Goal: Transaction & Acquisition: Purchase product/service

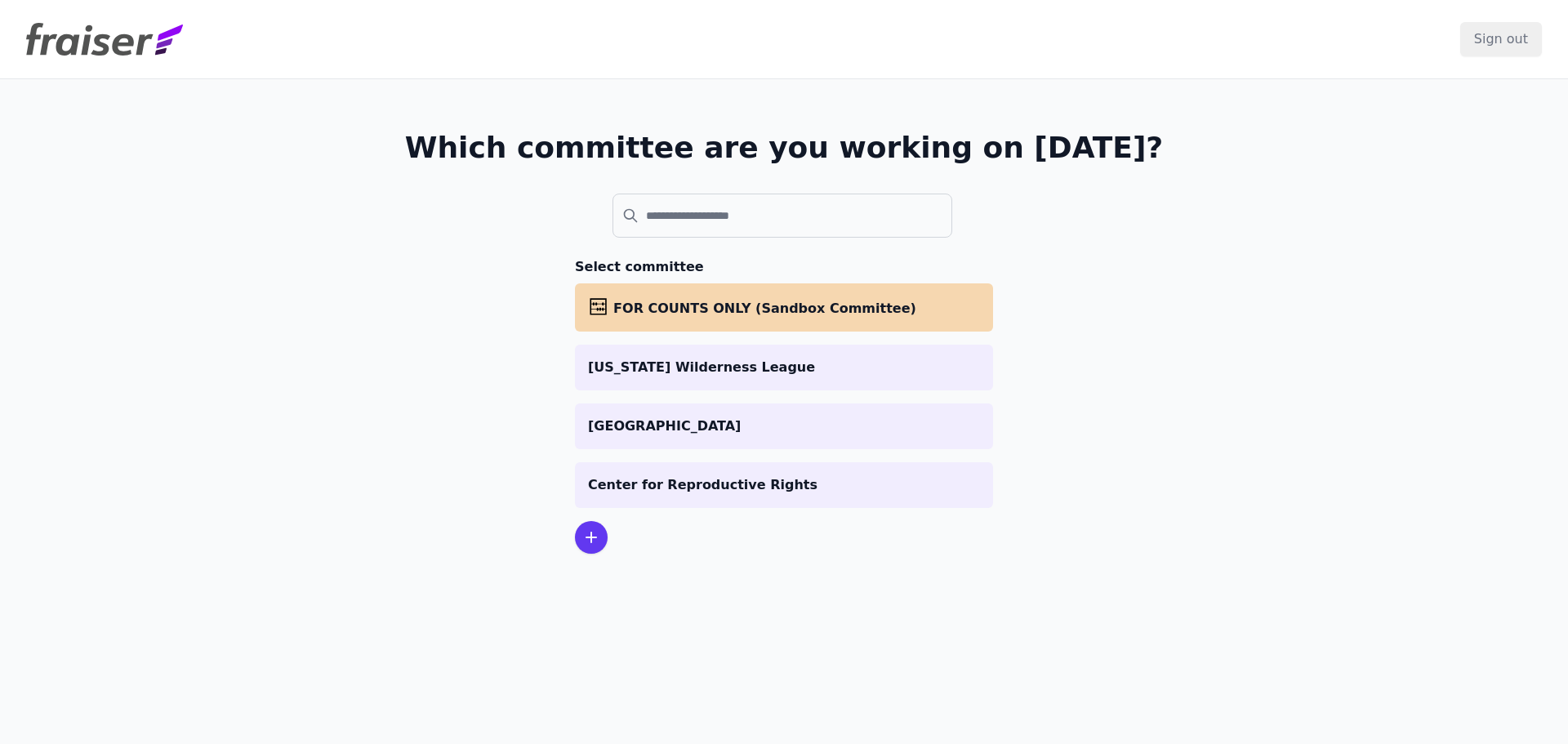
click at [603, 376] on p "[US_STATE] Wilderness League" at bounding box center [784, 367] width 392 height 19
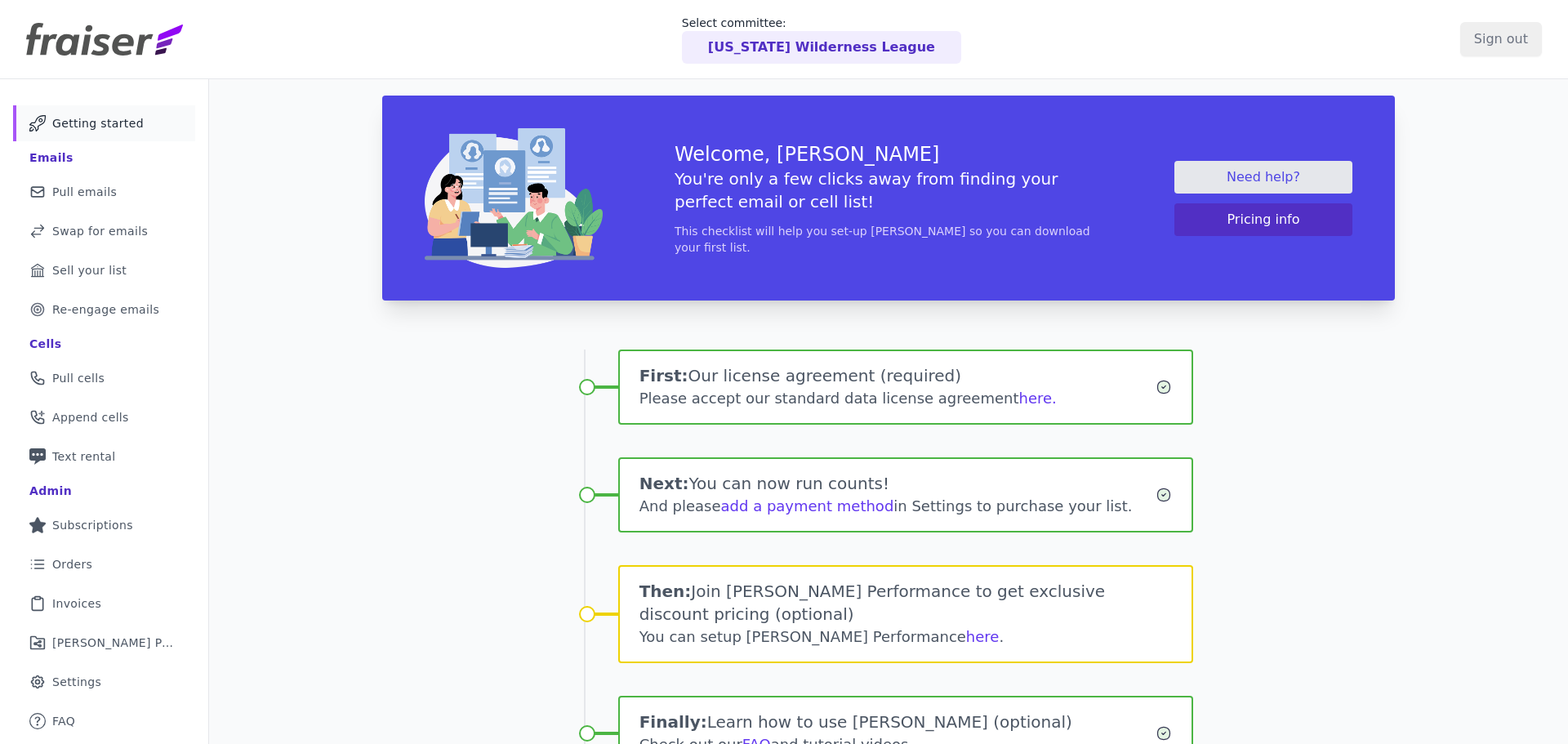
scroll to position [79, 0]
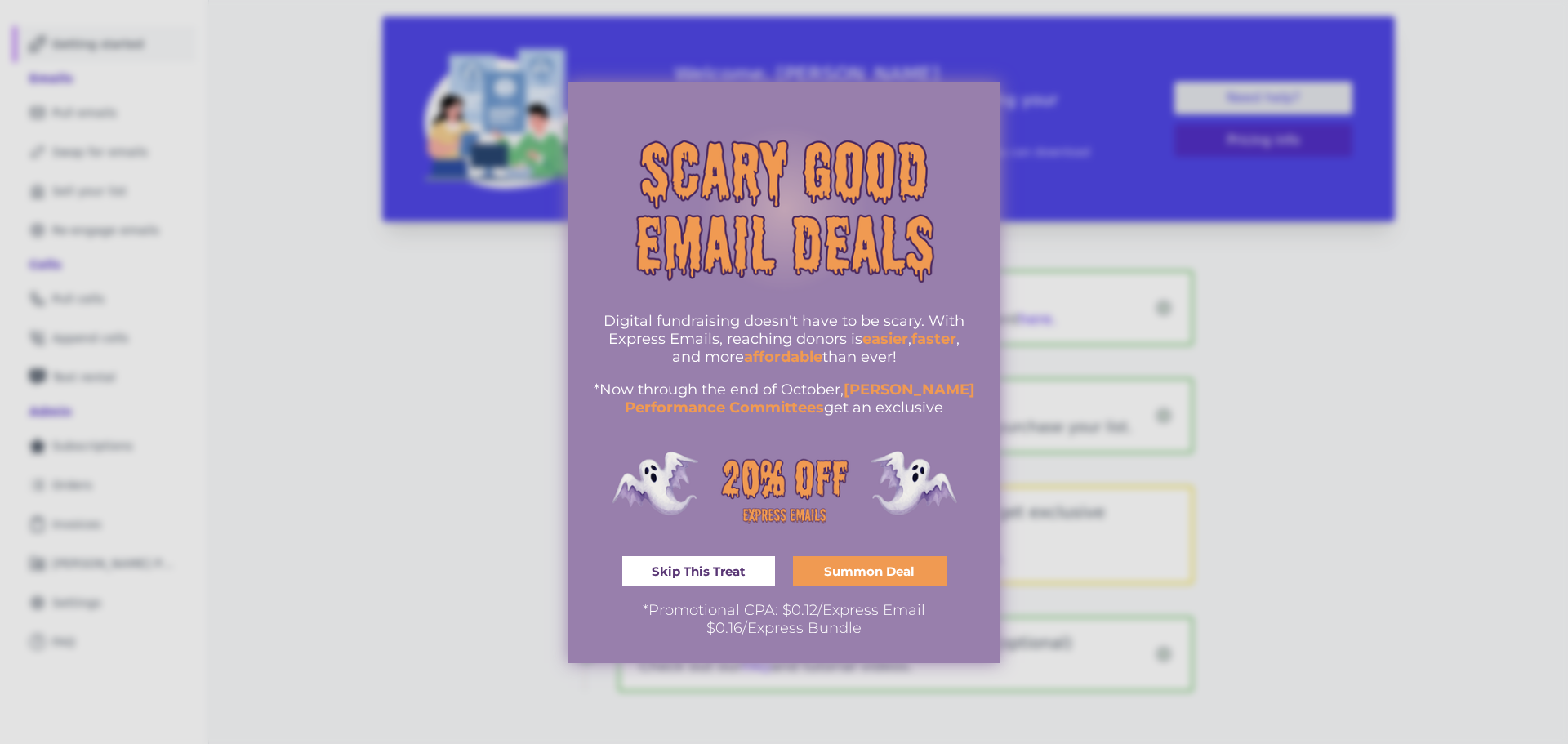
click at [782, 396] on span "*Now through the end of October," at bounding box center [719, 389] width 250 height 18
click at [749, 337] on span "Digital fundraising doesn't have to be scary. With Express Emails, reaching don…" at bounding box center [784, 330] width 361 height 36
drag, startPoint x: 771, startPoint y: 619, endPoint x: 856, endPoint y: 596, distance: 88.1
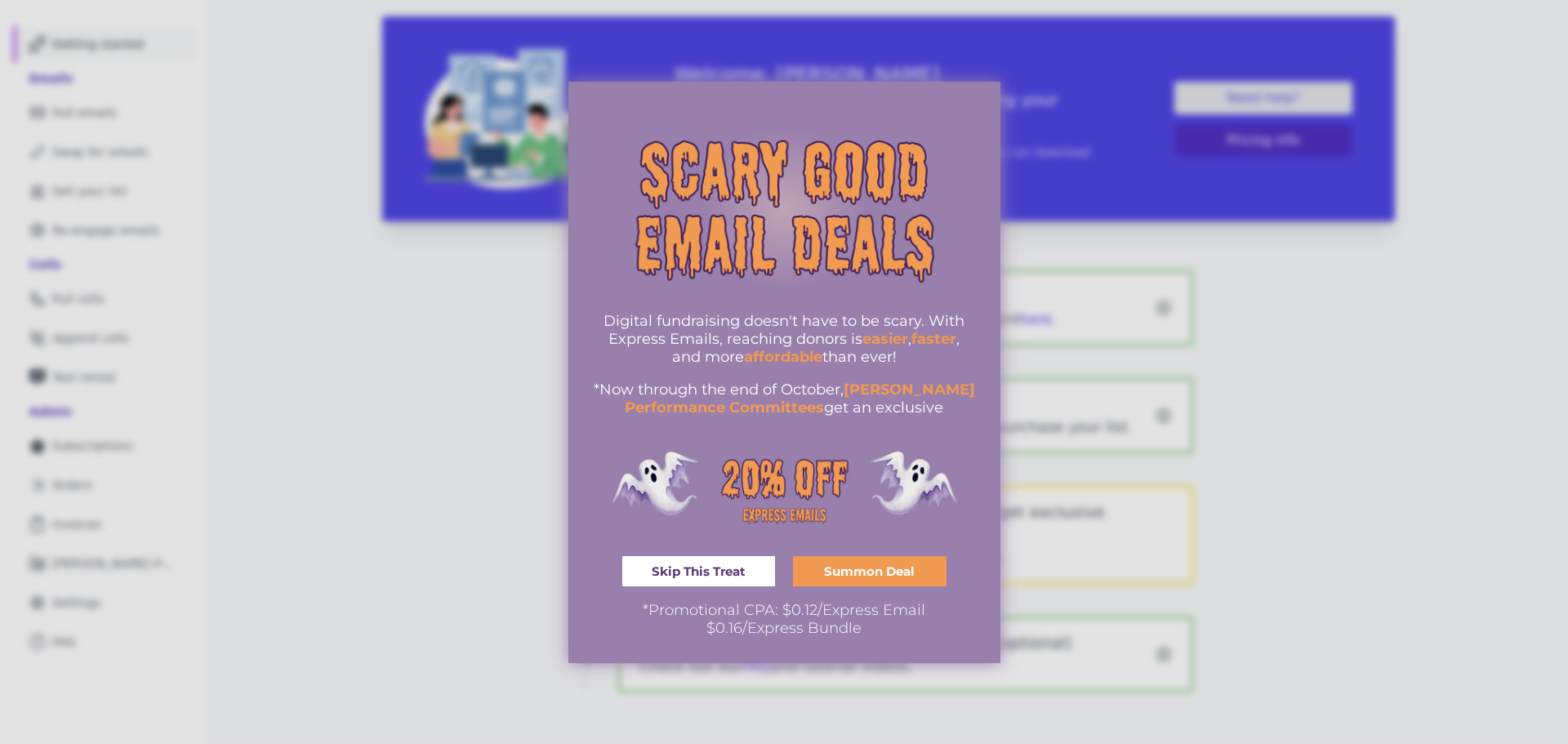
click at [856, 596] on div "Digital fundraising doesn't have to be scary. With Express Emails, reaching don…" at bounding box center [784, 372] width 383 height 530
click at [867, 614] on span "*Promotional CPA: $0.12/Express Email" at bounding box center [784, 610] width 282 height 18
drag, startPoint x: 730, startPoint y: 318, endPoint x: 820, endPoint y: 350, distance: 95.5
click at [820, 350] on div "Digital fundraising doesn't have to be scary. With Express Emails, reaching don…" at bounding box center [784, 339] width 383 height 54
click at [820, 351] on span "affordable" at bounding box center [783, 357] width 79 height 18
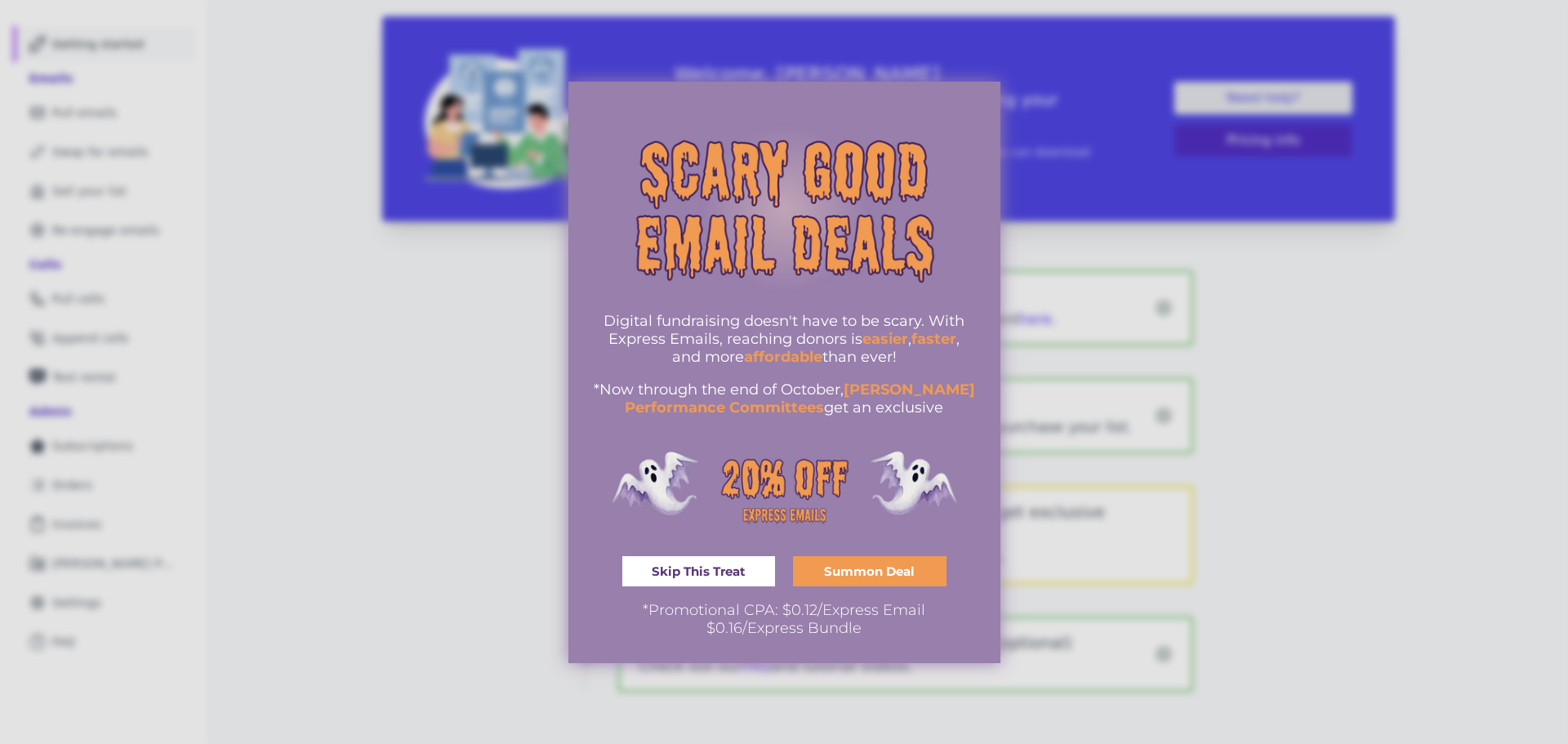
drag, startPoint x: 821, startPoint y: 369, endPoint x: 785, endPoint y: 317, distance: 63.2
click at [785, 317] on div "Digital fundraising doesn't have to be scary. With Express Emails, reaching don…" at bounding box center [784, 364] width 383 height 105
click at [785, 317] on span "Digital fundraising doesn't have to be scary. With Express Emails, reaching don…" at bounding box center [784, 330] width 361 height 36
drag, startPoint x: 805, startPoint y: 393, endPoint x: 820, endPoint y: 420, distance: 30.9
click at [820, 420] on div "Digital fundraising doesn't have to be scary. With Express Emails, reaching don…" at bounding box center [784, 372] width 383 height 530
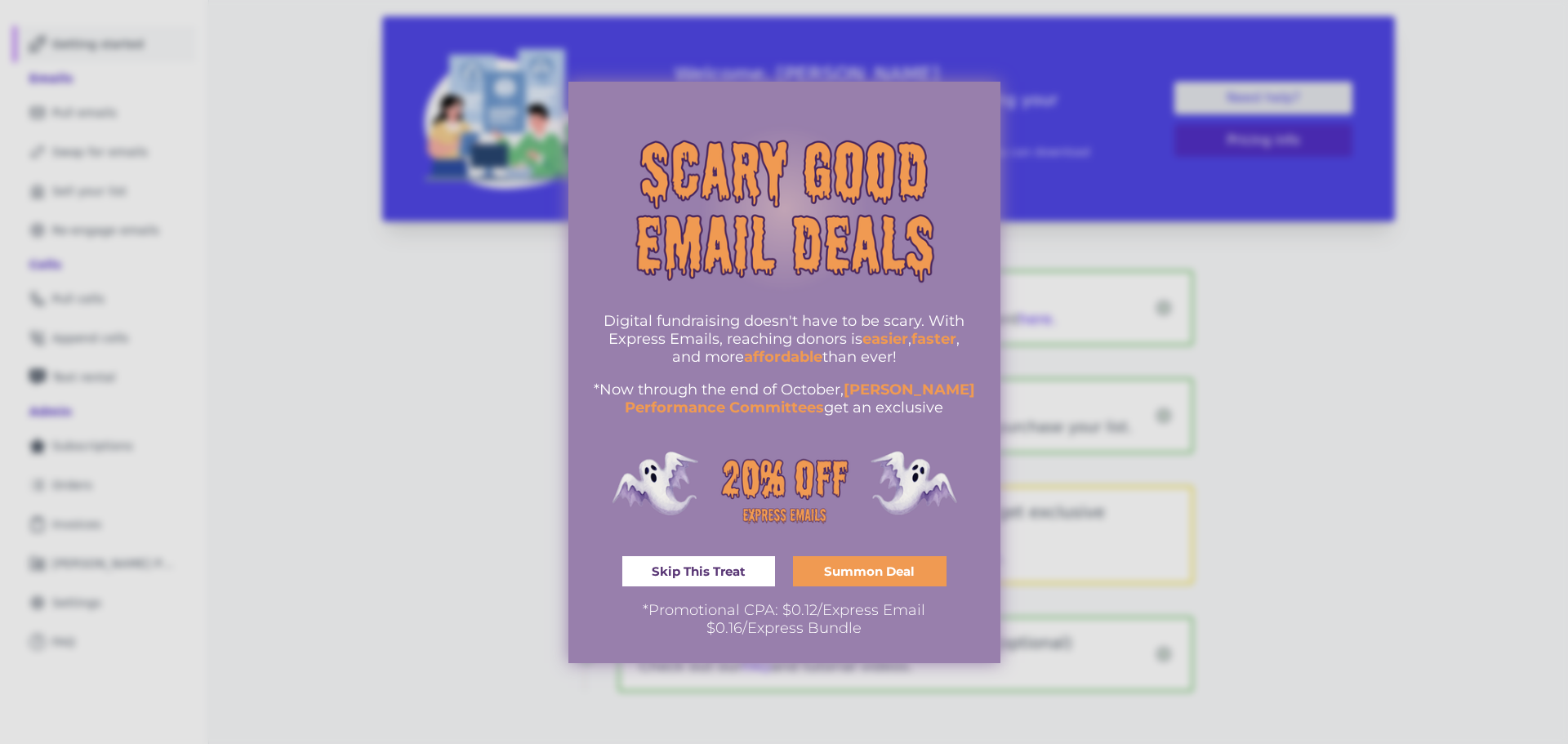
click at [666, 572] on span "Skip This Treat" at bounding box center [698, 571] width 94 height 12
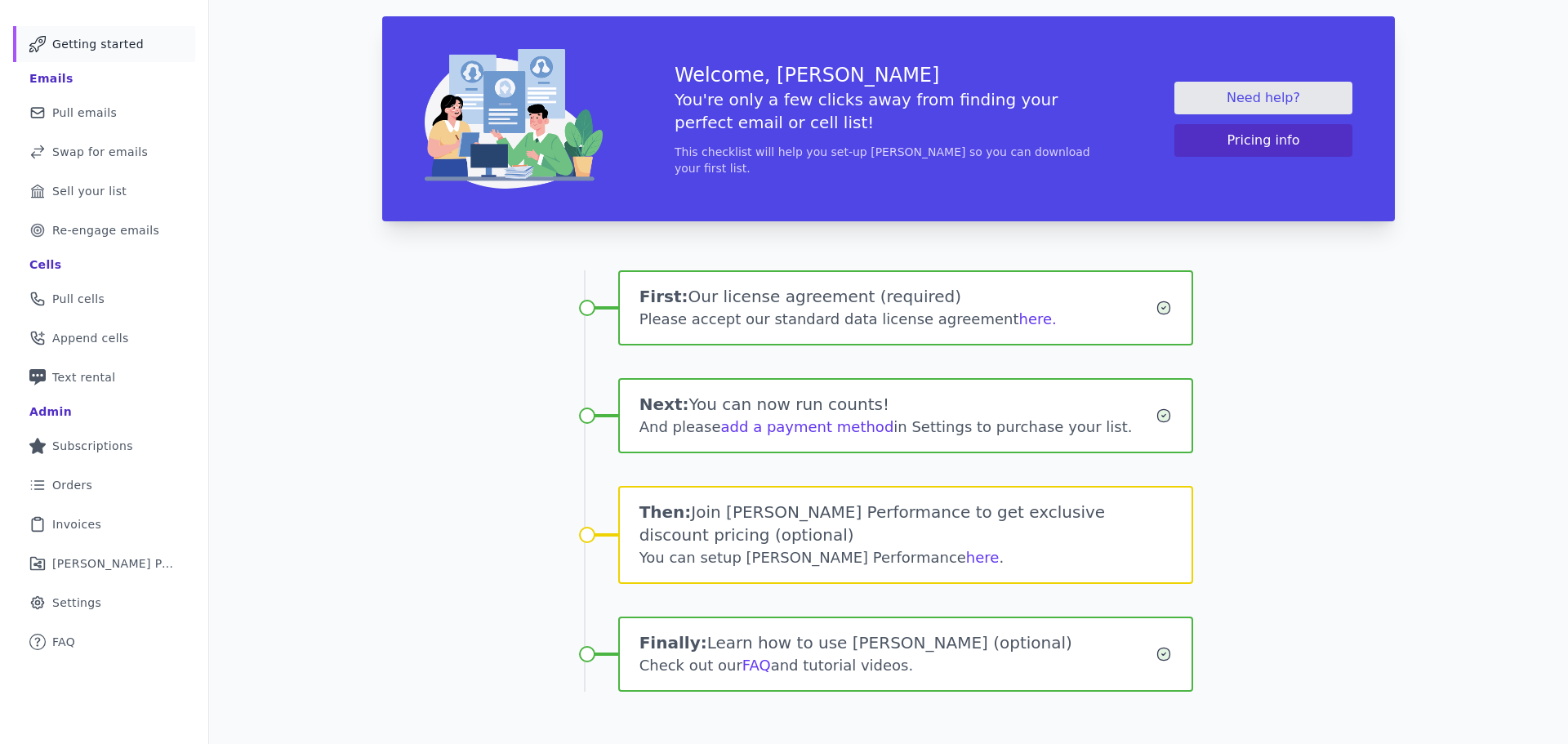
click at [168, 563] on link "Share Icon Outline of a share Fraiser Performance" at bounding box center [105, 563] width 183 height 36
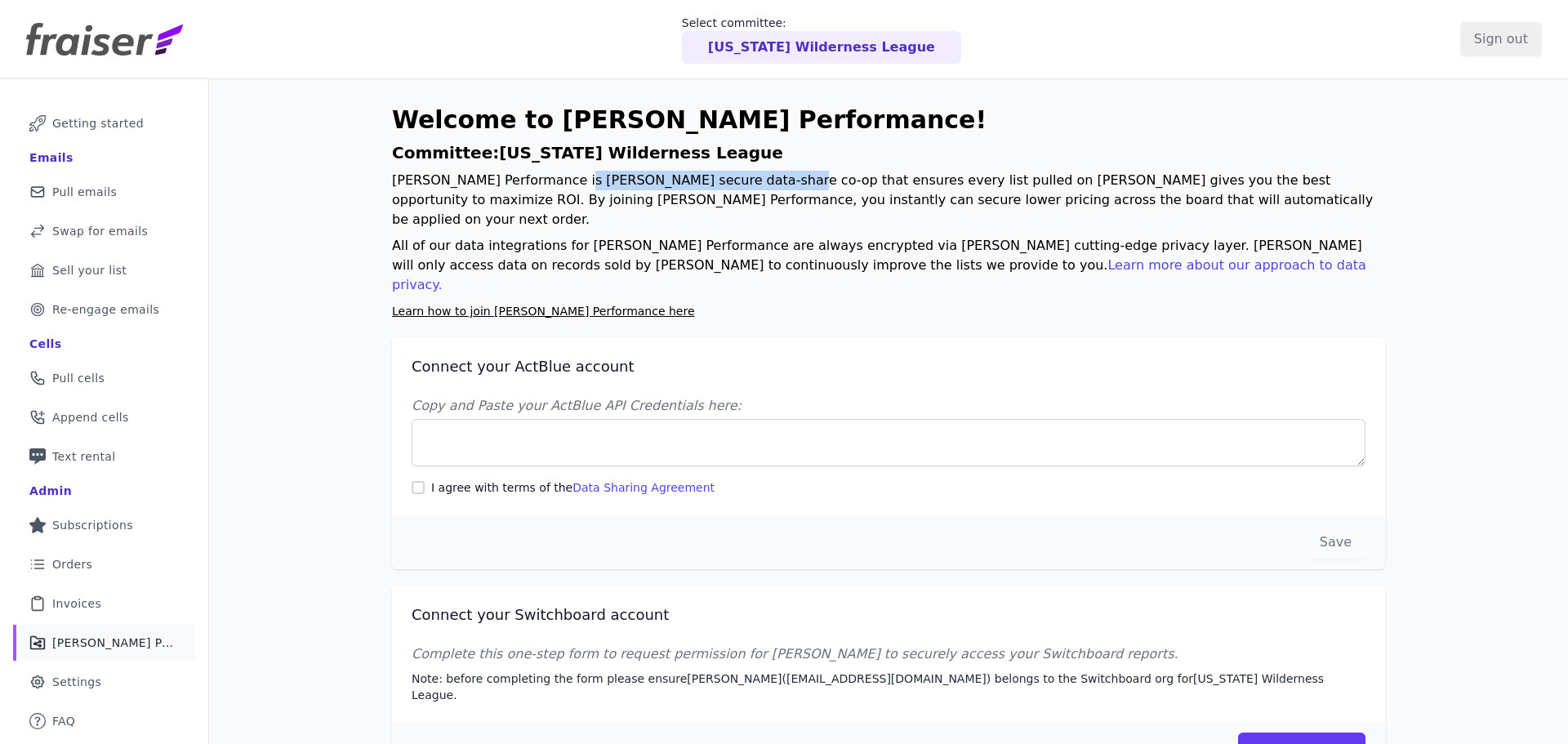
drag, startPoint x: 551, startPoint y: 185, endPoint x: 755, endPoint y: 171, distance: 204.5
click at [755, 171] on p "Fraiser Performance is Fraiser's secure data-share co-op that ensures every lis…" at bounding box center [889, 200] width 993 height 59
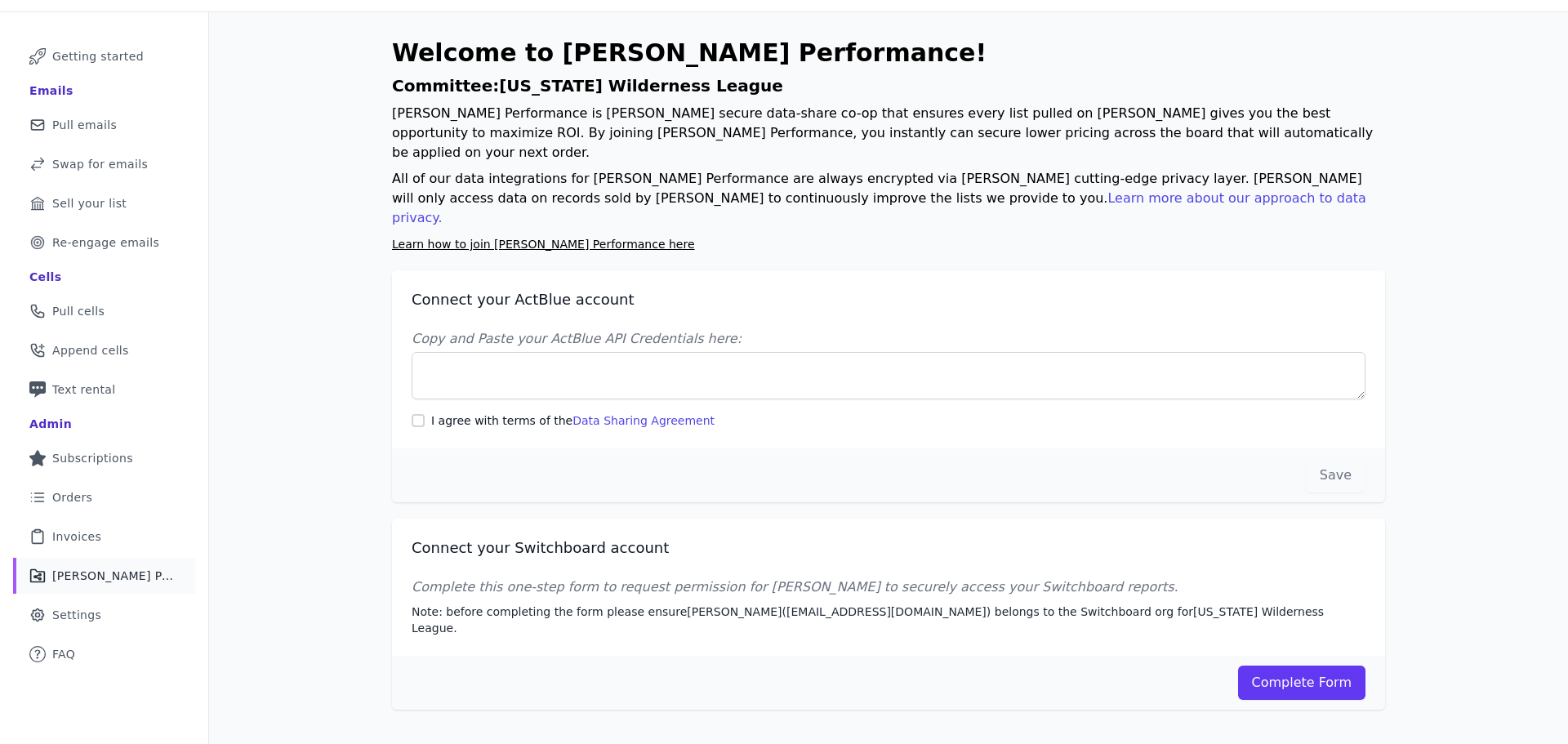
scroll to position [79, 0]
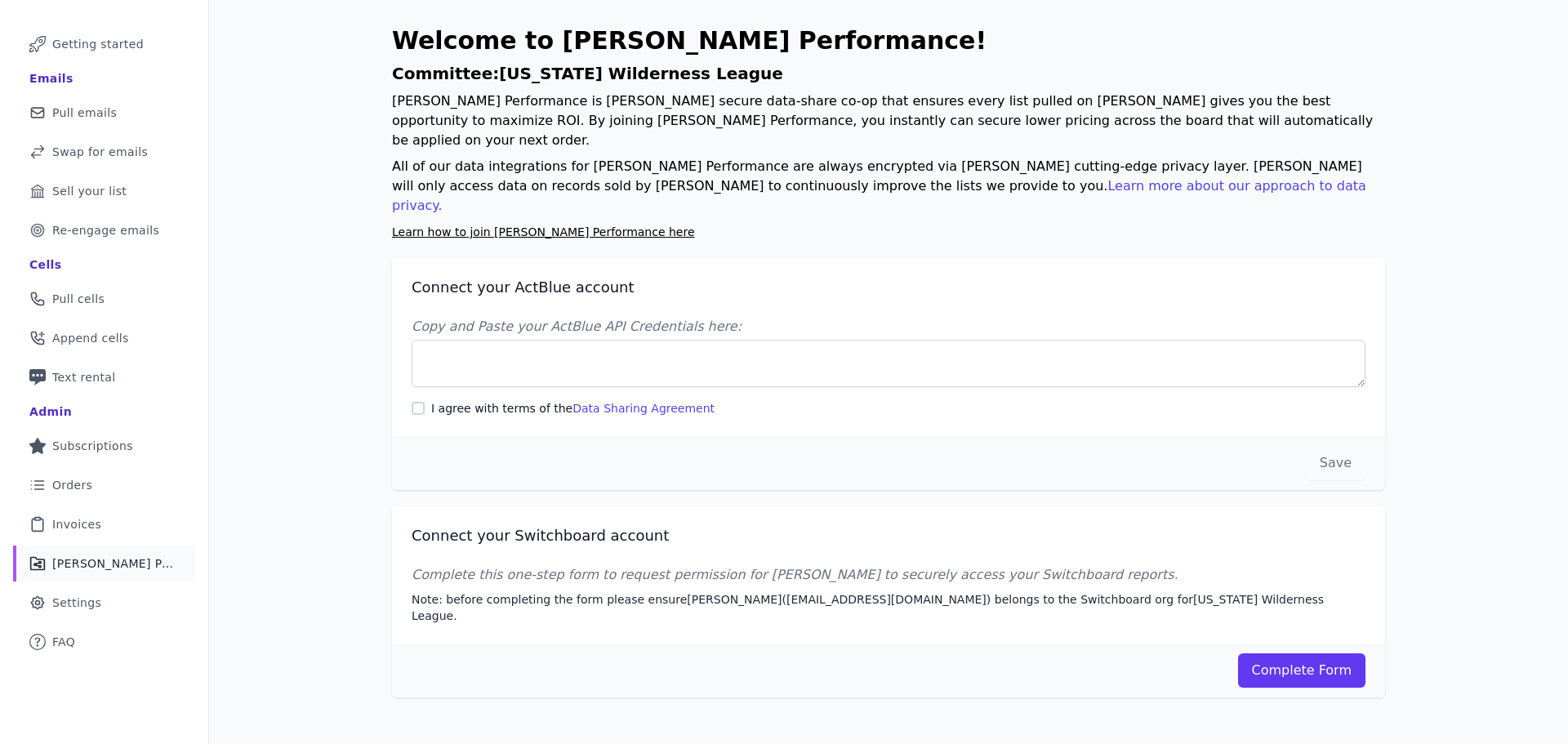
click at [106, 111] on span "Pull emails" at bounding box center [84, 112] width 64 height 16
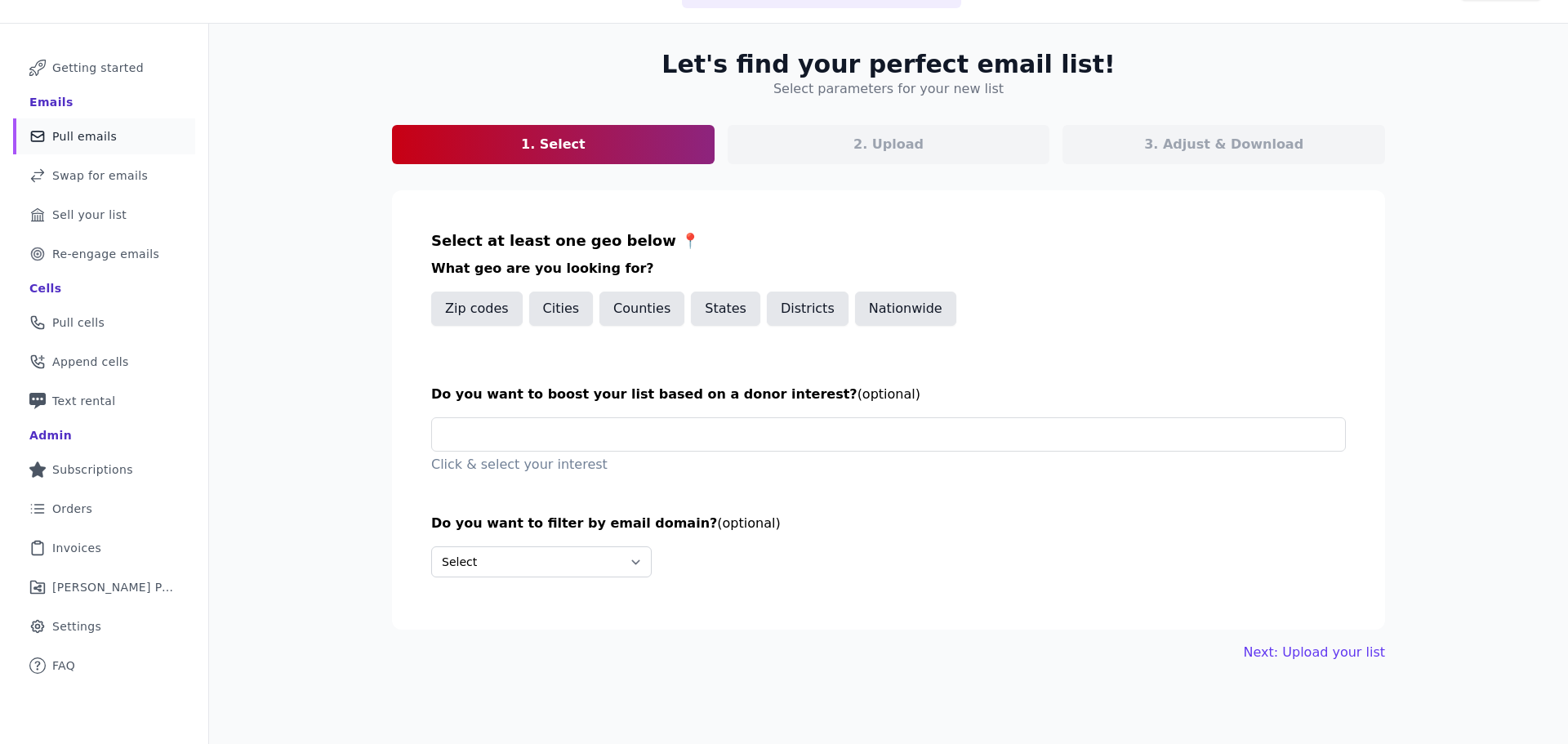
scroll to position [79, 0]
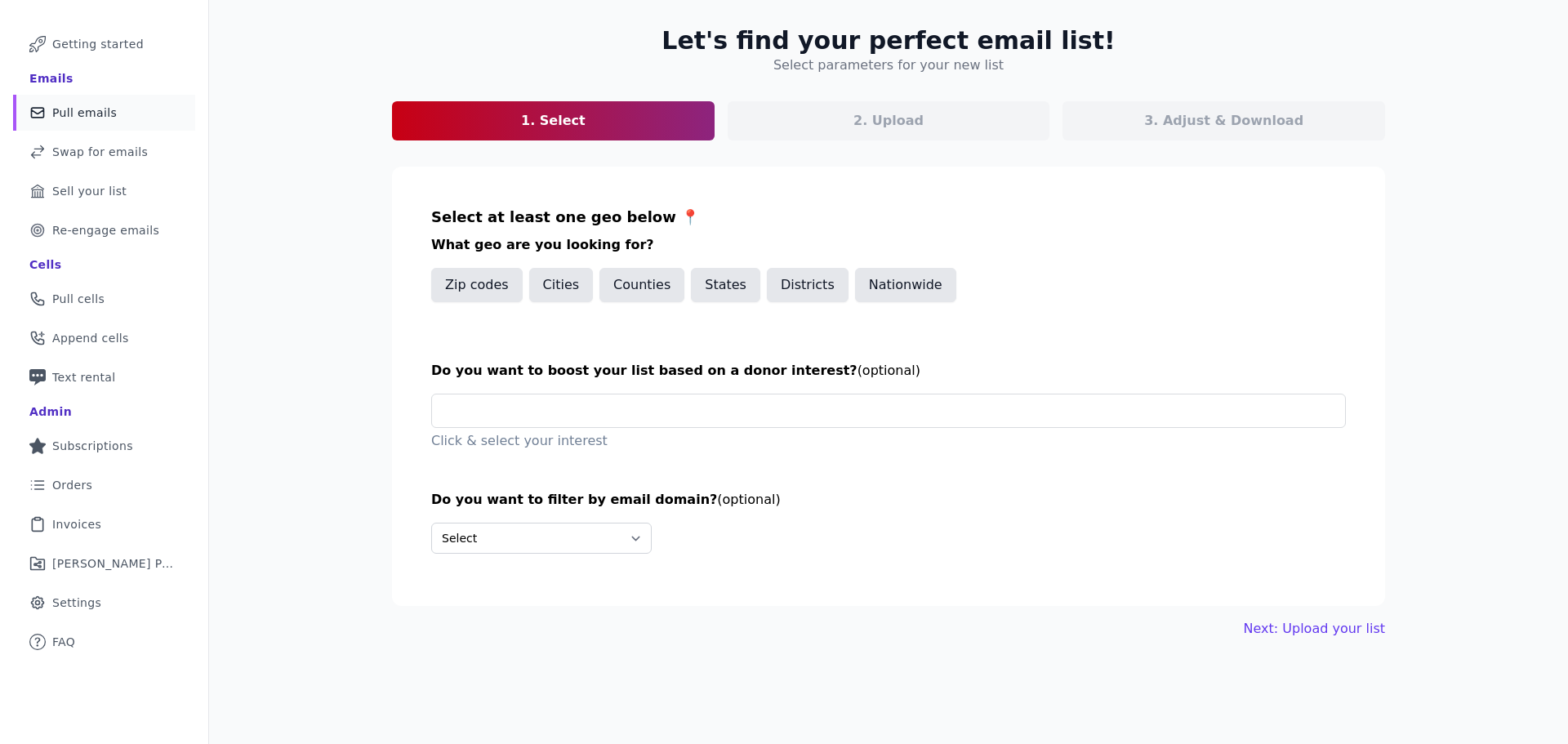
click at [73, 651] on link "Mail Icon Outline of a question FAQ" at bounding box center [105, 641] width 183 height 36
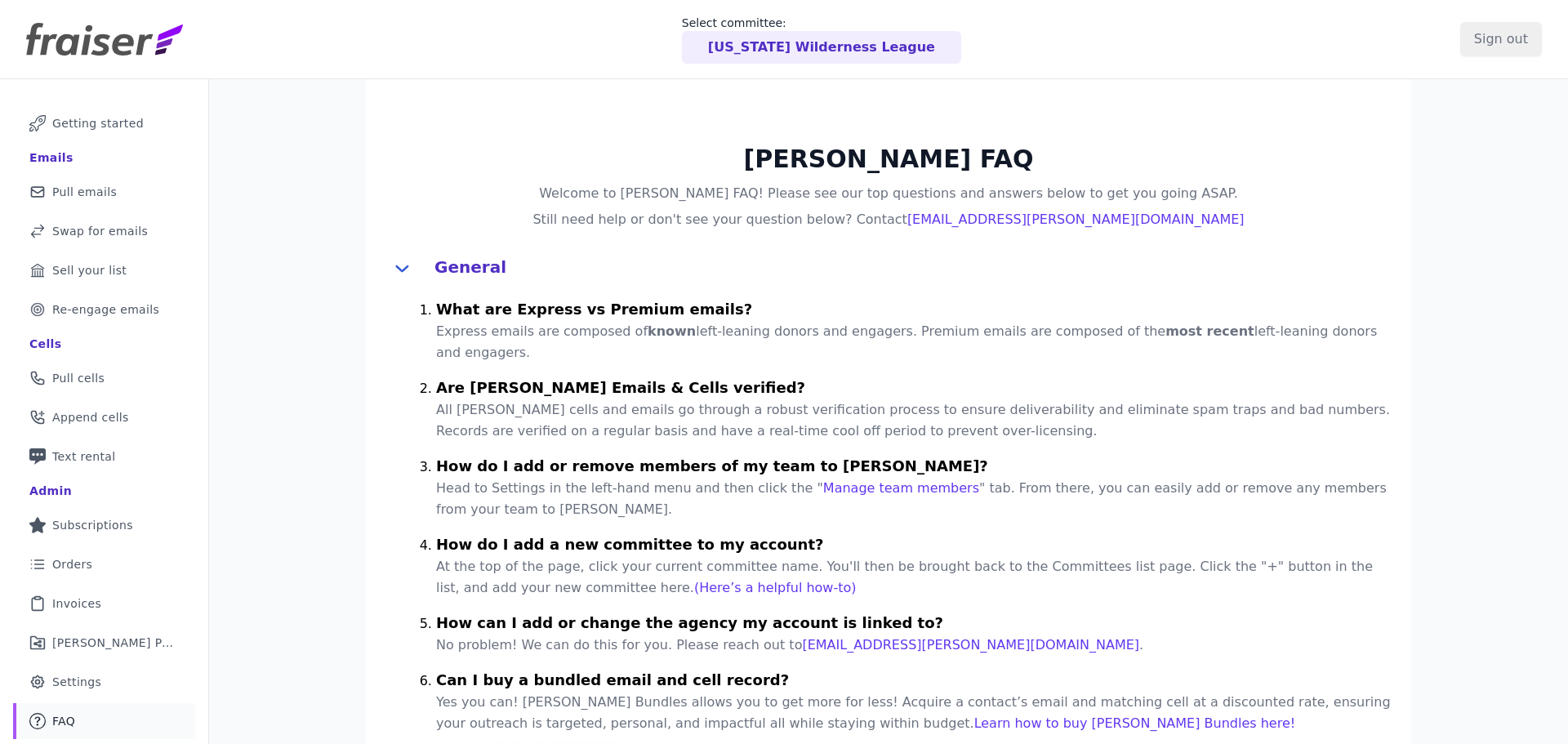
drag, startPoint x: 597, startPoint y: 330, endPoint x: 609, endPoint y: 382, distance: 53.4
click at [609, 382] on ul "What are Express vs Premium emails? Express emails are composed of known left-l…" at bounding box center [914, 554] width 955 height 518
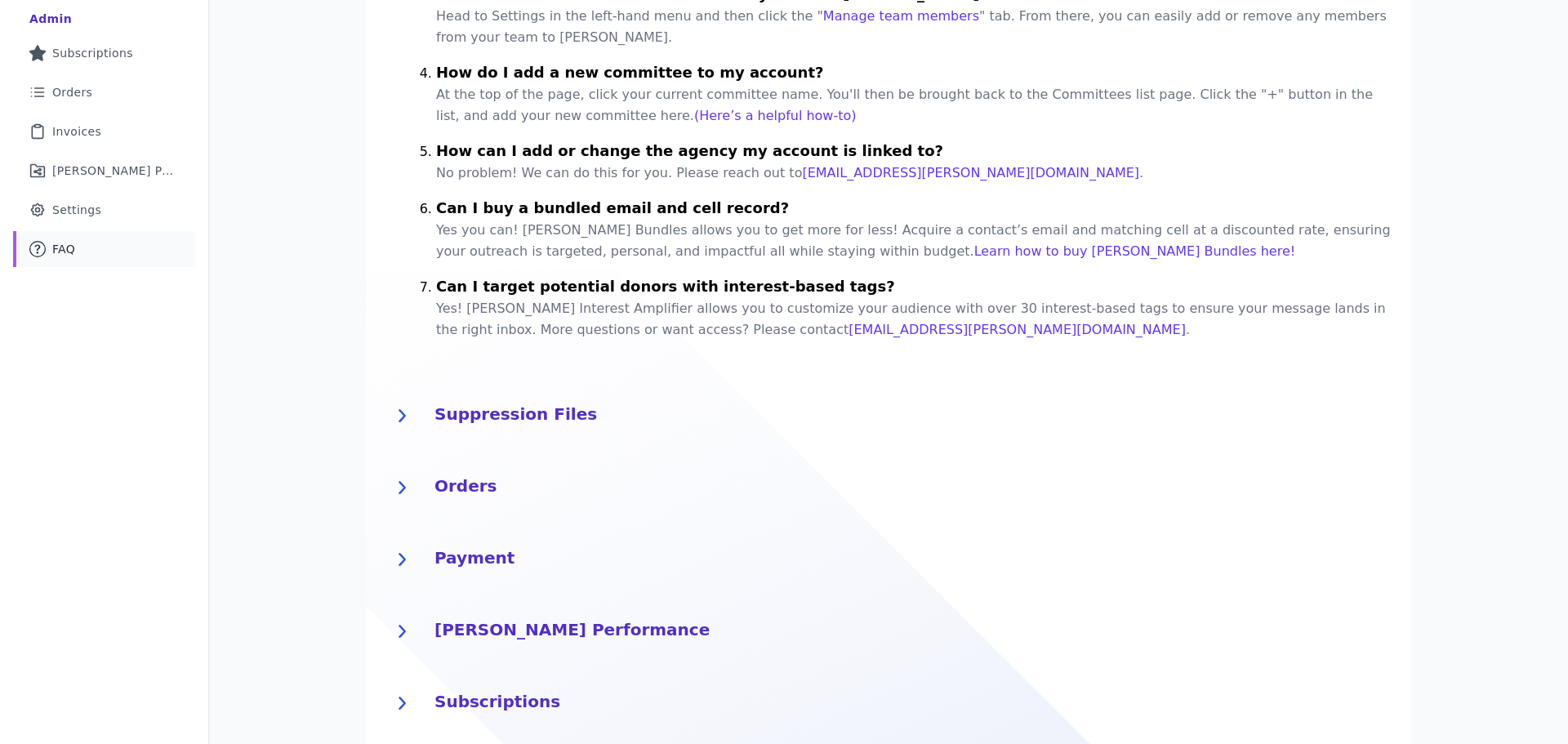
scroll to position [232, 0]
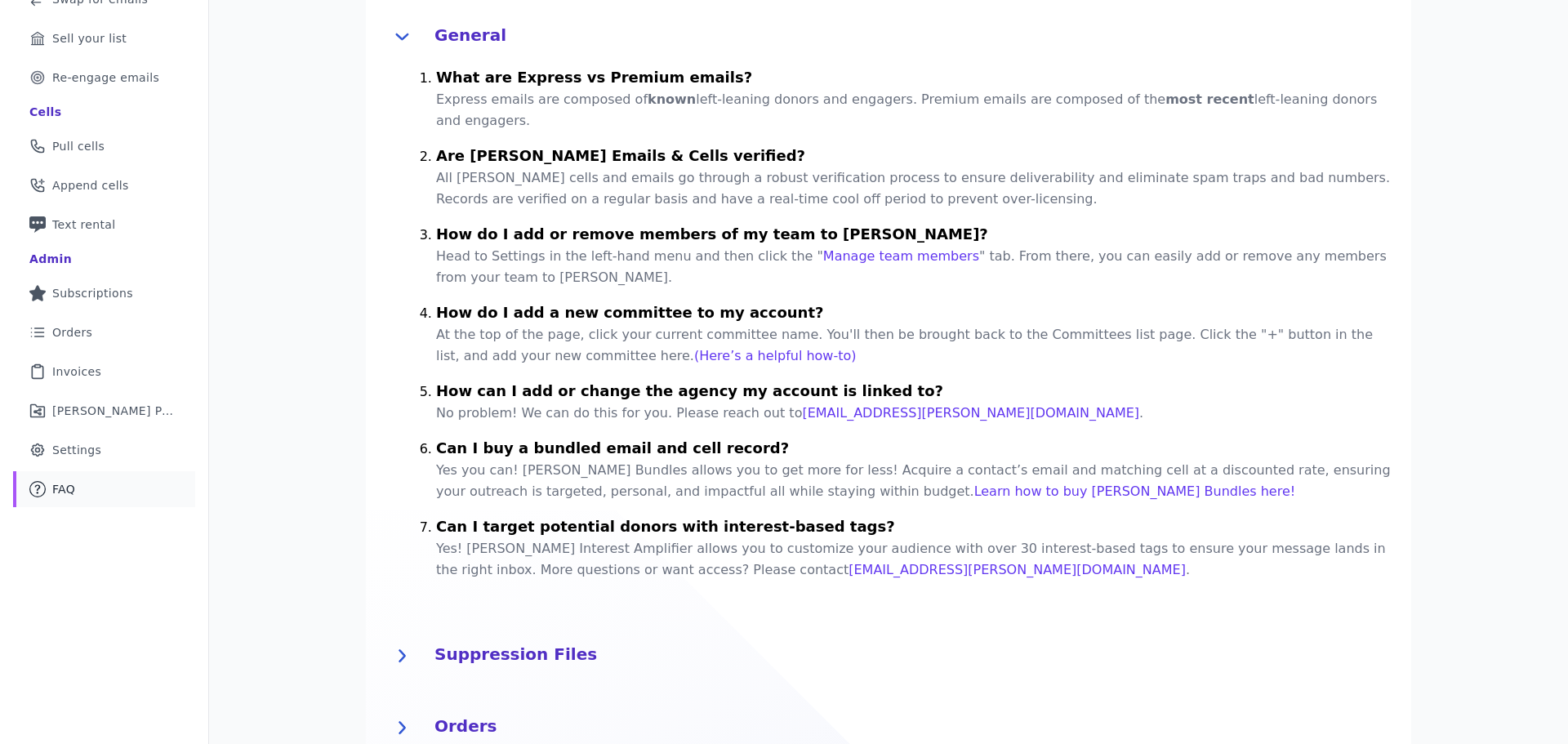
click at [558, 240] on h4 "How do I add or remove members of my team to Fraiser?" at bounding box center [914, 233] width 955 height 26
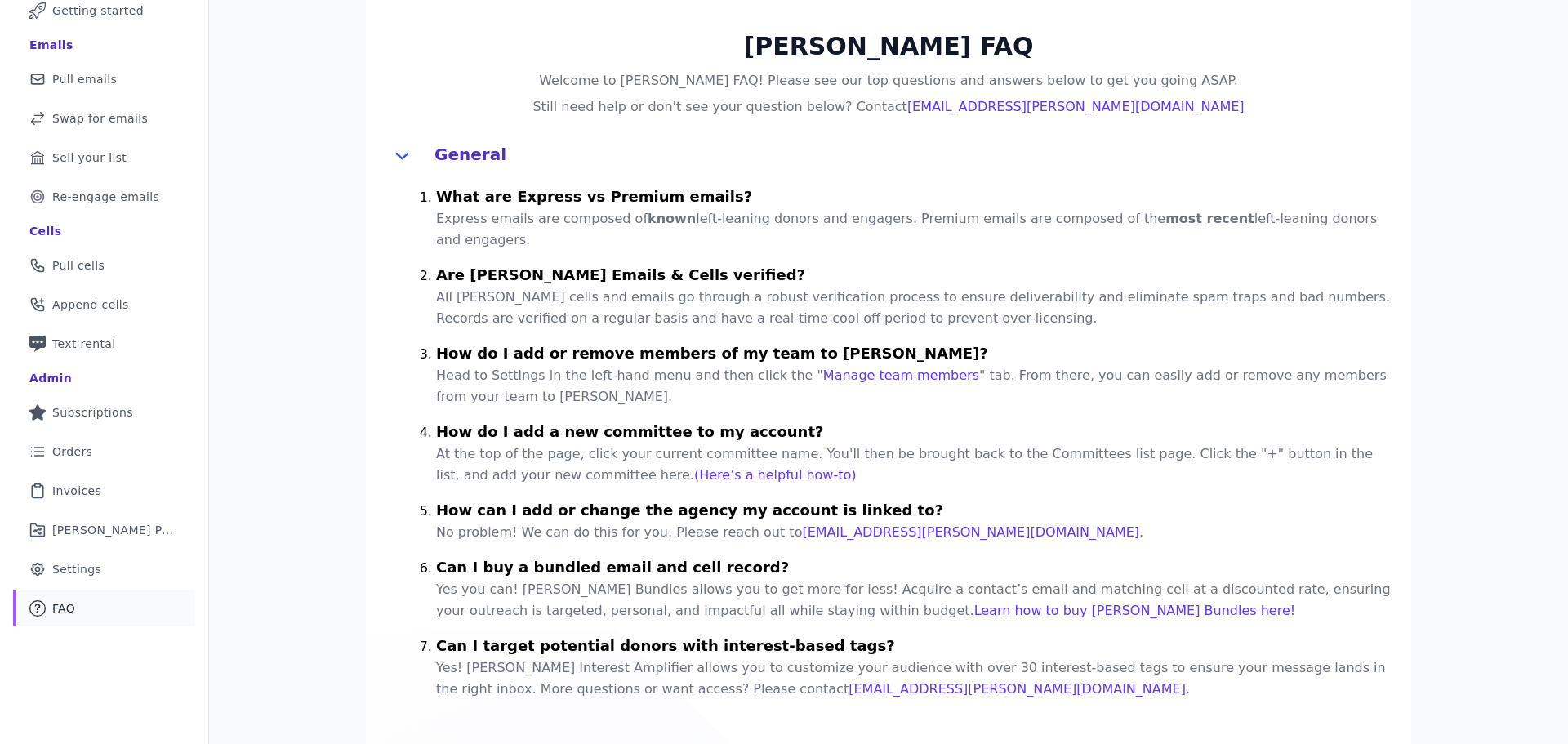
scroll to position [0, 0]
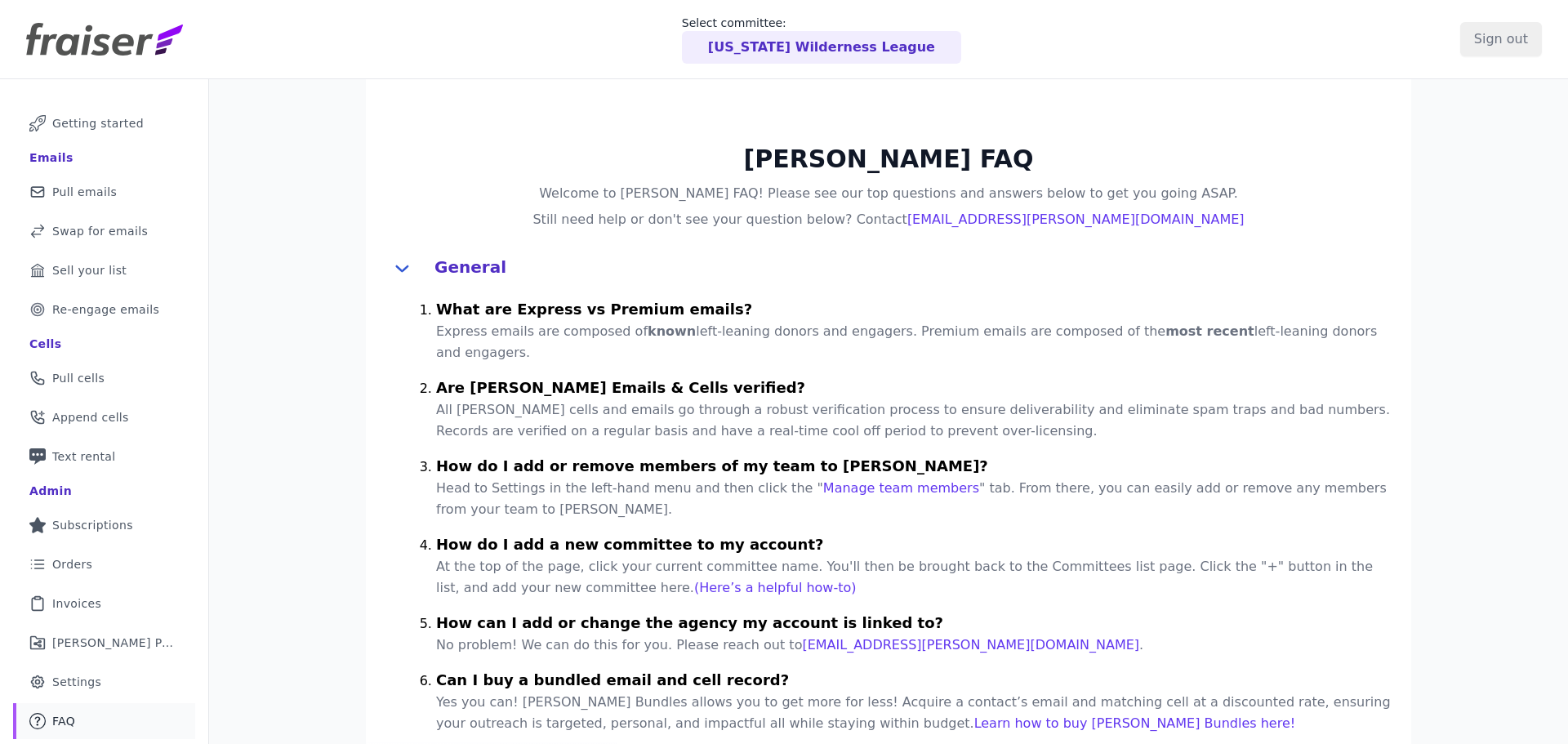
click at [112, 174] on link "Mail Icon Outline of a mail envelope Pull emails" at bounding box center [105, 191] width 183 height 36
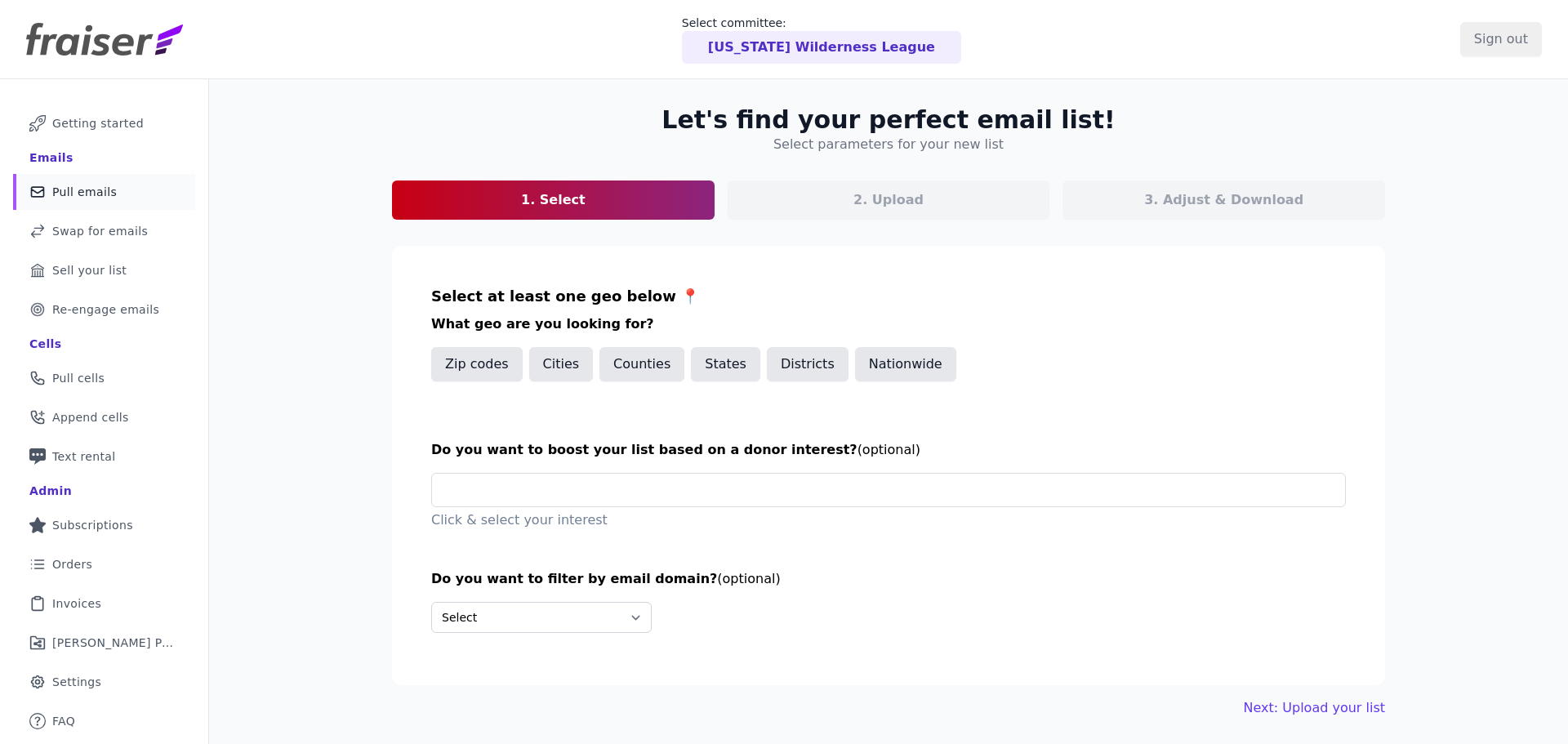
click at [134, 217] on link "Swap Icon Outline of a swap Swap for emails" at bounding box center [105, 231] width 183 height 36
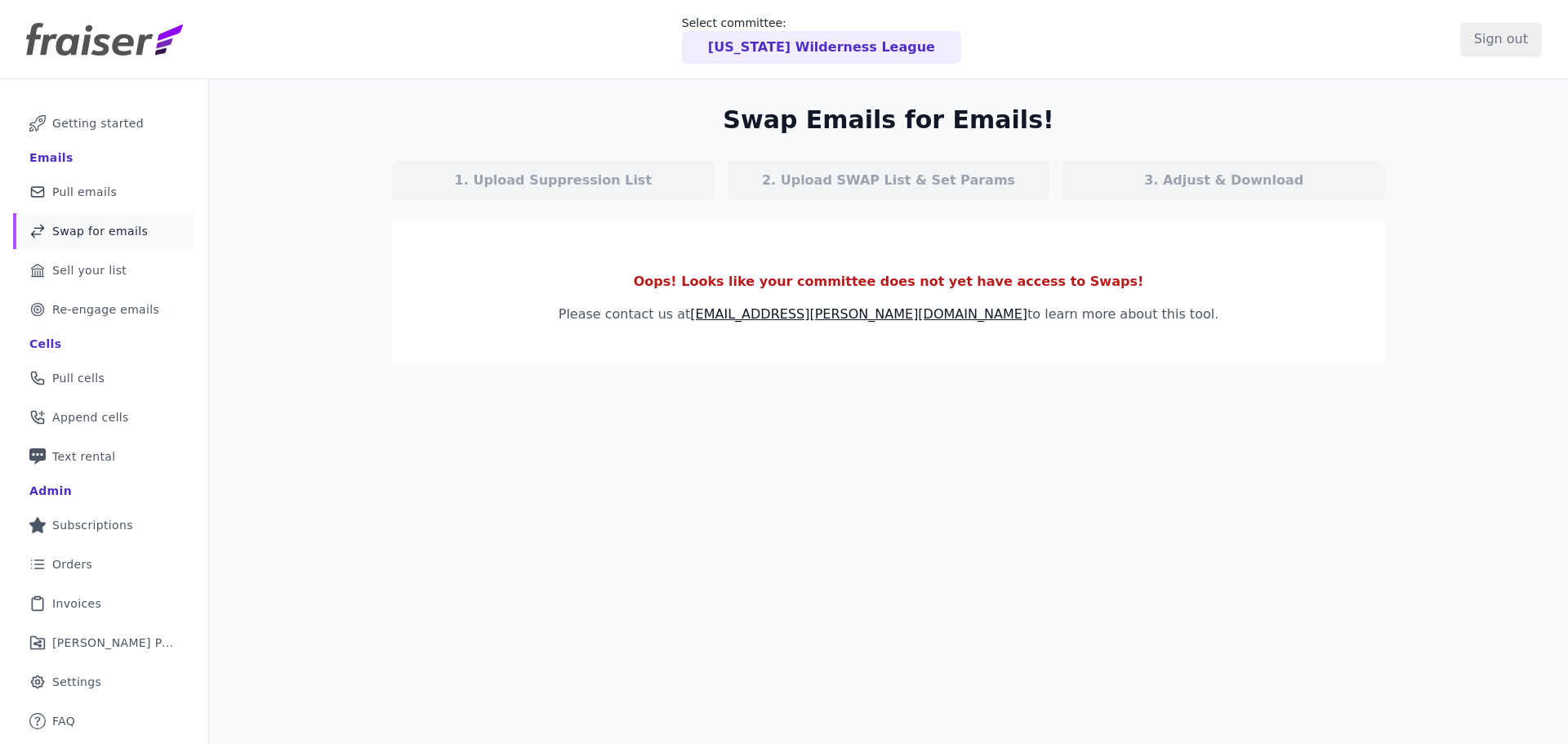
click at [127, 198] on link "Mail Icon Outline of a mail envelope Pull emails" at bounding box center [105, 191] width 183 height 36
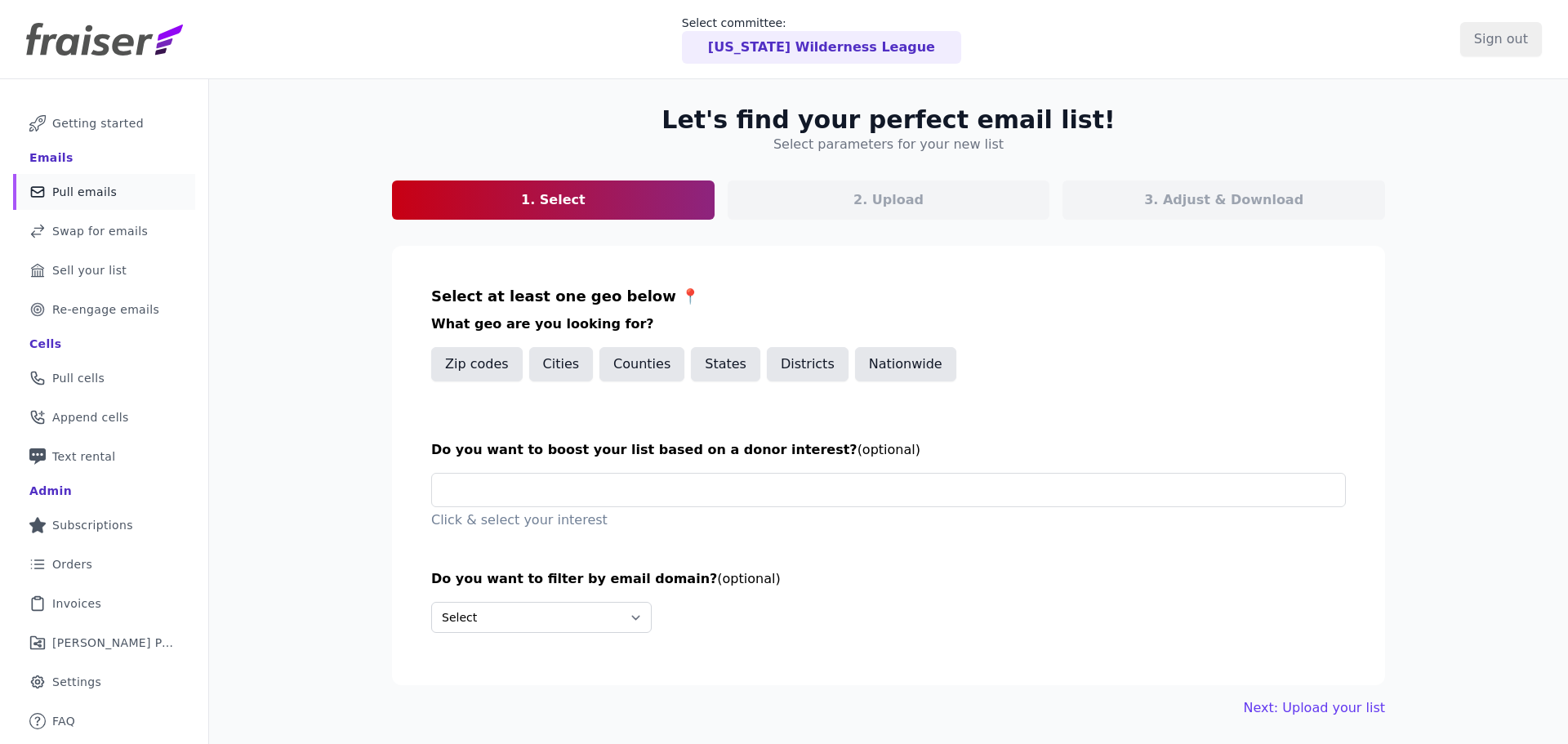
click at [91, 713] on link "Mail Icon Outline of a question FAQ" at bounding box center [105, 721] width 183 height 36
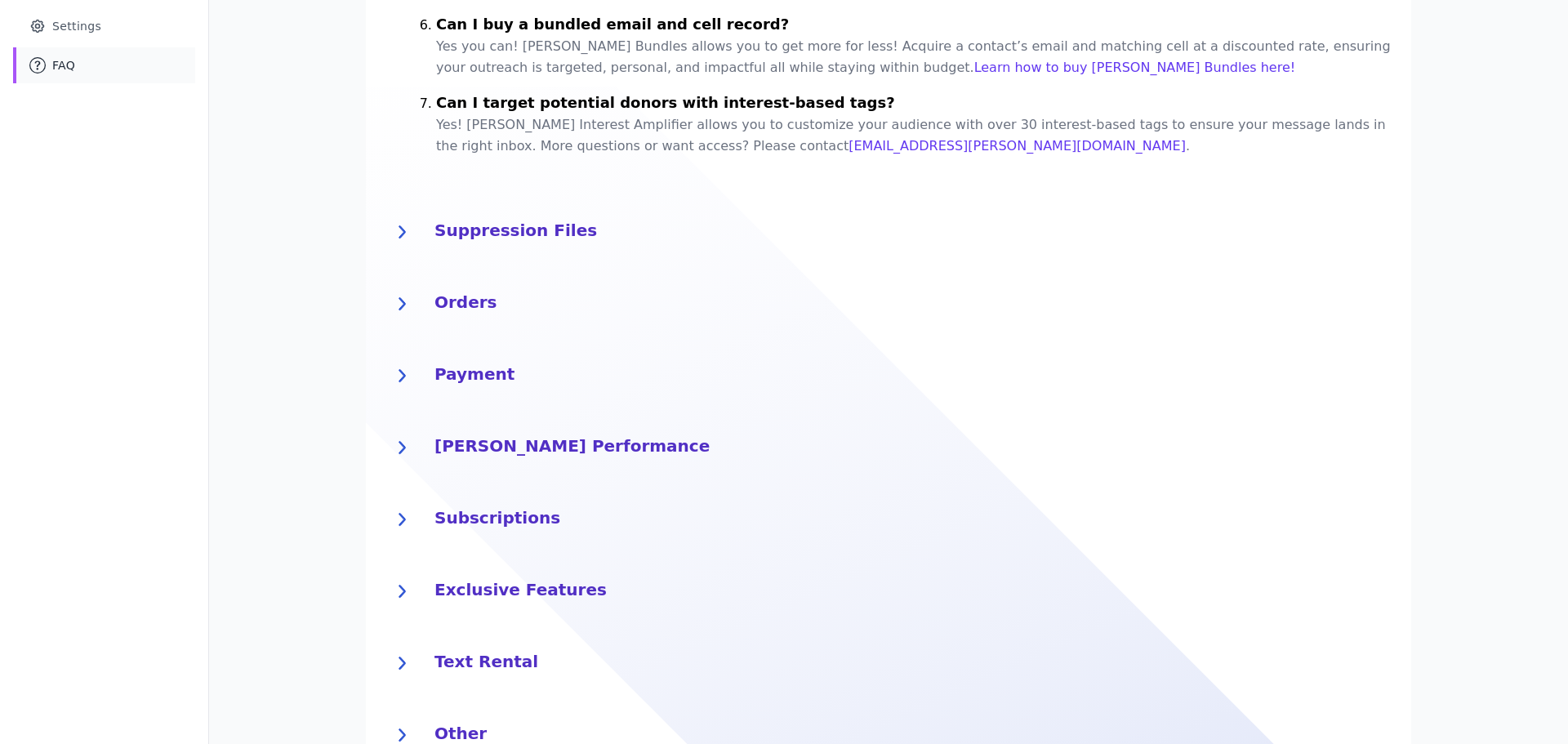
scroll to position [722, 0]
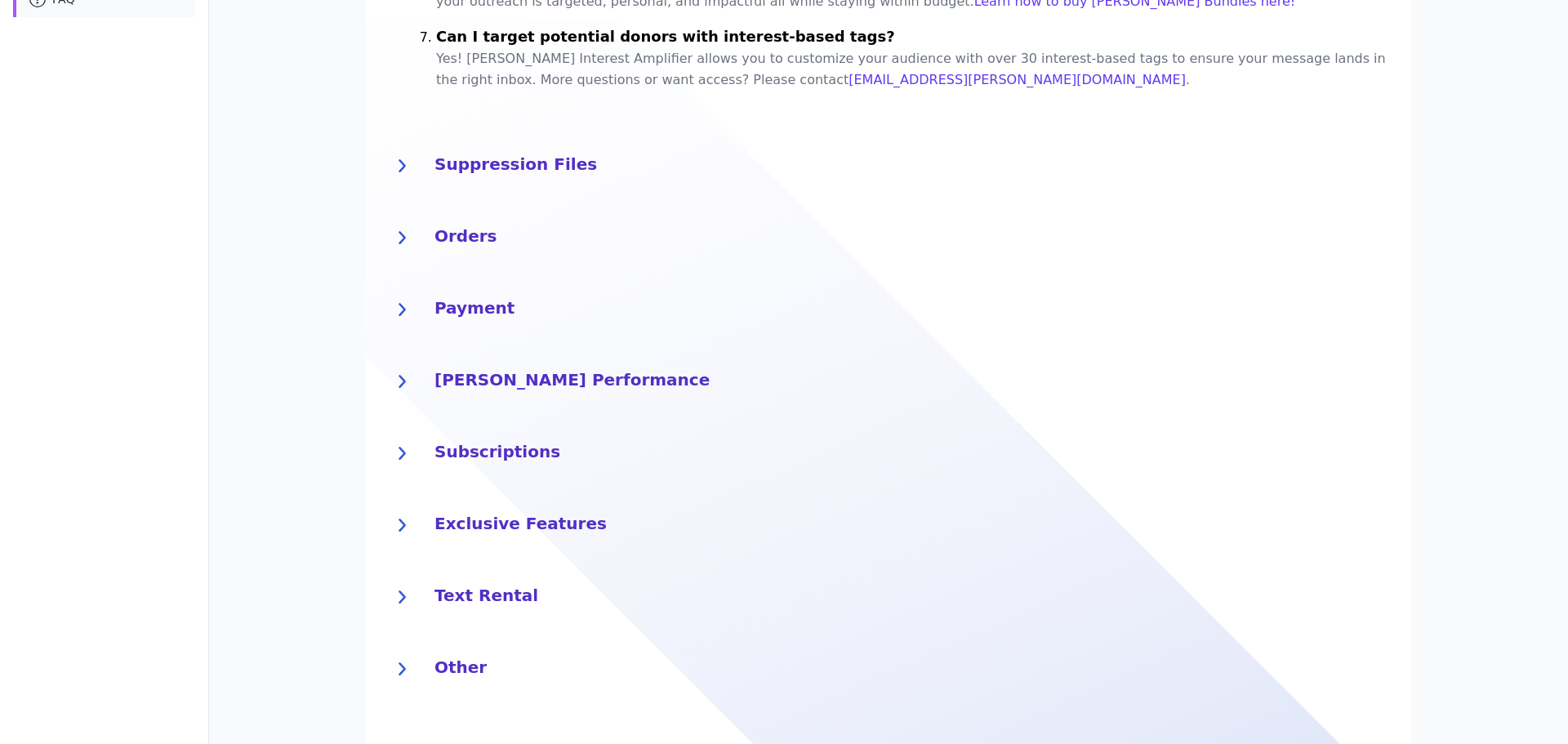
click at [477, 238] on h4 "Orders" at bounding box center [913, 234] width 957 height 26
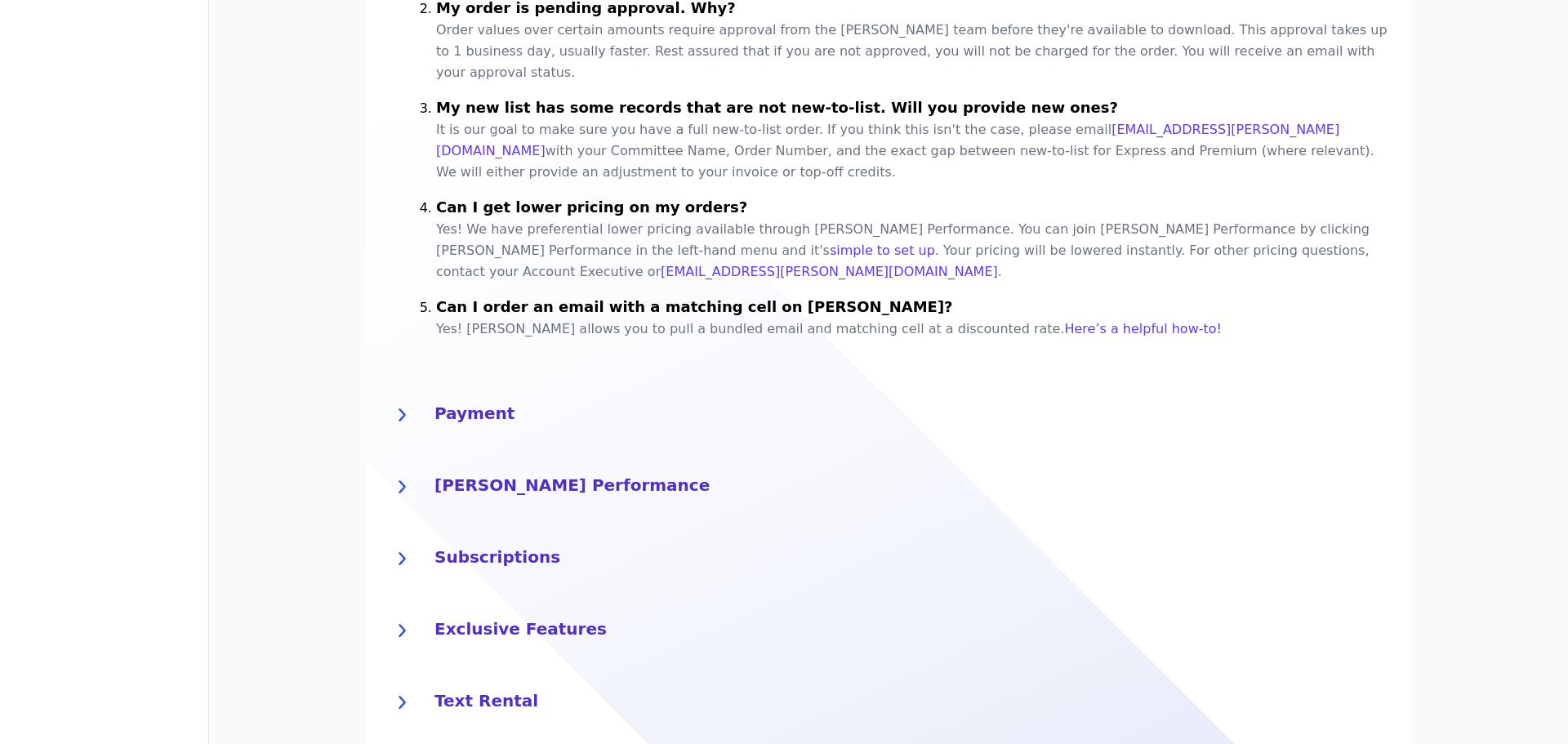
scroll to position [1130, 0]
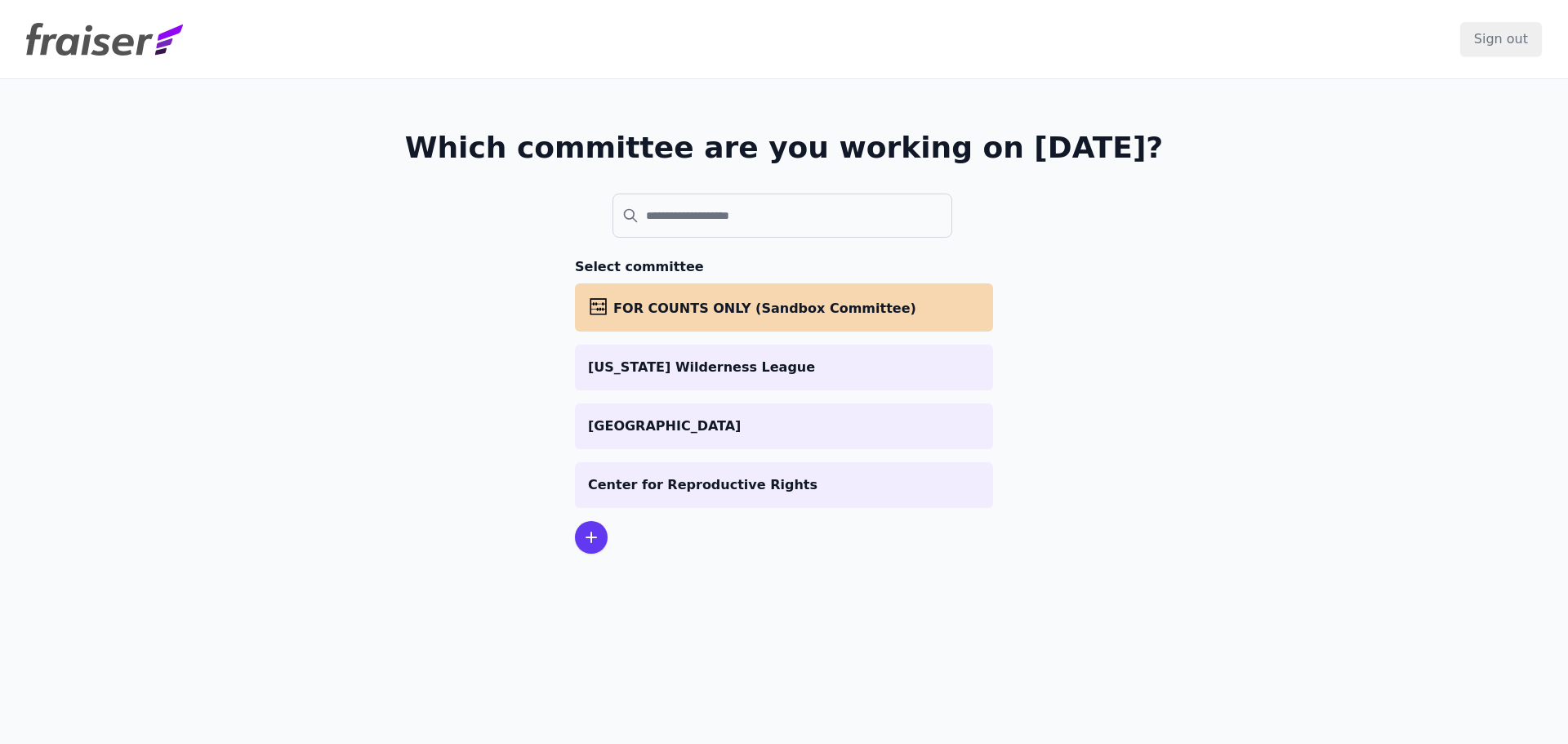
click at [639, 309] on span "FOR COUNTS ONLY (Sandbox Committee)" at bounding box center [764, 309] width 303 height 15
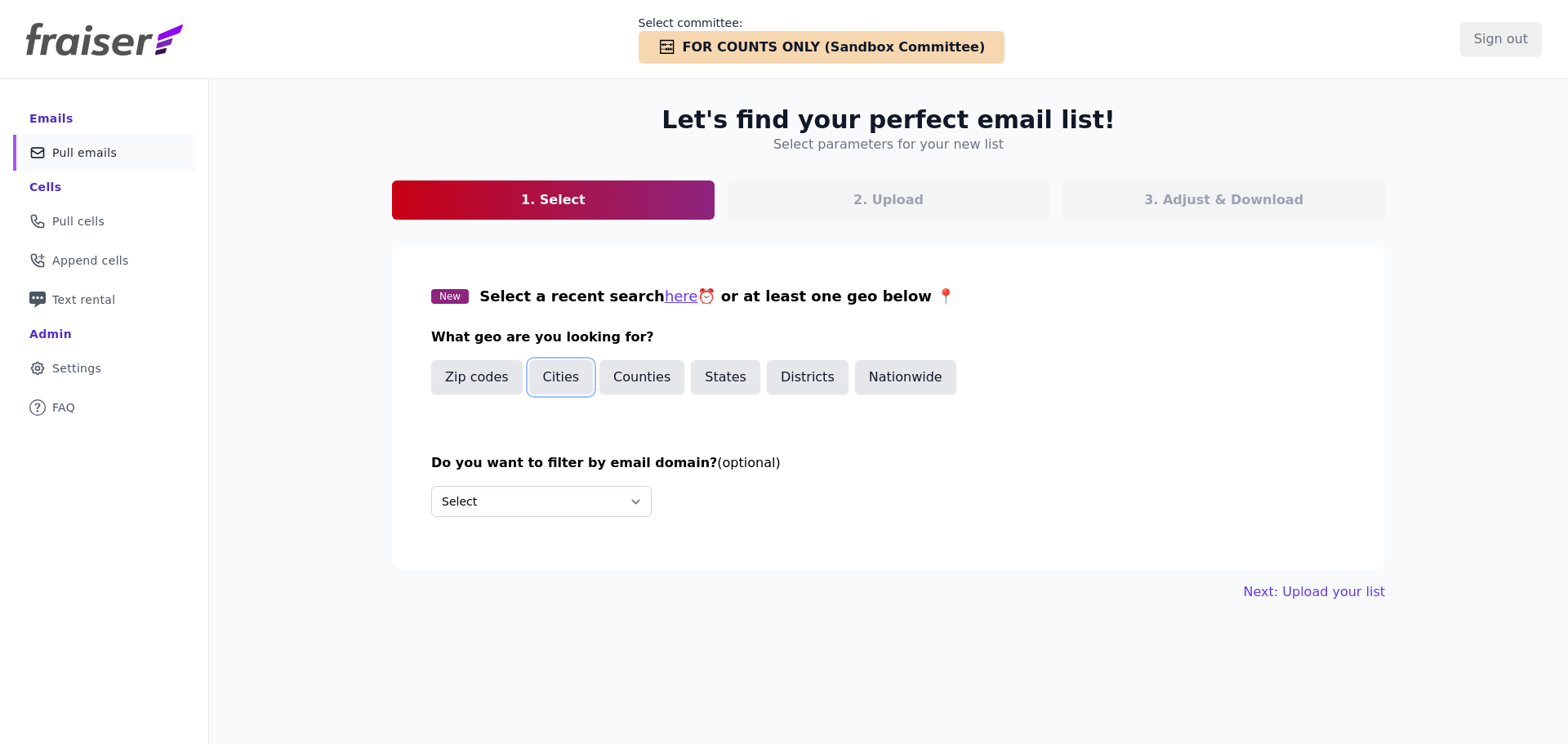
click at [559, 383] on button "Cities" at bounding box center [561, 378] width 64 height 35
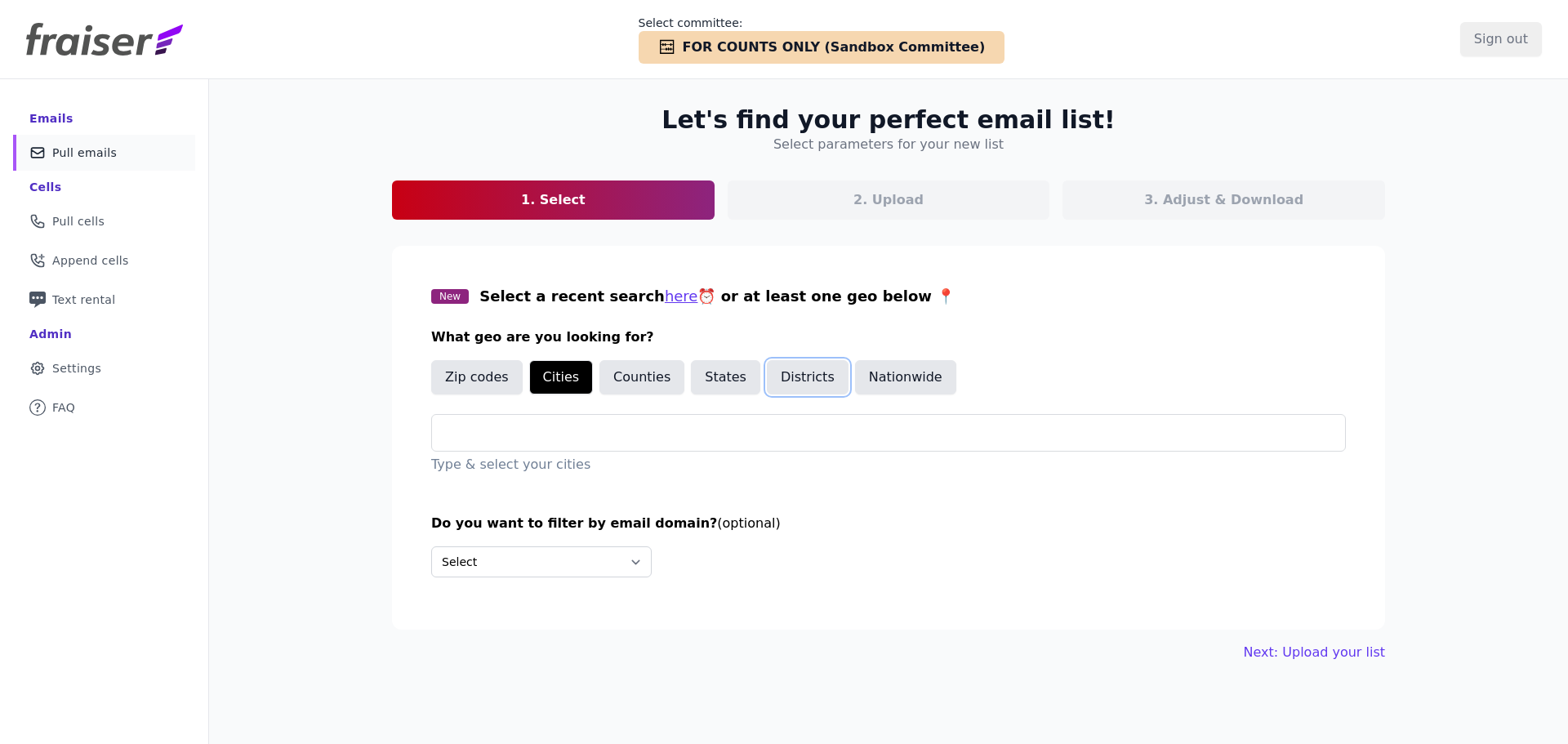
click at [767, 367] on button "Districts" at bounding box center [807, 378] width 82 height 35
click at [723, 376] on button "States" at bounding box center [725, 378] width 69 height 35
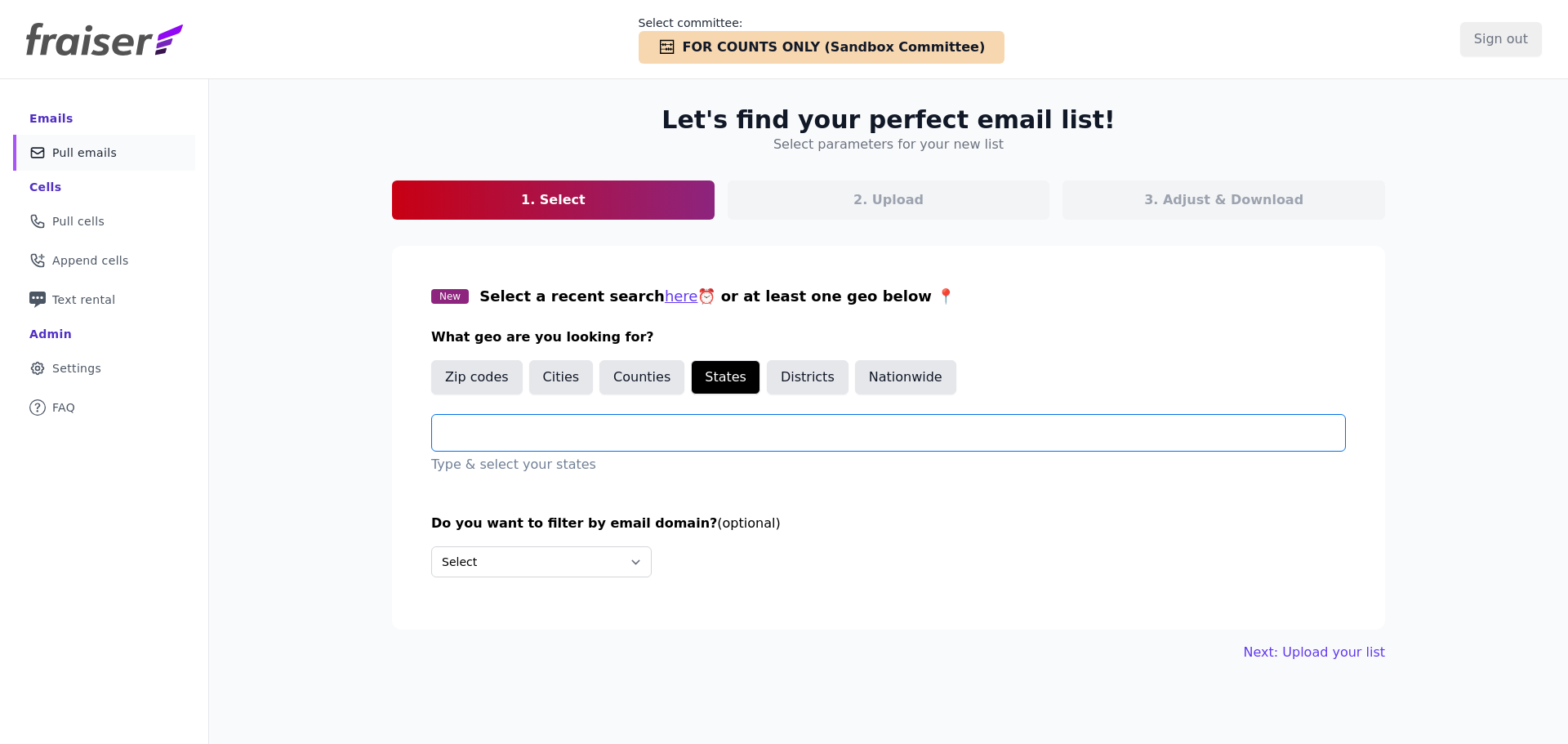
click at [683, 424] on input "text" at bounding box center [894, 433] width 900 height 19
type input "****"
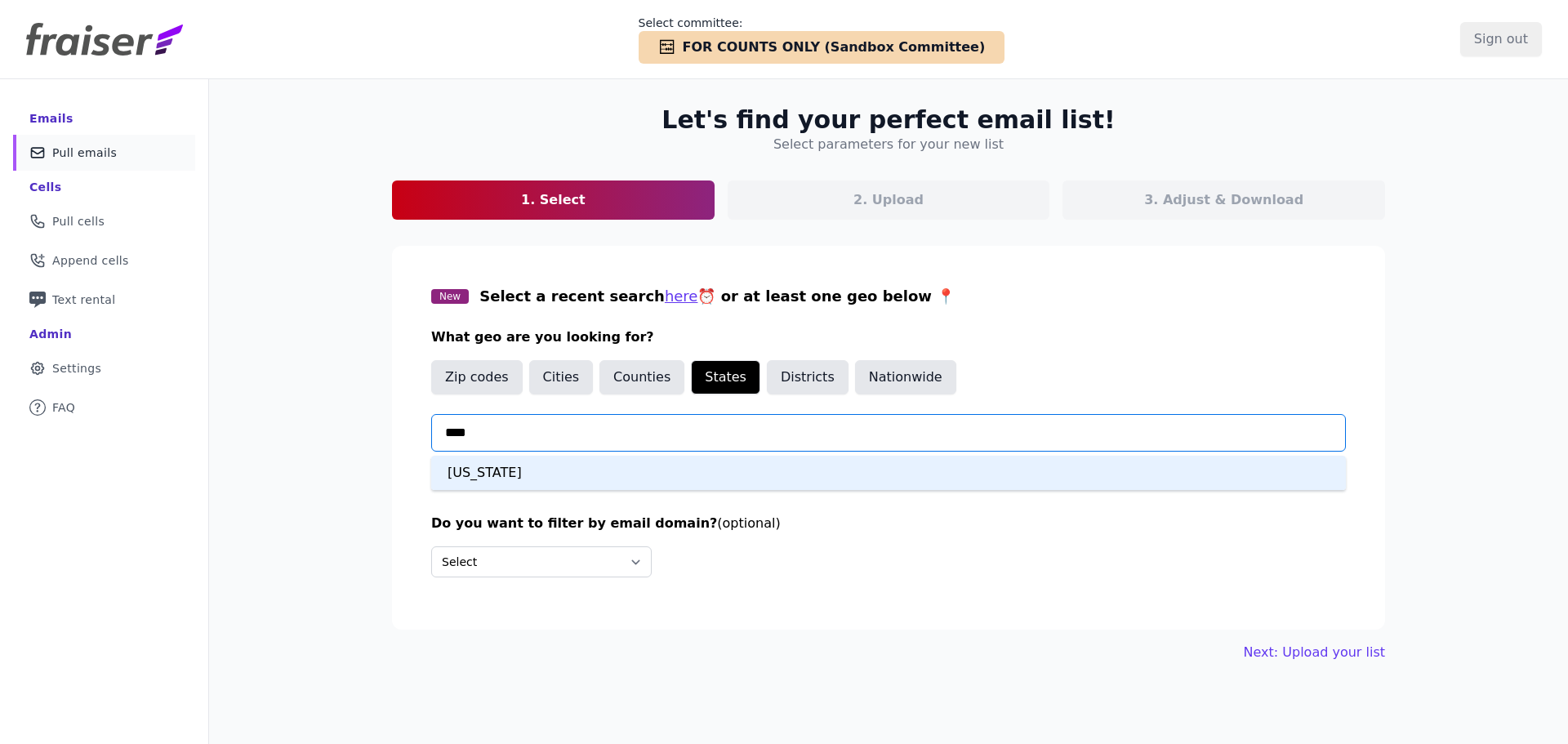
click at [929, 464] on div "Maryland" at bounding box center [889, 473] width 915 height 35
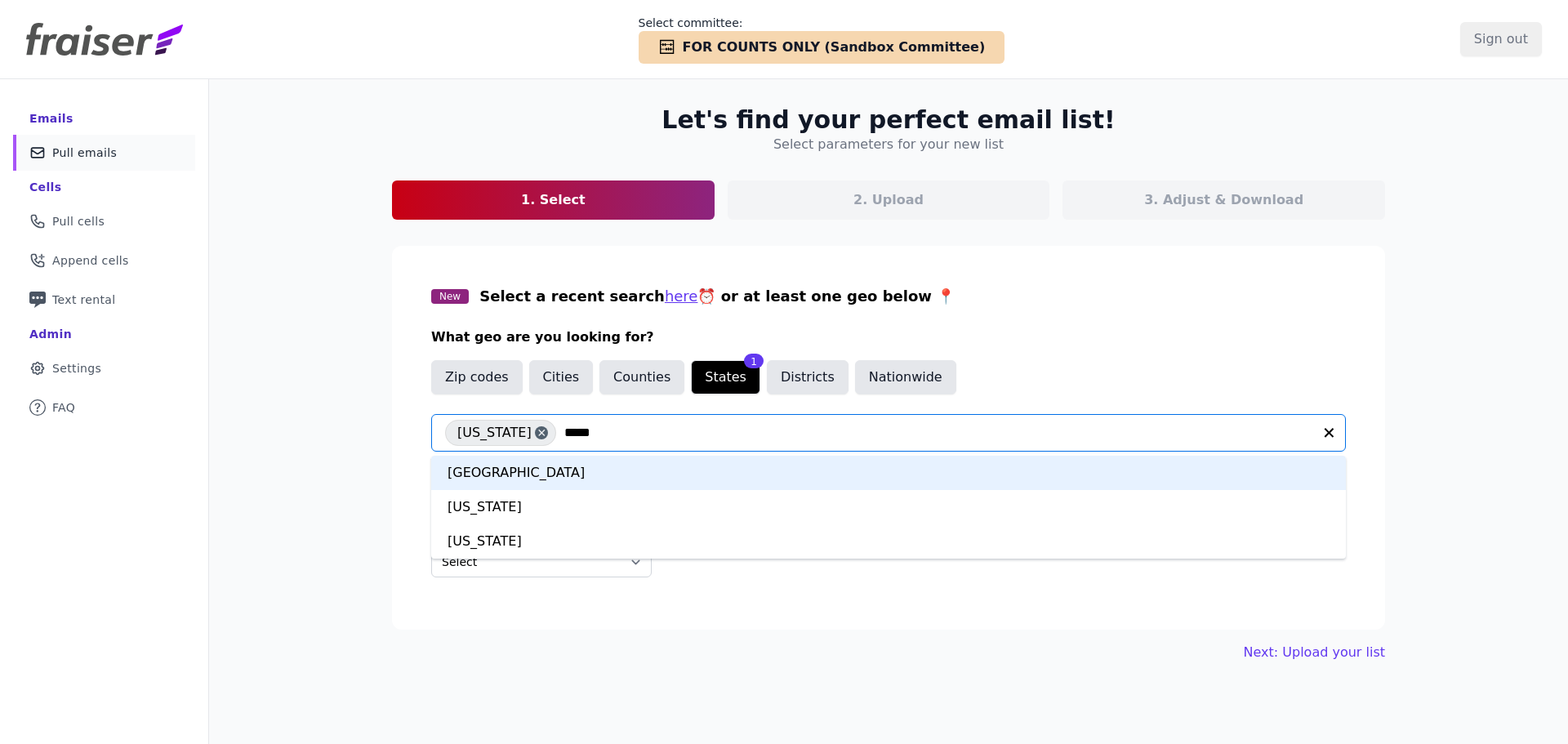
type input "******"
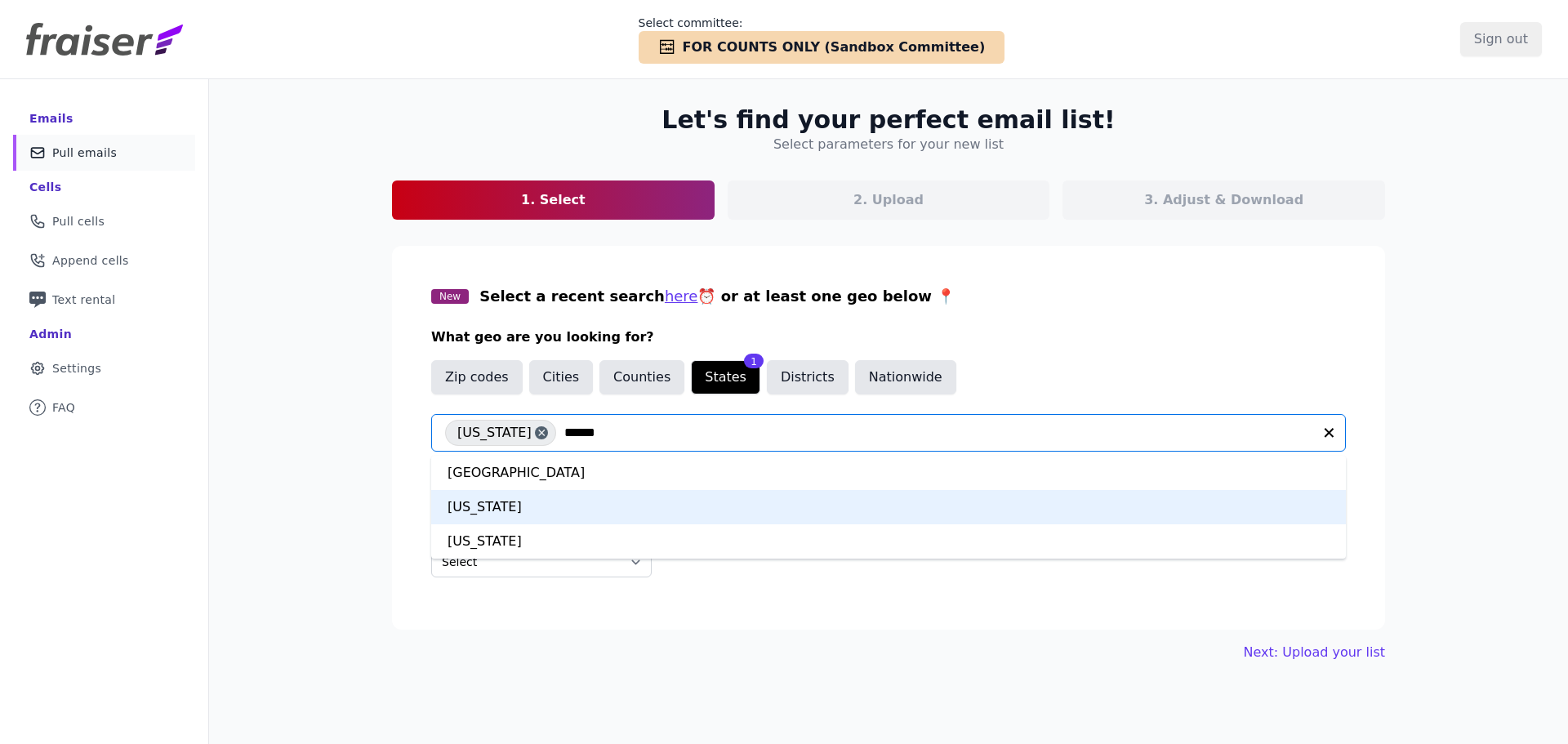
click at [732, 502] on div "Virginia" at bounding box center [889, 508] width 915 height 35
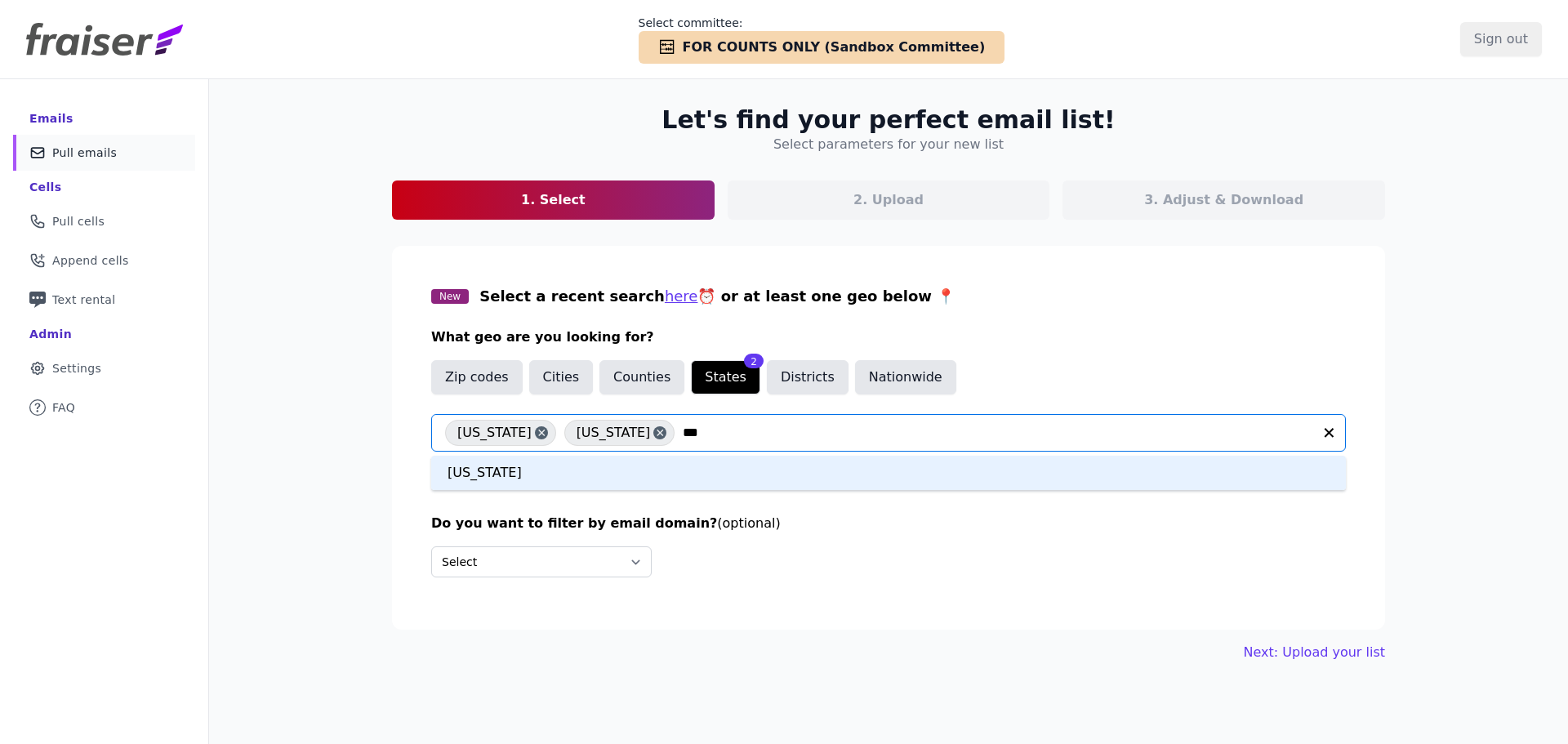
type input "****"
click at [659, 471] on div "District Of Columbia" at bounding box center [889, 473] width 915 height 35
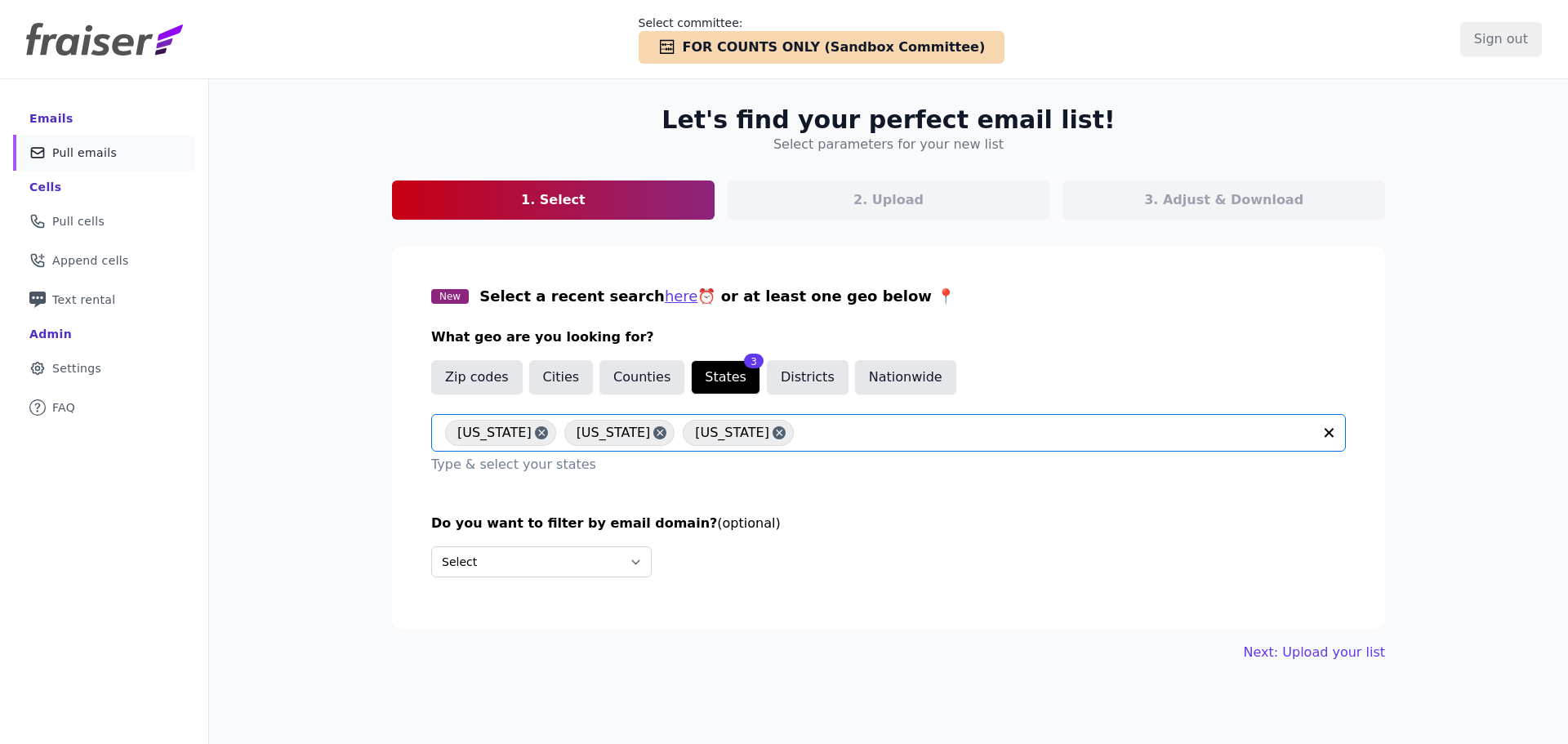
click at [759, 575] on div "Select Include only these domains Include none of these domains" at bounding box center [889, 562] width 915 height 31
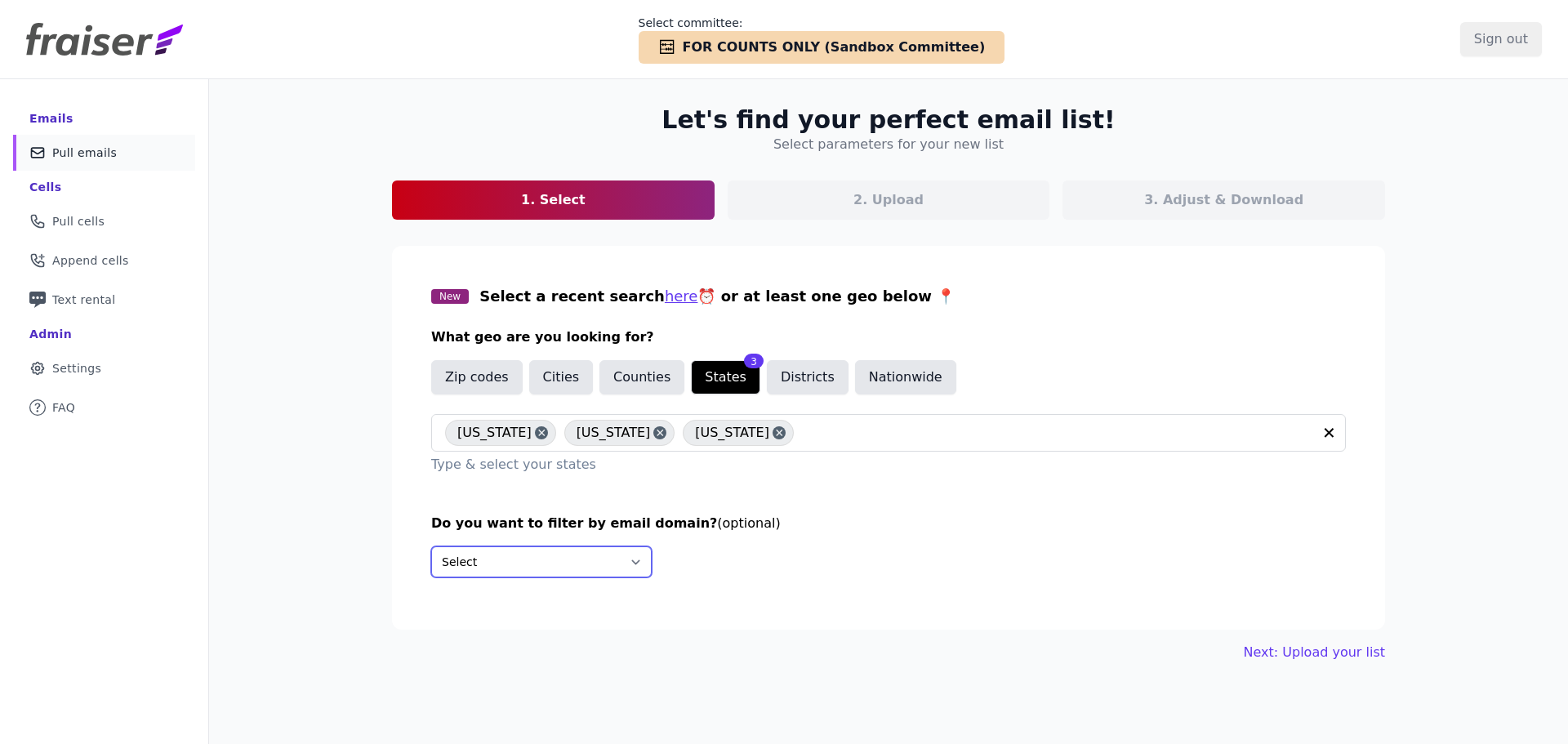
click at [573, 556] on select "Select Include only these domains Include none of these domains" at bounding box center [541, 562] width 220 height 31
click at [1178, 614] on section "New Select a recent search here ⏰ or at least one geo below 📍 What geo are you …" at bounding box center [889, 437] width 993 height 384
click at [1331, 660] on link "Next: Upload your list" at bounding box center [1313, 653] width 141 height 19
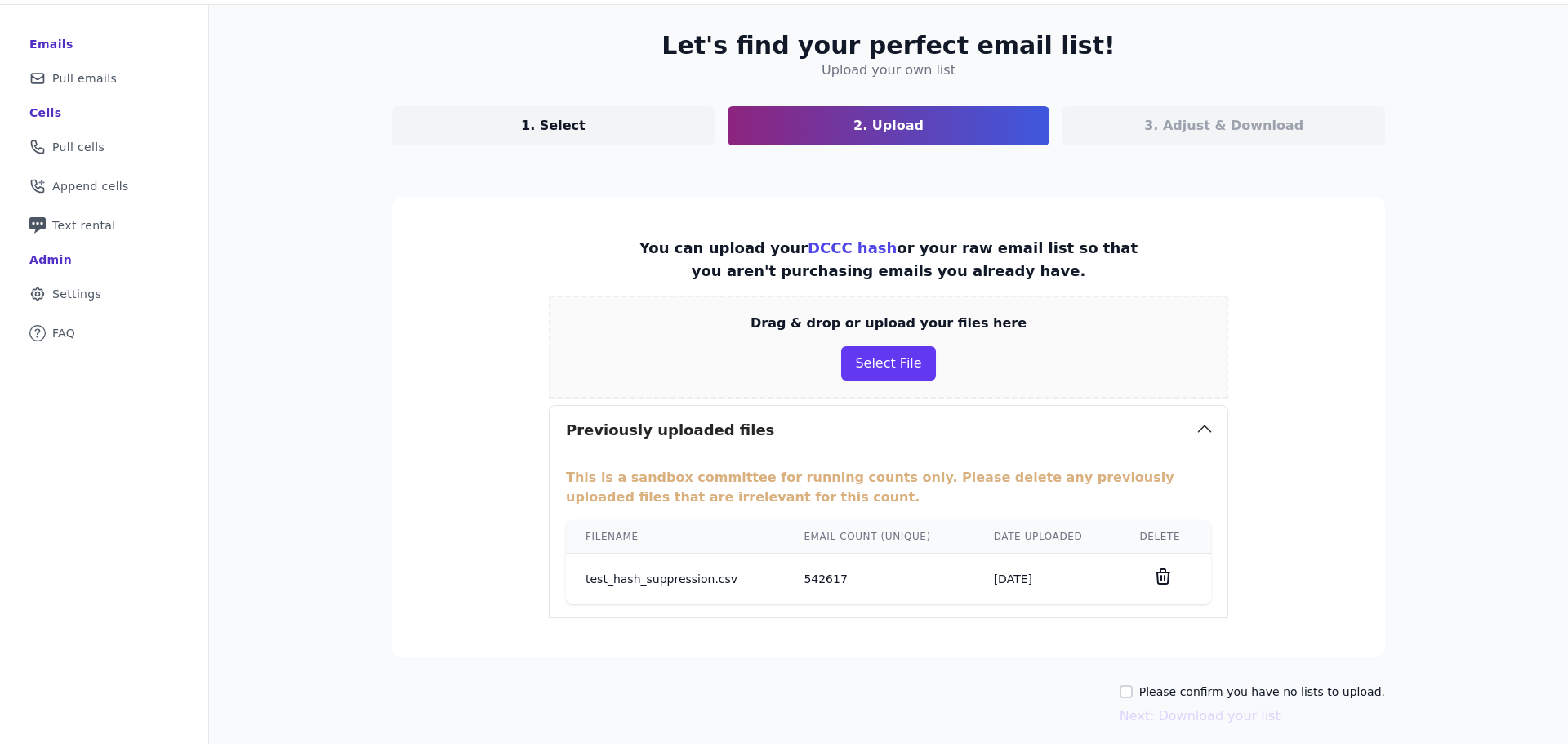
scroll to position [138, 0]
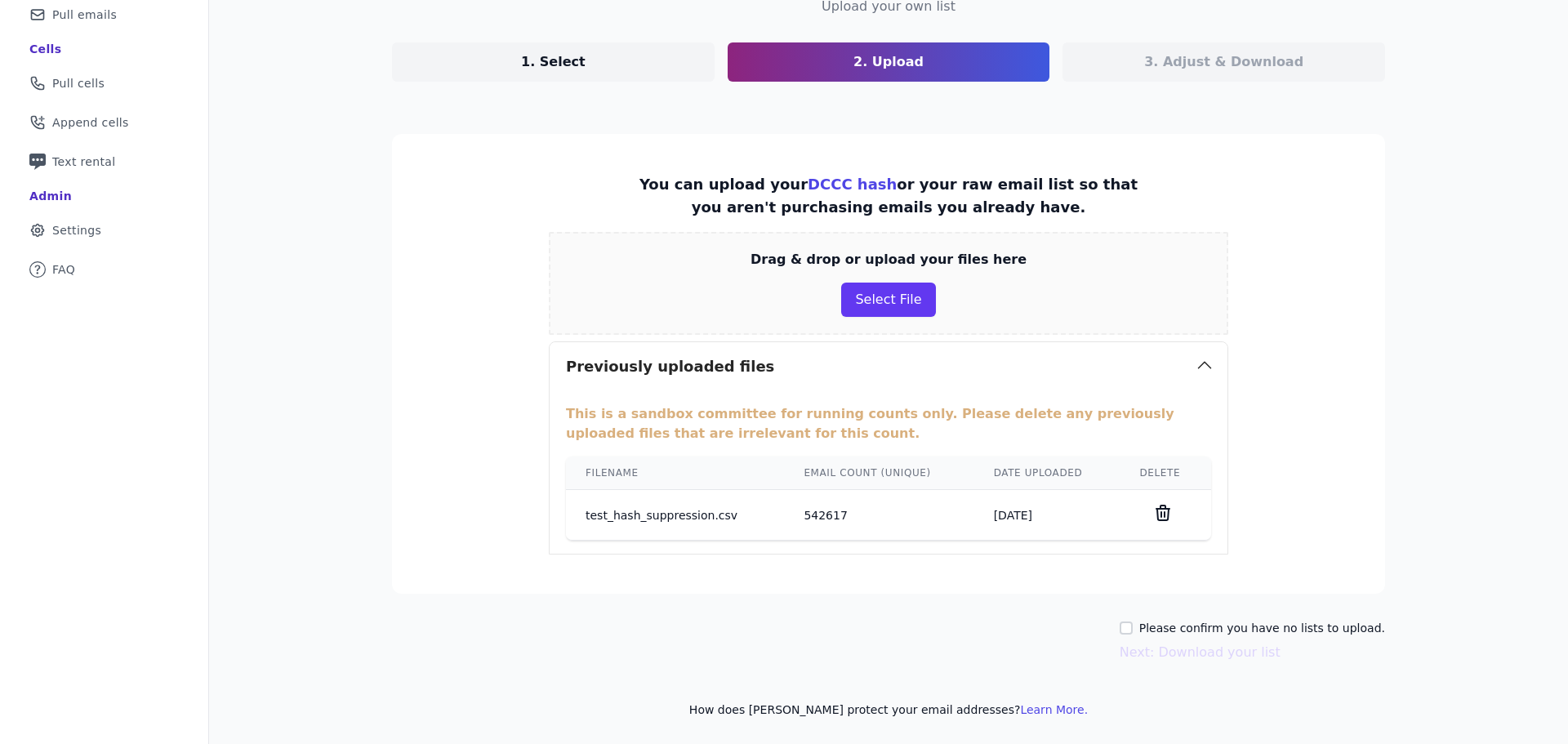
click at [702, 531] on td "test_hash_suppression.csv" at bounding box center [674, 515] width 218 height 51
click at [699, 515] on td "test_hash_suppression.csv" at bounding box center [674, 515] width 218 height 51
click at [892, 409] on p "This is a sandbox committee for running counts only. Please delete any previous…" at bounding box center [888, 424] width 645 height 39
drag, startPoint x: 726, startPoint y: 473, endPoint x: 1124, endPoint y: 602, distance: 418.4
click at [738, 477] on th "Filename" at bounding box center [674, 473] width 218 height 34
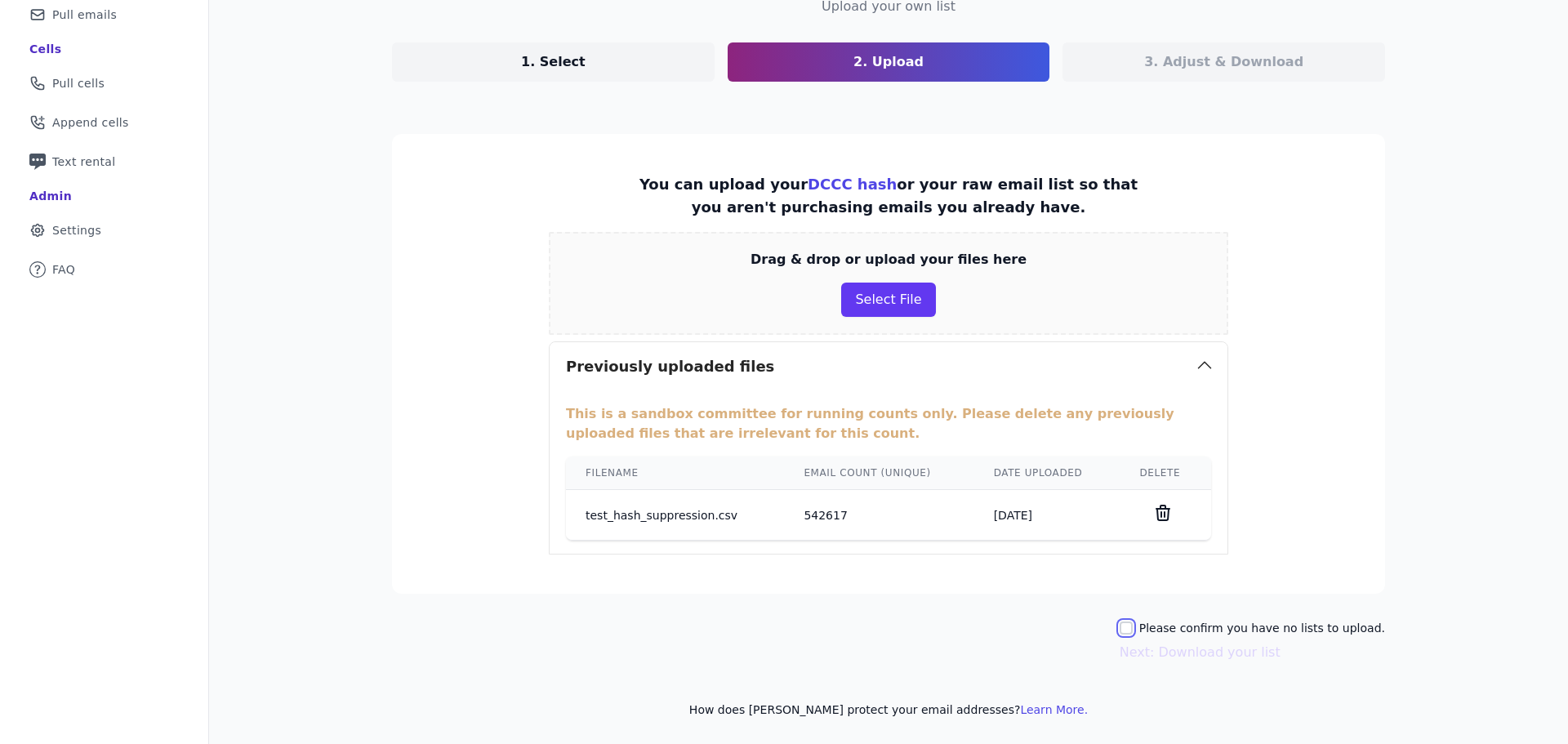
click at [1133, 627] on input "Please confirm you have no lists to upload." at bounding box center [1126, 629] width 13 height 13
checkbox input "true"
click at [1173, 657] on button "Next: Download your list" at bounding box center [1199, 653] width 160 height 19
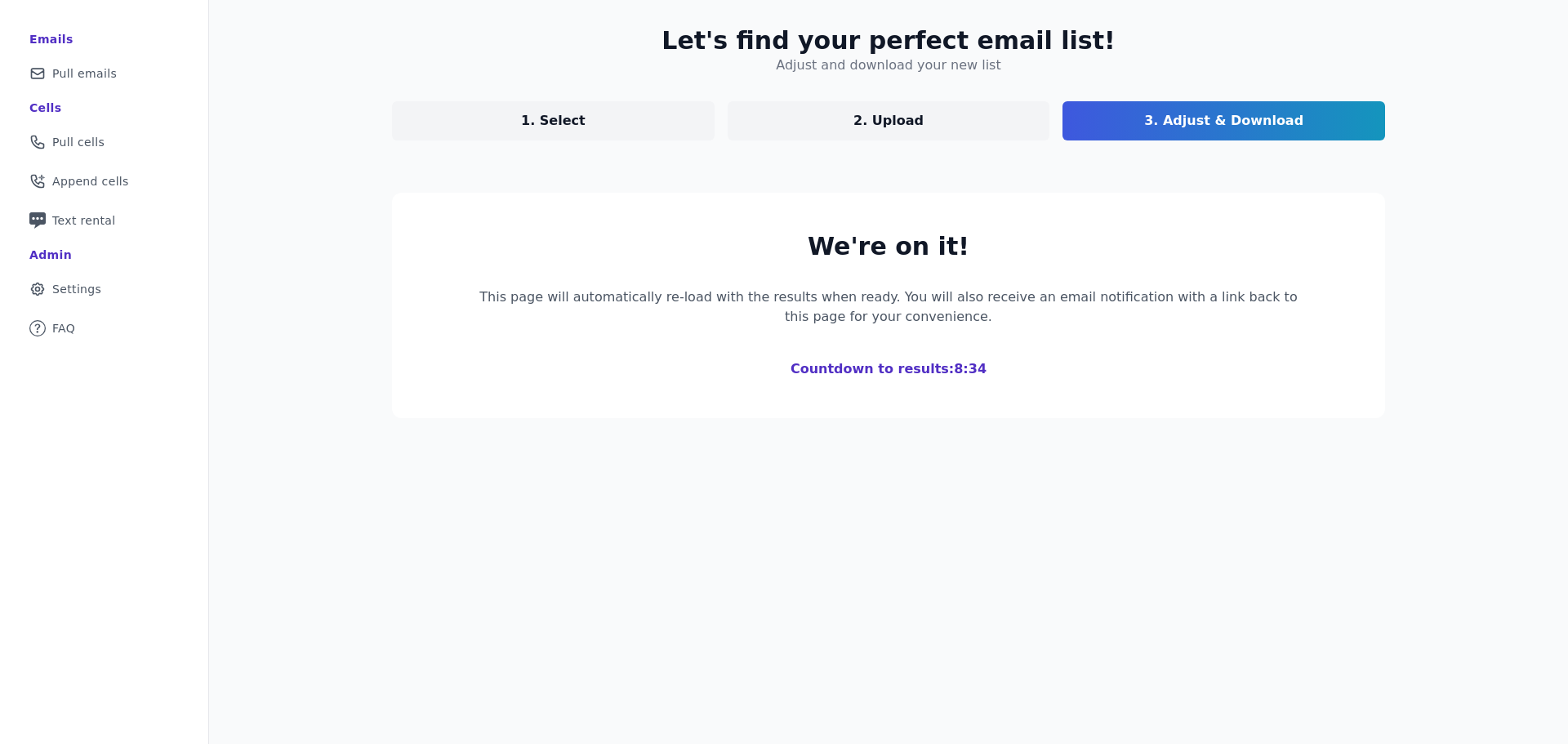
scroll to position [138, 0]
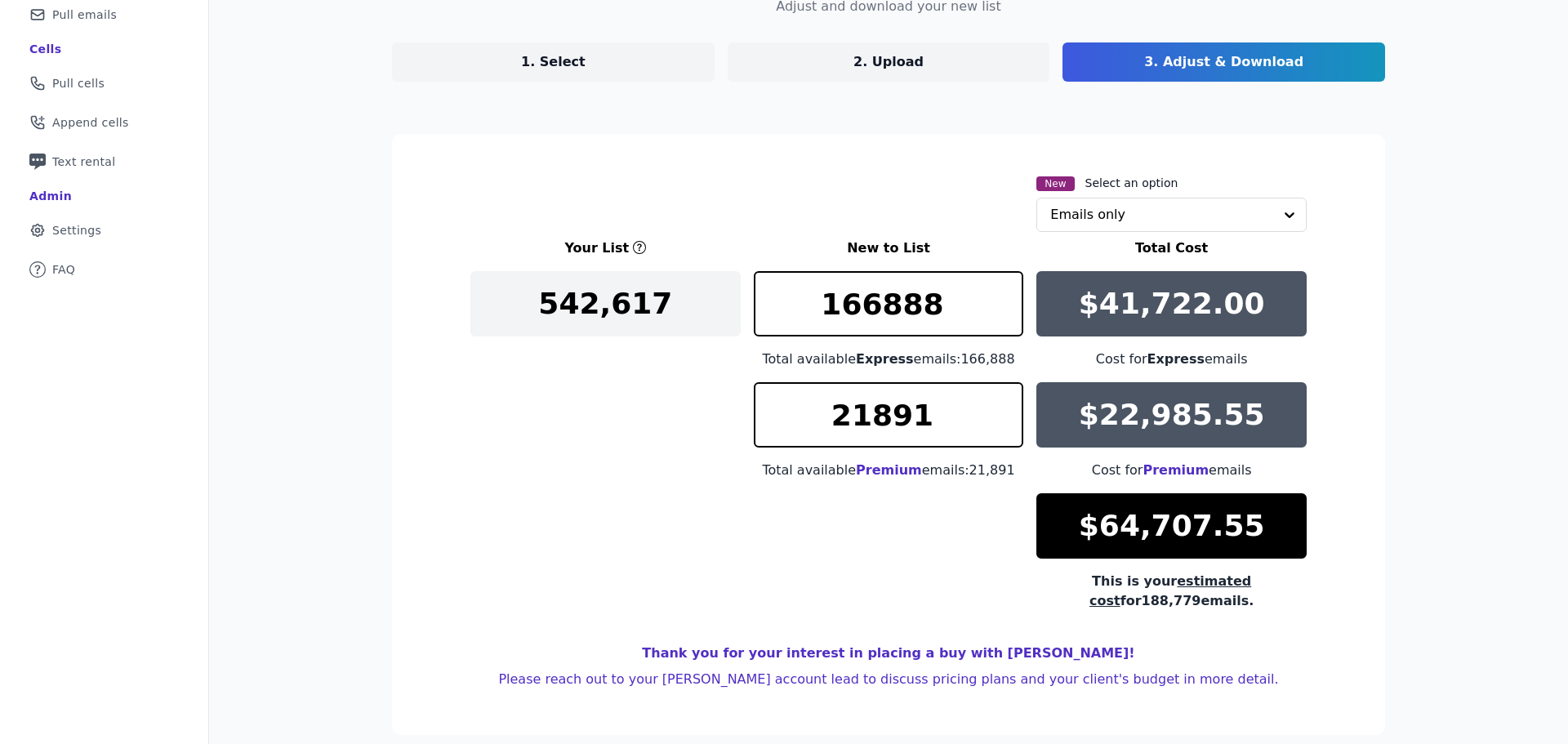
click at [565, 57] on p "1. Select" at bounding box center [552, 62] width 64 height 19
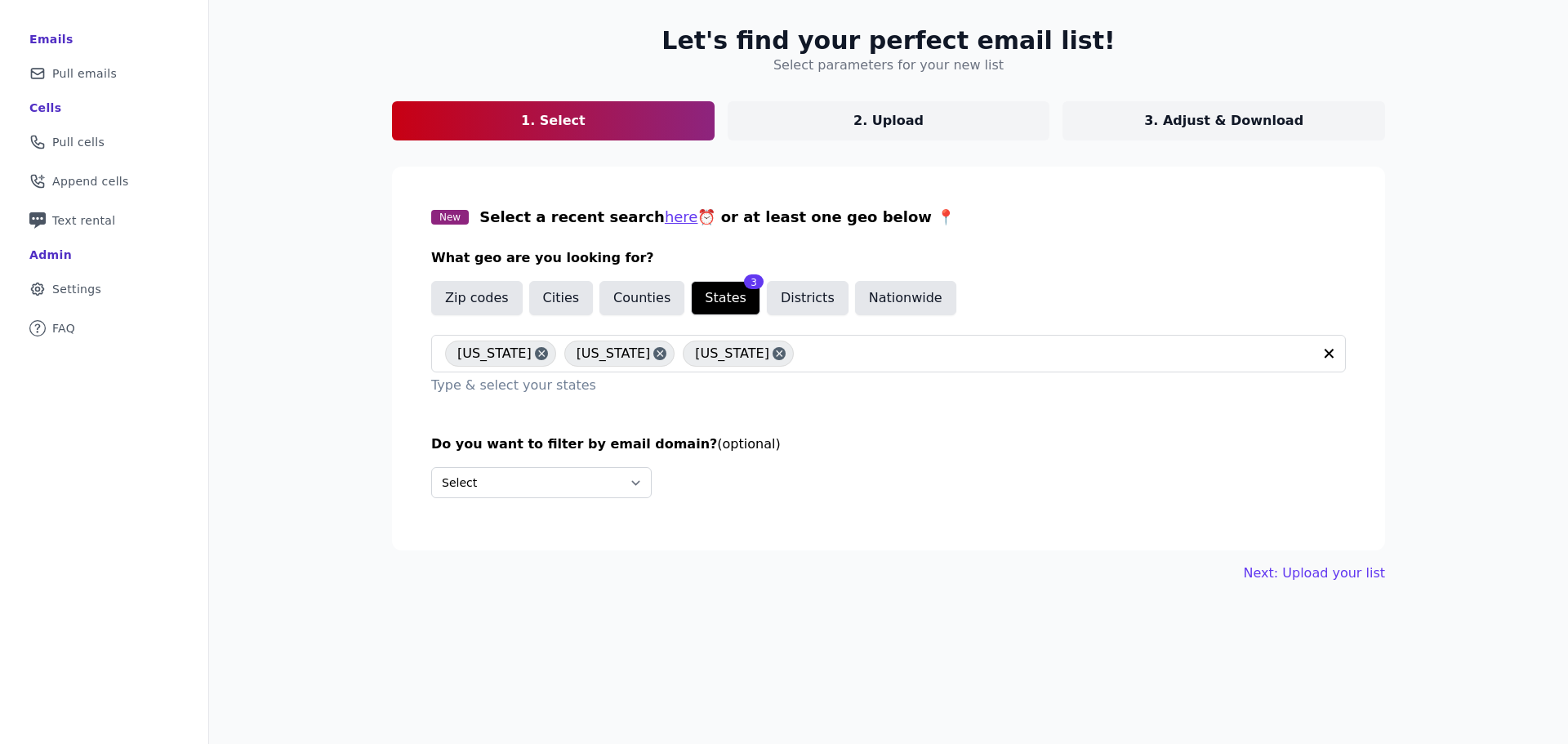
click at [562, 465] on div "Do you want to filter by email domain? (optional) Select Include only these dom…" at bounding box center [889, 473] width 915 height 77
click at [653, 434] on h3 "Do you want to filter by email domain? (optional)" at bounding box center [889, 444] width 915 height 19
click at [1174, 122] on p "3. Adjust & Download" at bounding box center [1224, 121] width 159 height 19
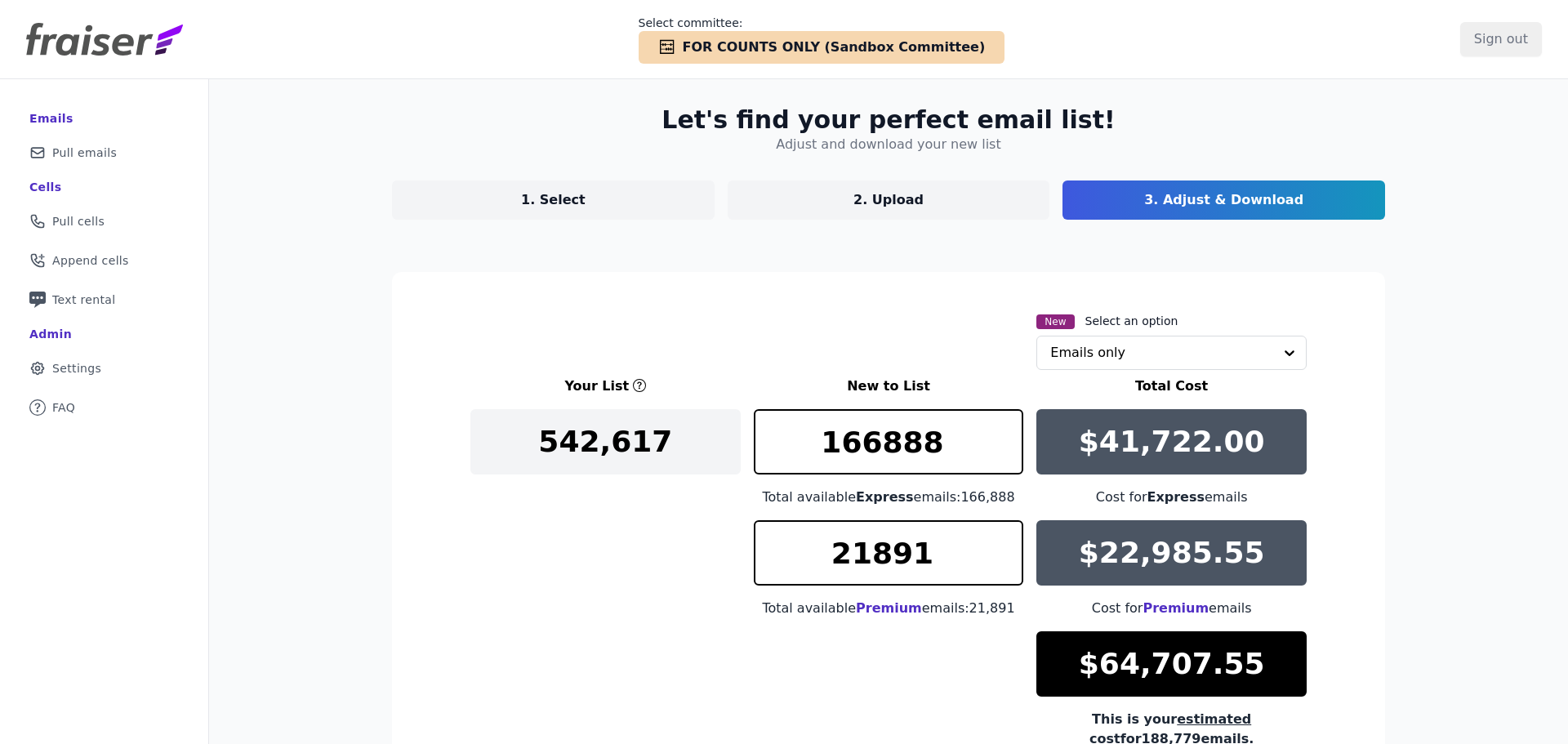
click at [1182, 565] on p "$22,985.55" at bounding box center [1172, 553] width 186 height 33
click at [871, 550] on input "21891" at bounding box center [888, 553] width 270 height 65
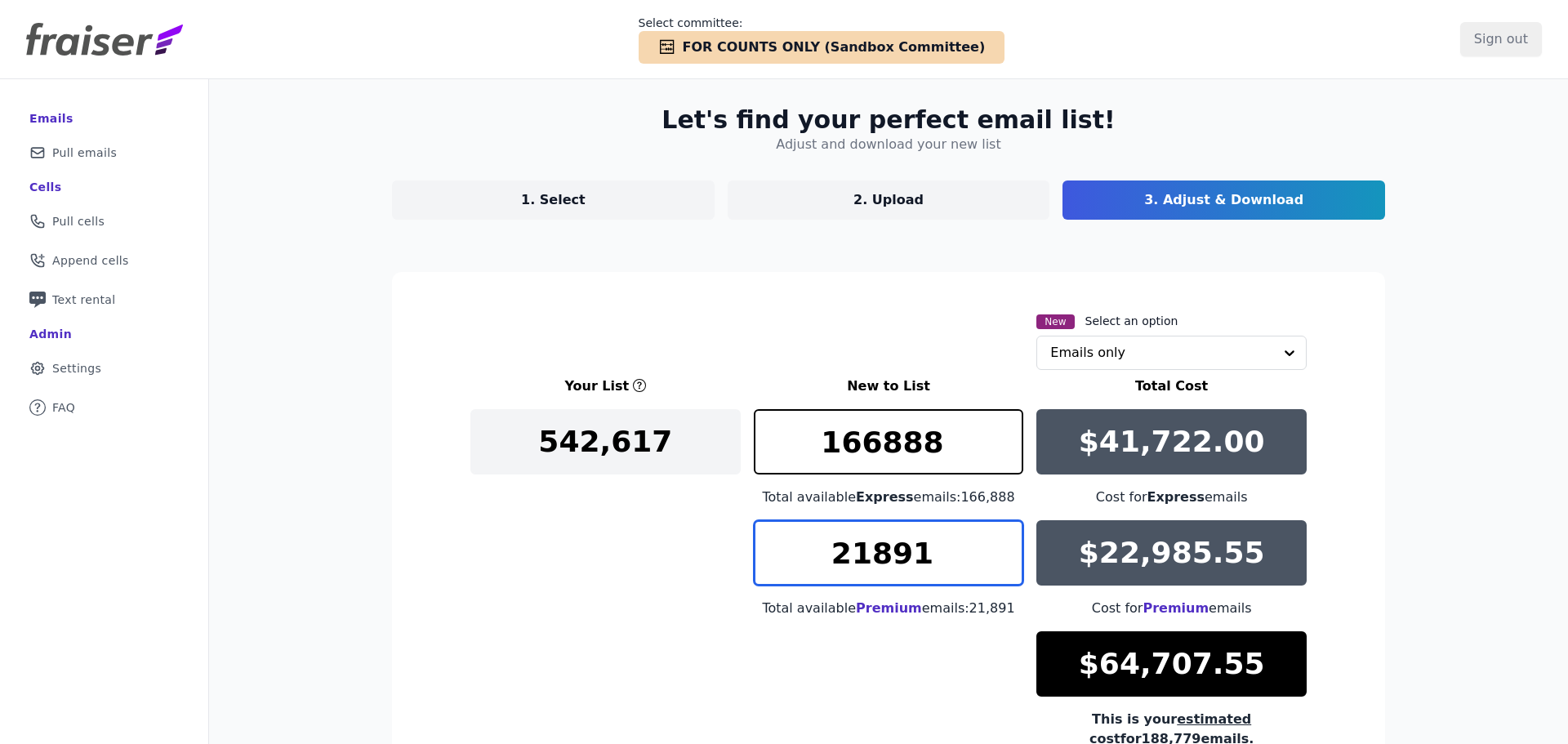
click at [871, 550] on input "21891" at bounding box center [888, 553] width 270 height 65
type input "0"
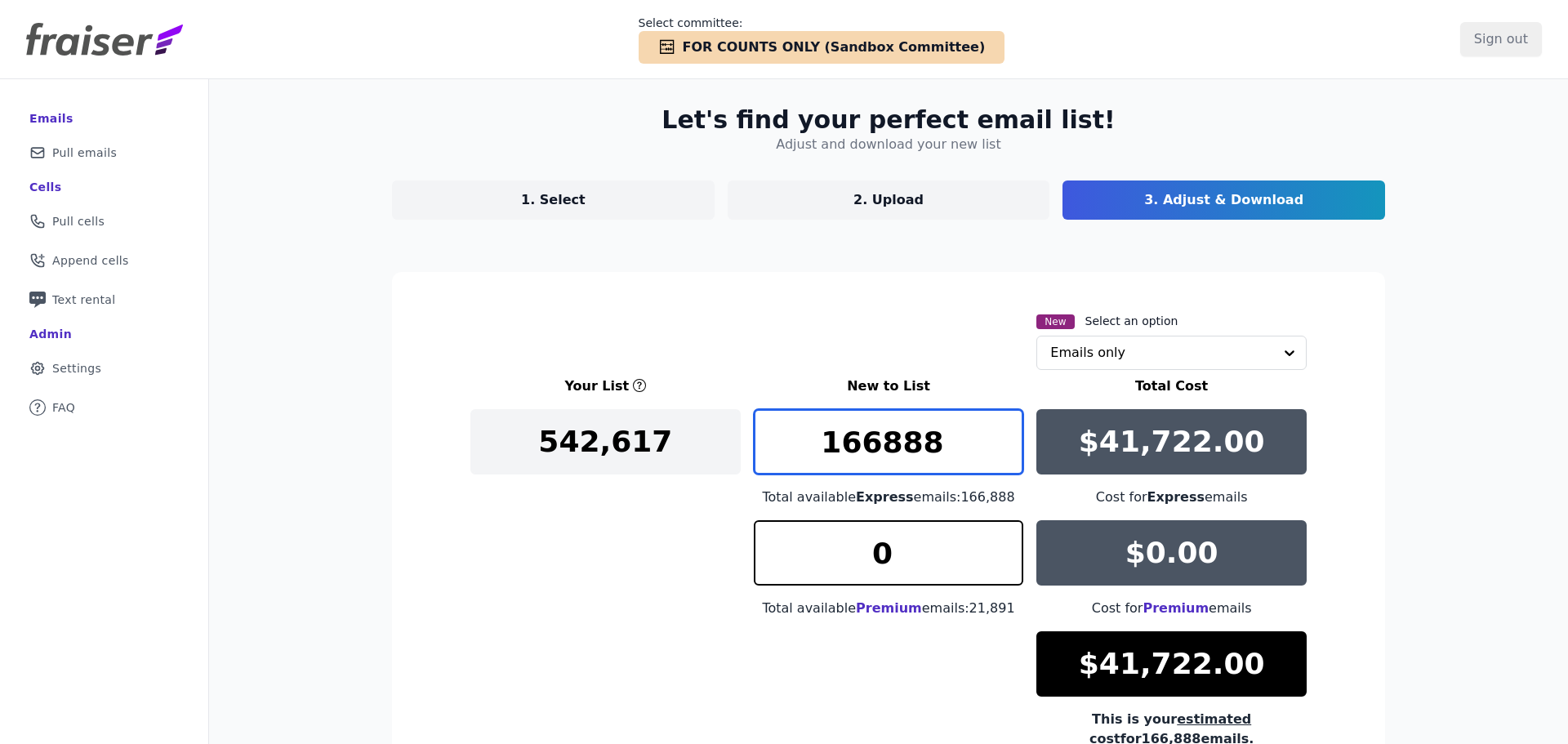
click at [878, 434] on input "166888" at bounding box center [888, 442] width 270 height 65
click at [889, 449] on input "599" at bounding box center [888, 442] width 270 height 65
click at [888, 448] on input "599" at bounding box center [888, 442] width 270 height 65
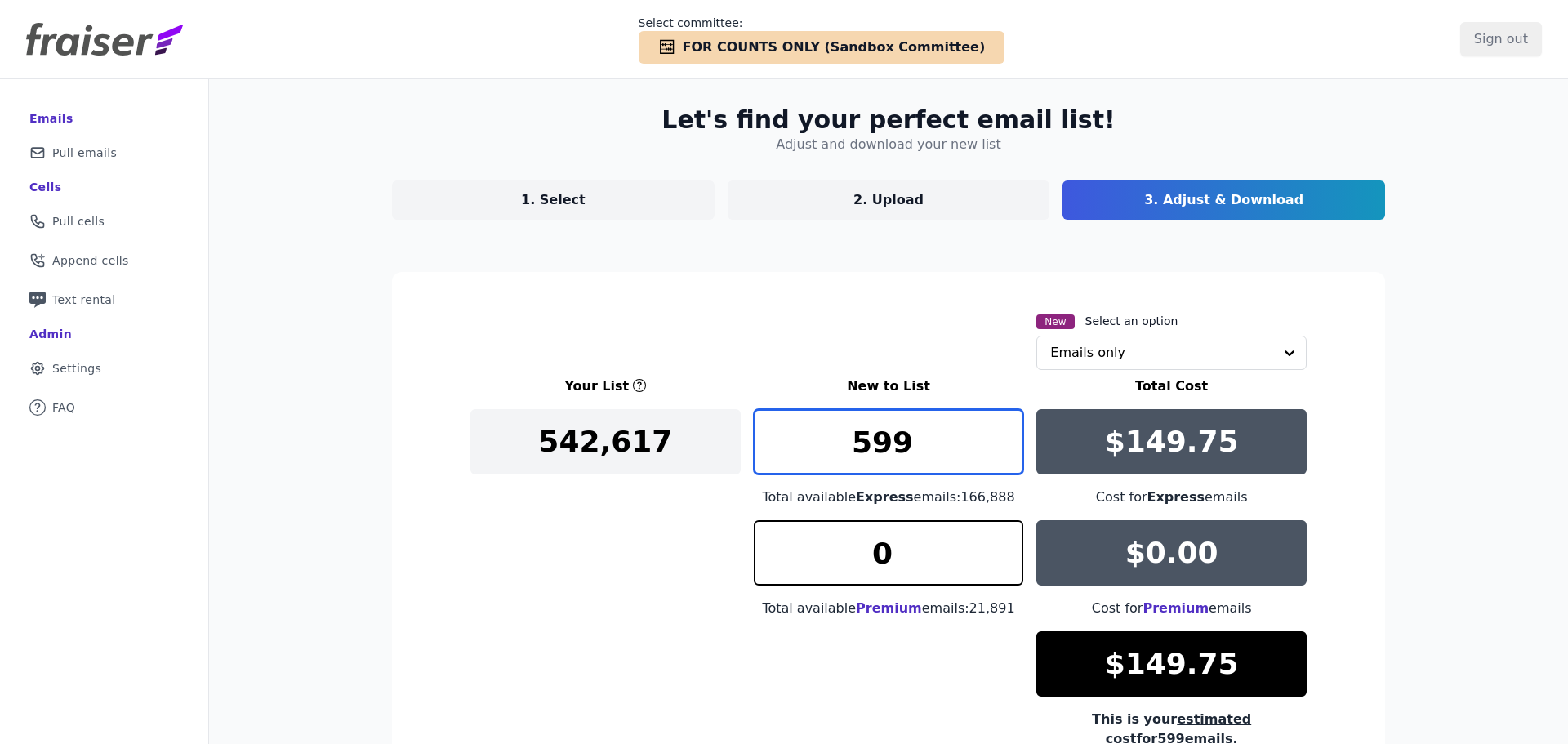
click at [888, 448] on input "599" at bounding box center [888, 442] width 270 height 65
click at [864, 442] on input "5000" at bounding box center [888, 442] width 270 height 65
click at [874, 444] on input "10000" at bounding box center [888, 442] width 270 height 65
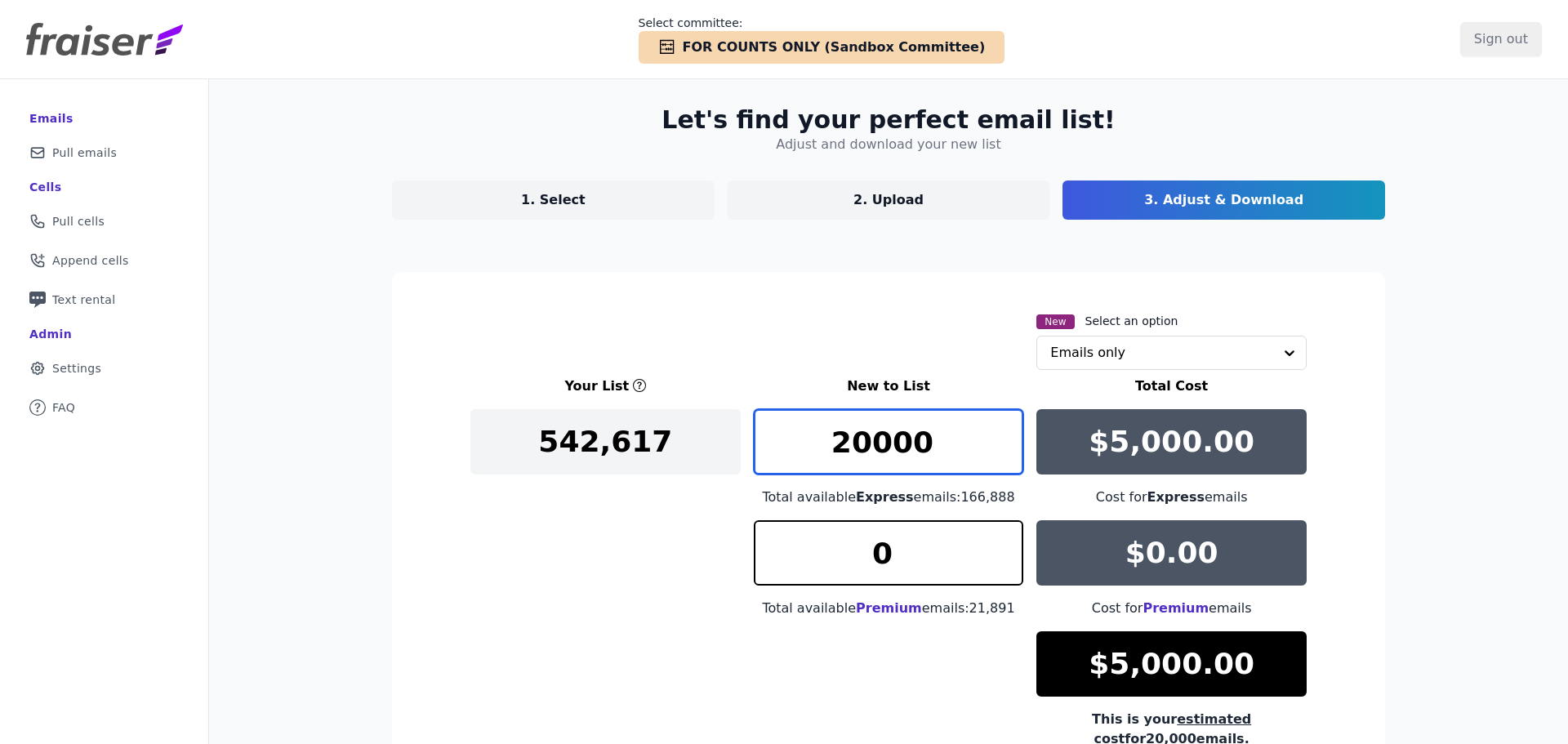
click at [874, 444] on input "20000" at bounding box center [888, 442] width 270 height 65
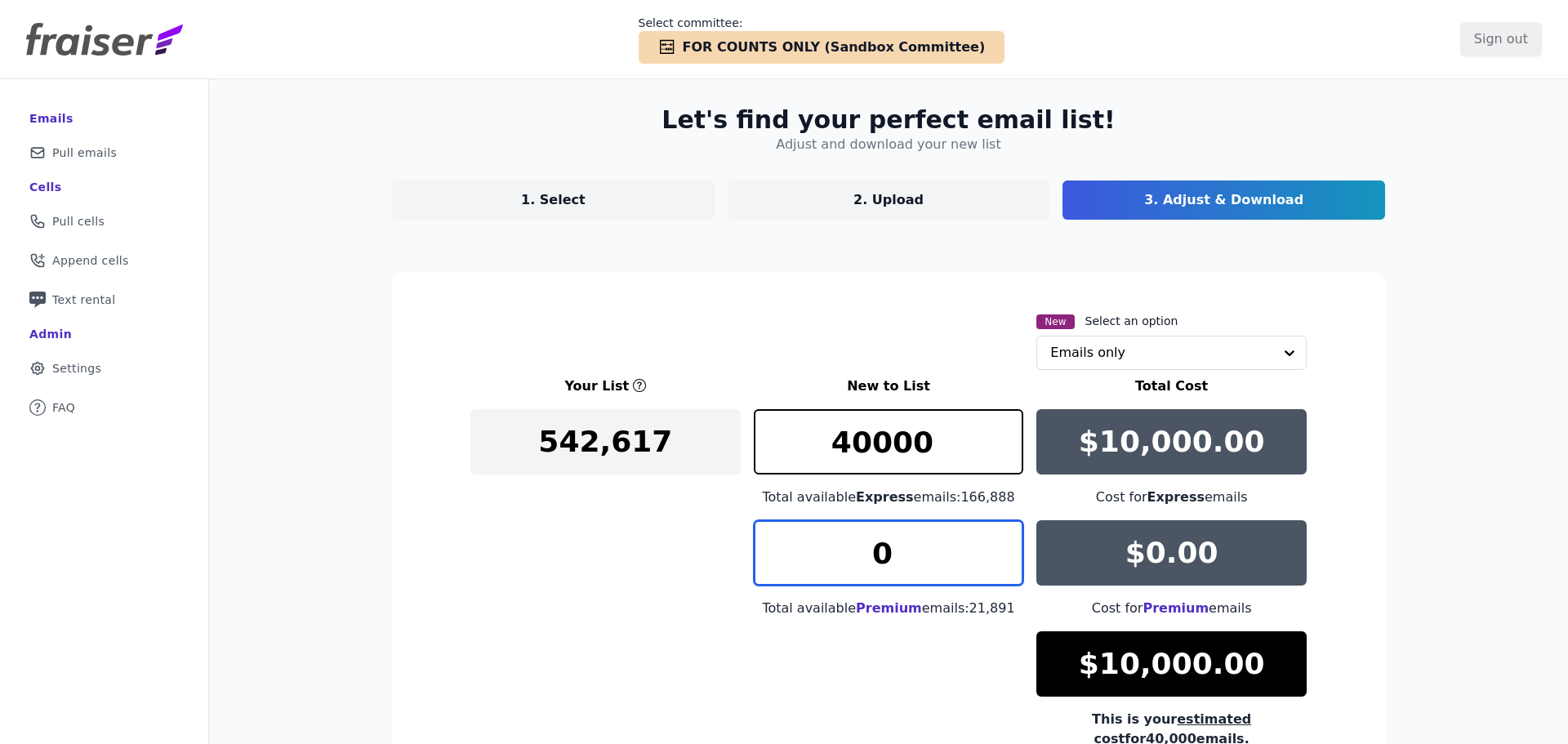
click at [867, 551] on input "0" at bounding box center [888, 553] width 270 height 65
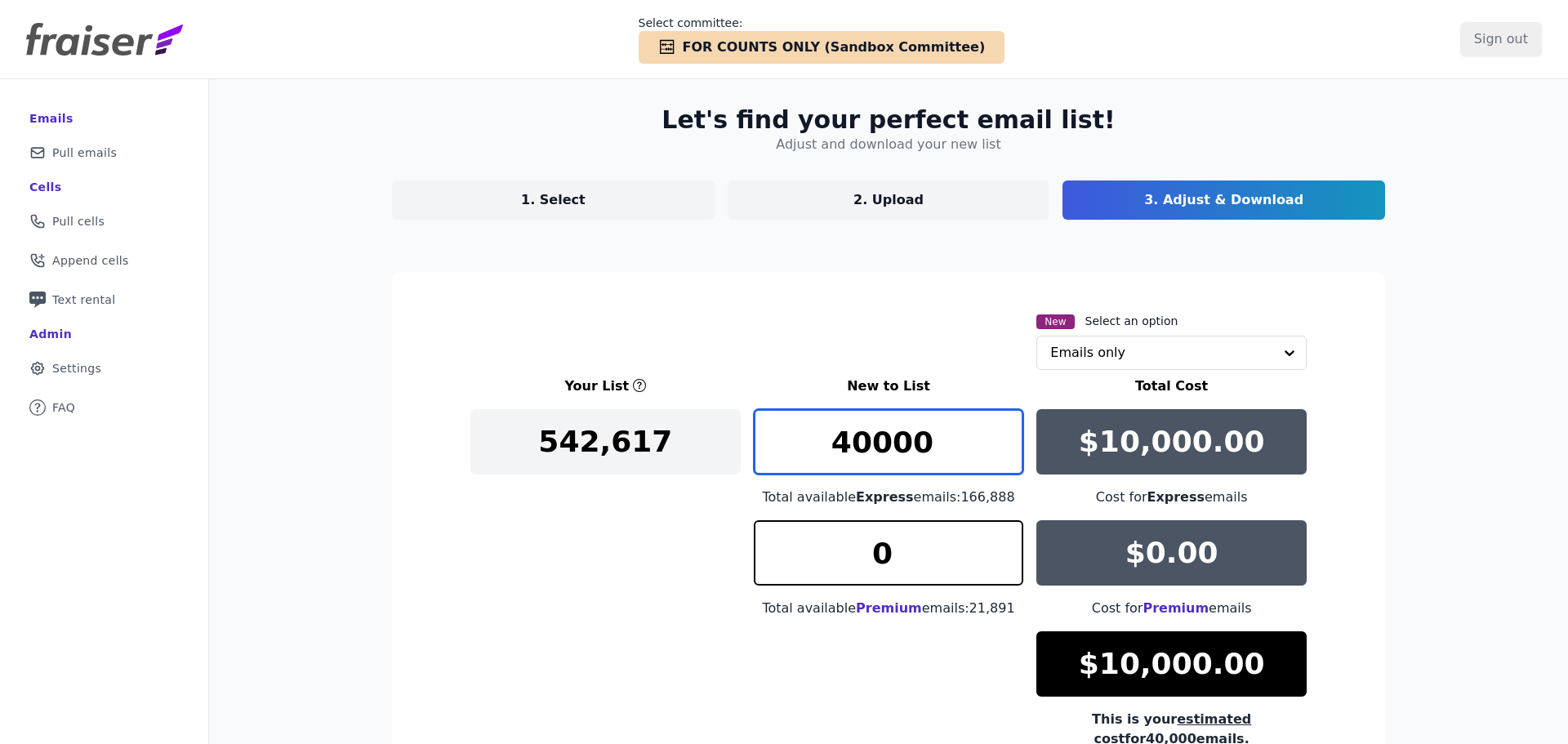
click at [868, 435] on input "40000" at bounding box center [888, 442] width 270 height 65
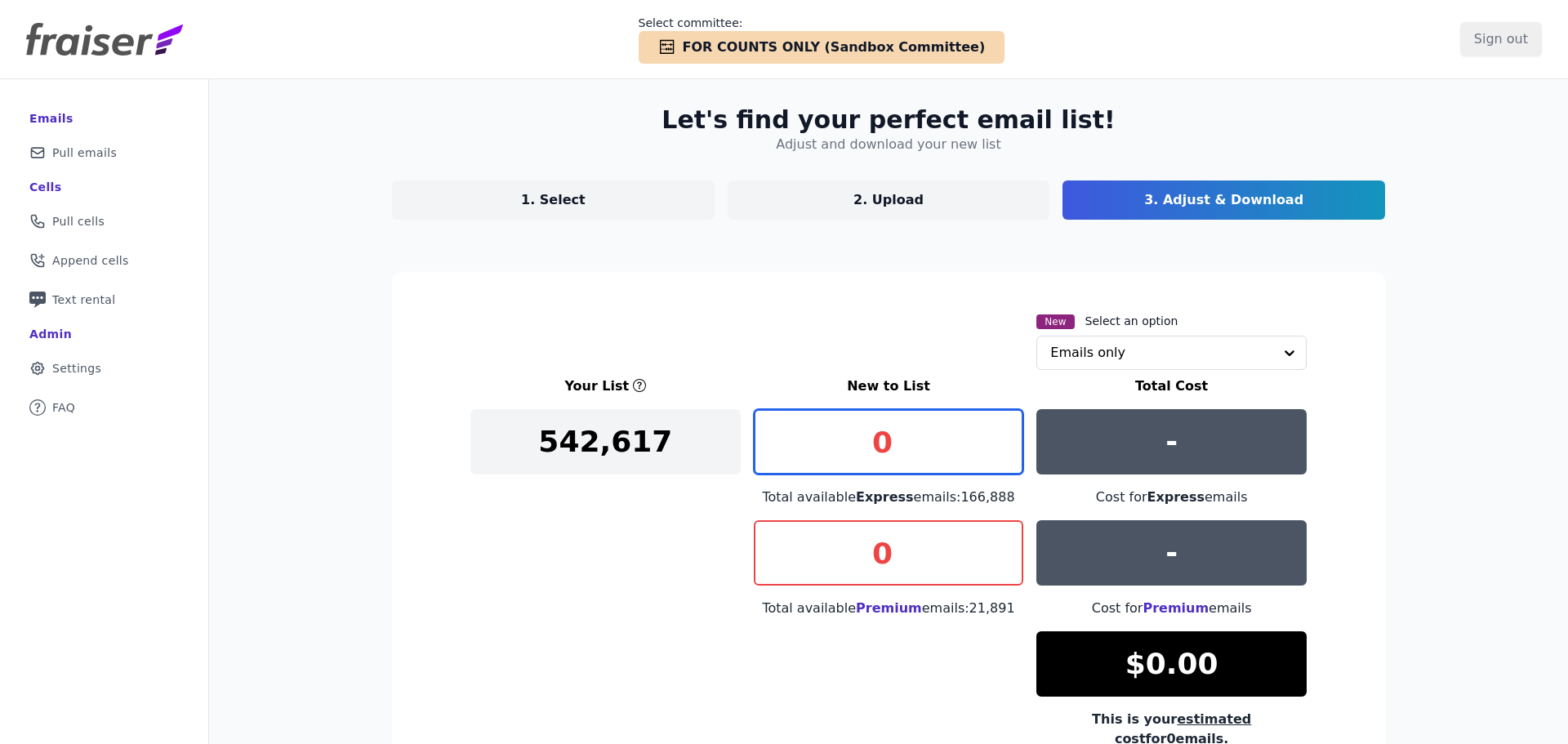
type input "0"
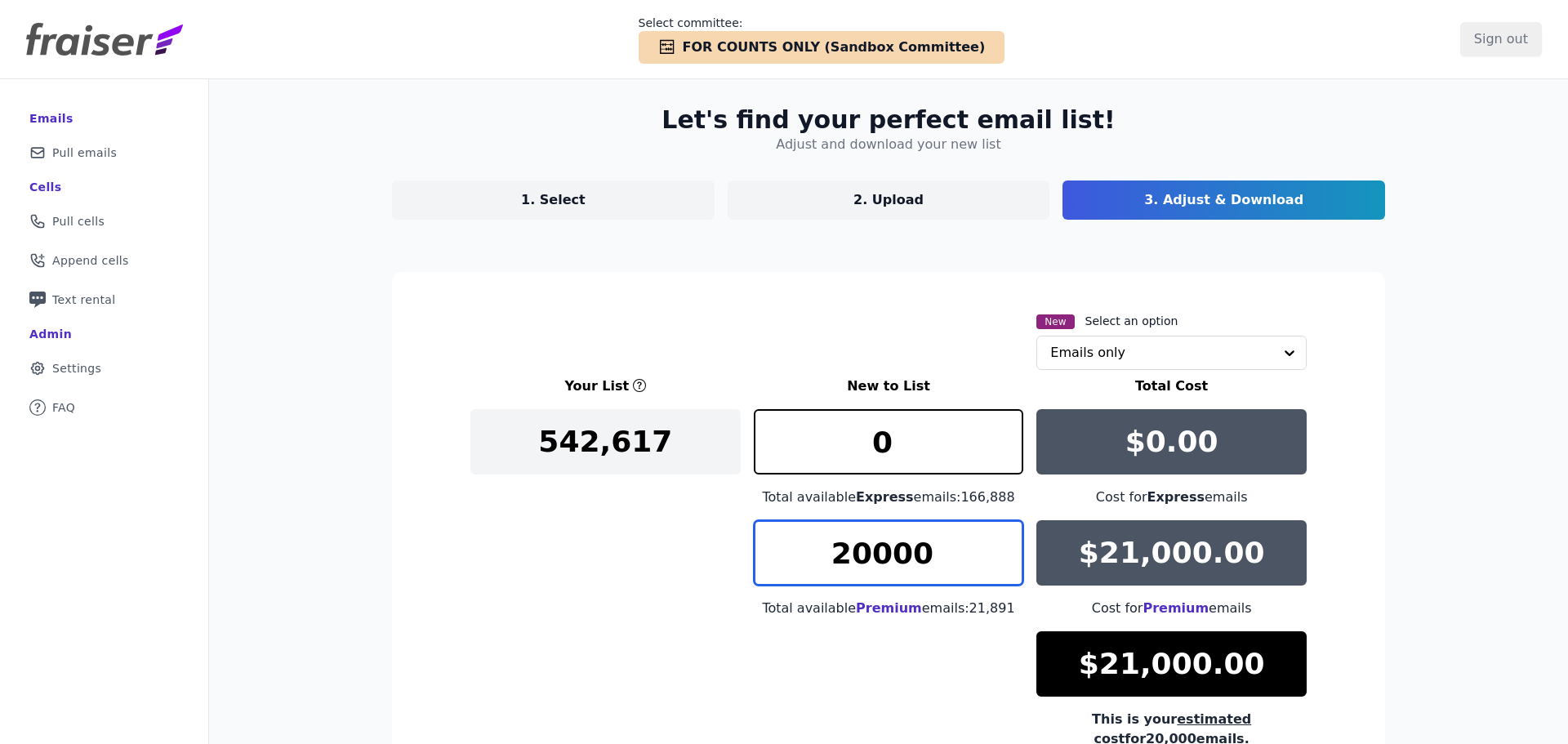
drag, startPoint x: 834, startPoint y: 560, endPoint x: 823, endPoint y: 558, distance: 11.2
click at [823, 558] on input "20000" at bounding box center [888, 553] width 270 height 65
click at [882, 557] on input "10000" at bounding box center [888, 553] width 270 height 65
drag, startPoint x: 879, startPoint y: 558, endPoint x: 889, endPoint y: 560, distance: 10.2
click at [889, 560] on input "9500" at bounding box center [888, 553] width 270 height 65
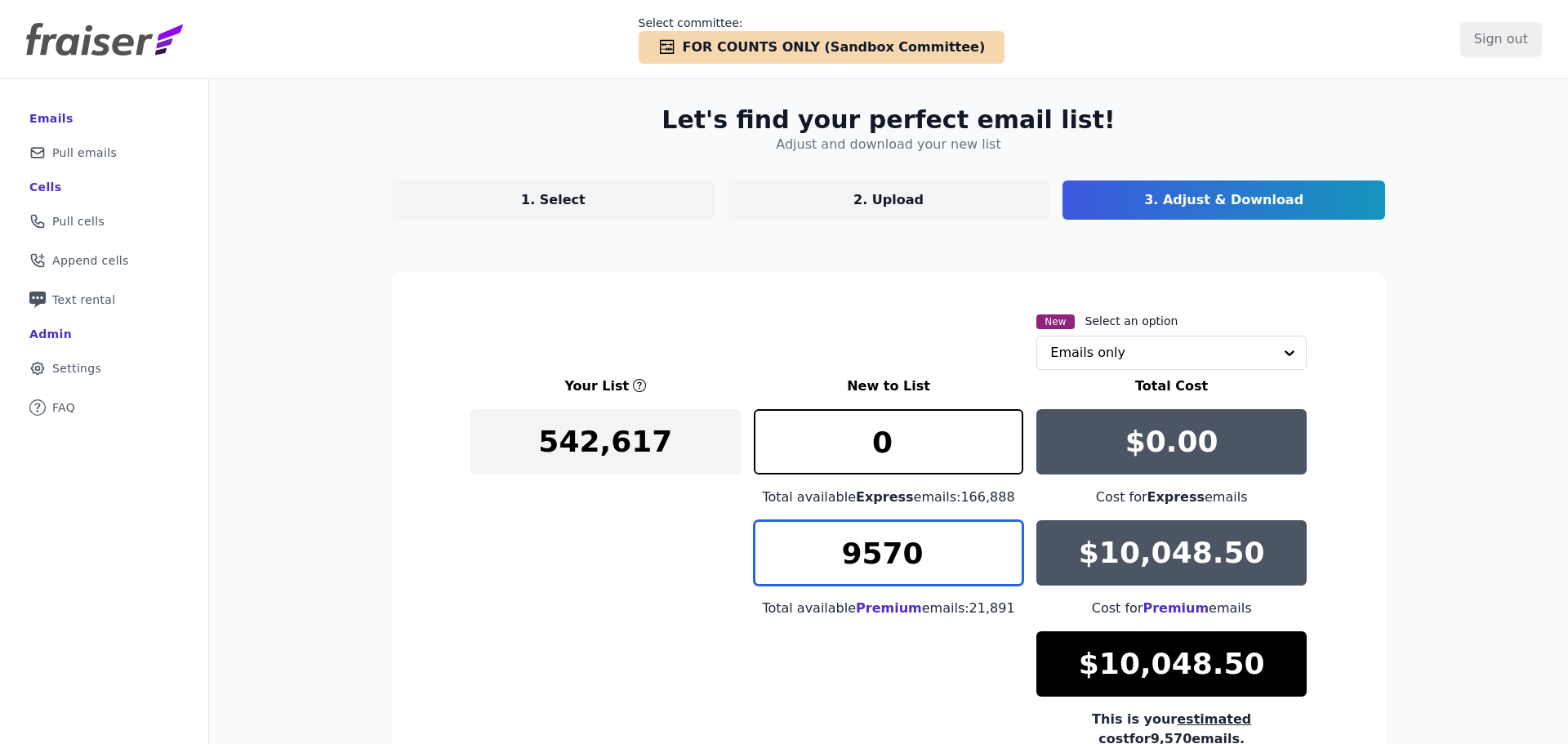
click at [887, 558] on input "9570" at bounding box center [888, 553] width 270 height 65
click at [884, 556] on input "9550" at bounding box center [888, 553] width 270 height 65
drag, startPoint x: 883, startPoint y: 554, endPoint x: 896, endPoint y: 560, distance: 14.3
click at [896, 560] on input "9530" at bounding box center [888, 553] width 270 height 65
drag, startPoint x: 892, startPoint y: 558, endPoint x: 878, endPoint y: 556, distance: 14.1
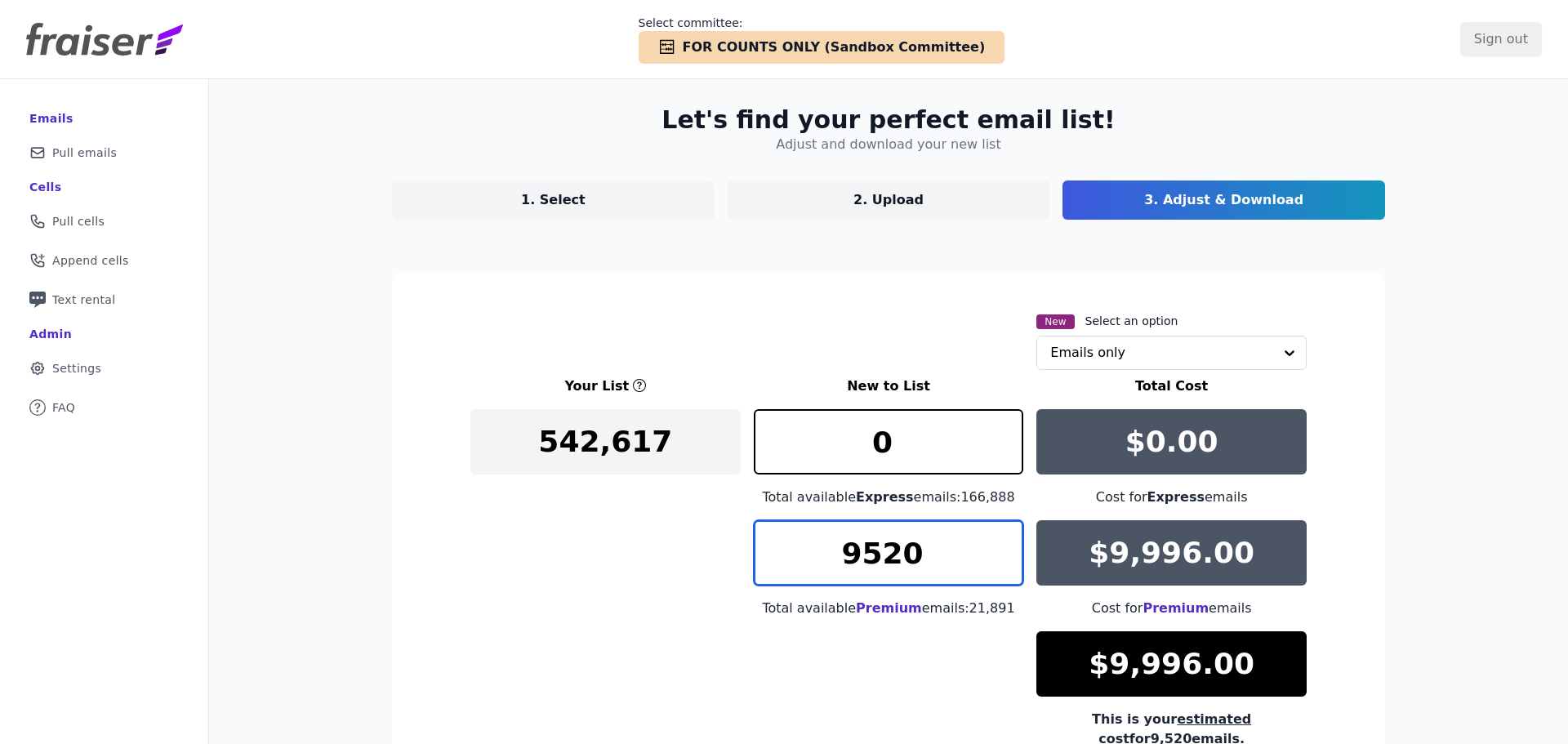
click at [878, 556] on input "9520" at bounding box center [888, 553] width 270 height 65
click at [912, 560] on input "9520" at bounding box center [888, 553] width 270 height 65
click at [889, 539] on input "9525" at bounding box center [888, 553] width 270 height 65
drag, startPoint x: 901, startPoint y: 550, endPoint x: 911, endPoint y: 553, distance: 10.4
click at [911, 553] on input "9525" at bounding box center [888, 553] width 270 height 65
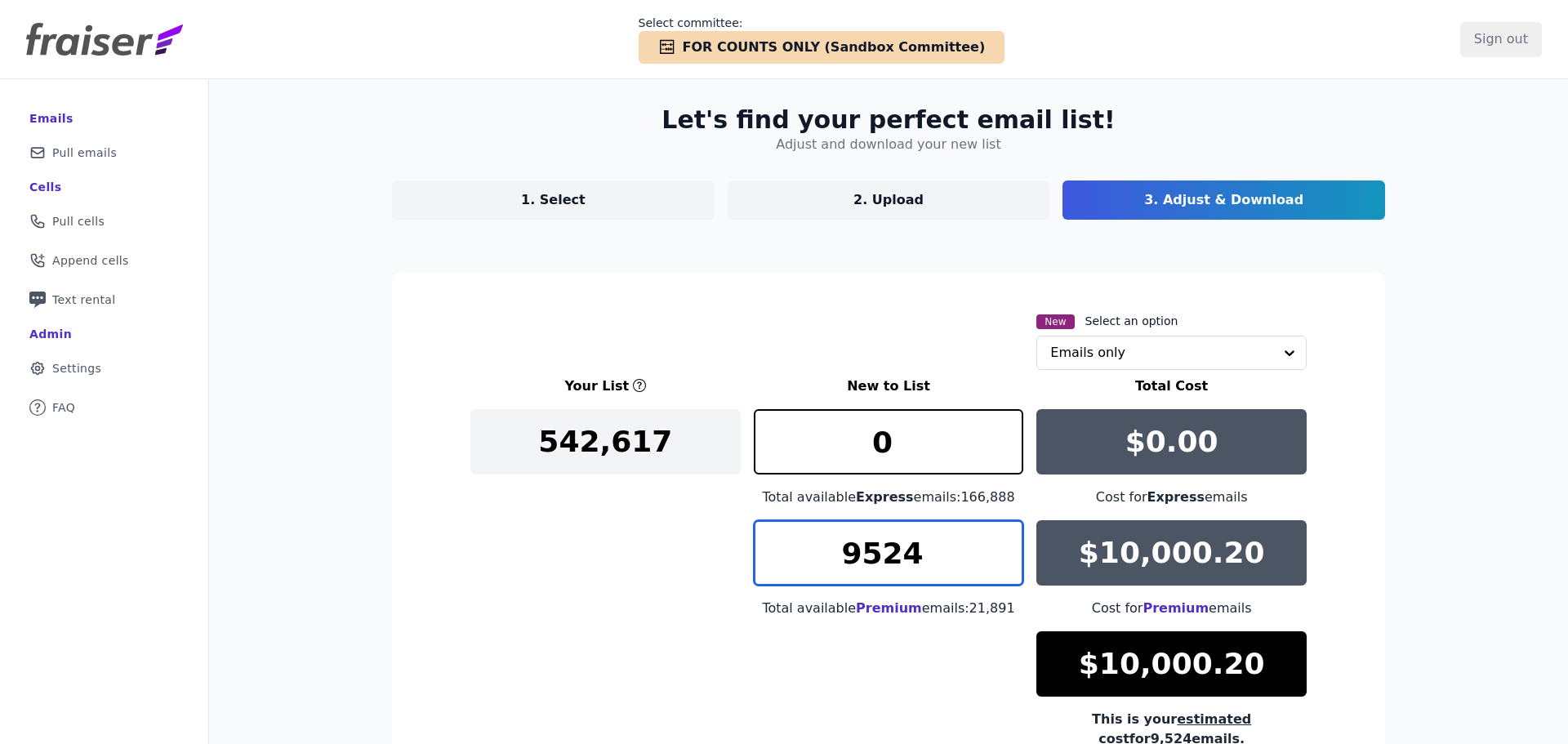
drag, startPoint x: 896, startPoint y: 552, endPoint x: 911, endPoint y: 551, distance: 15.0
click at [911, 551] on input "9524" at bounding box center [888, 553] width 270 height 65
click at [908, 552] on input "9523" at bounding box center [888, 553] width 270 height 65
click at [870, 558] on input "9523" at bounding box center [888, 553] width 270 height 65
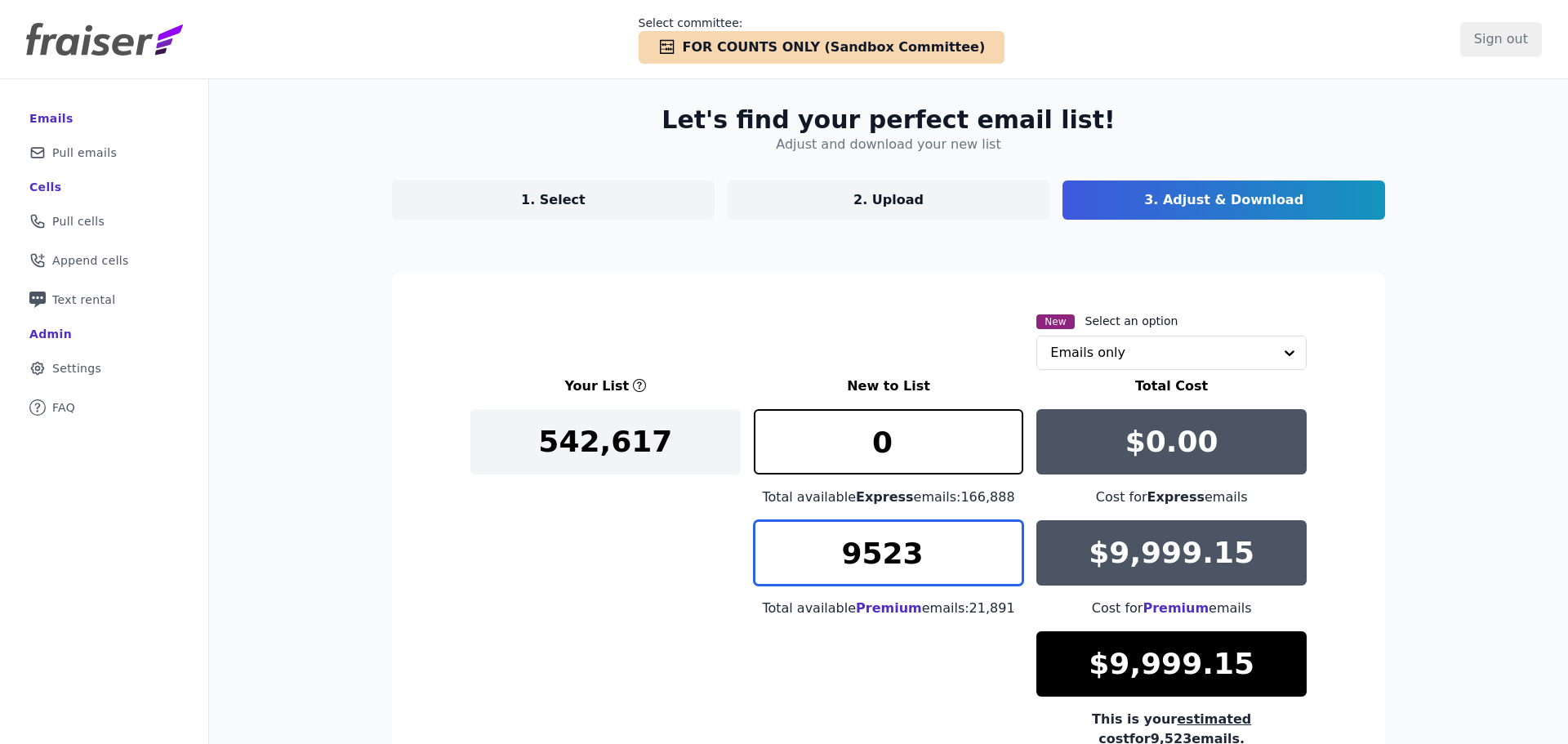
click at [870, 558] on input "9523" at bounding box center [888, 553] width 270 height 65
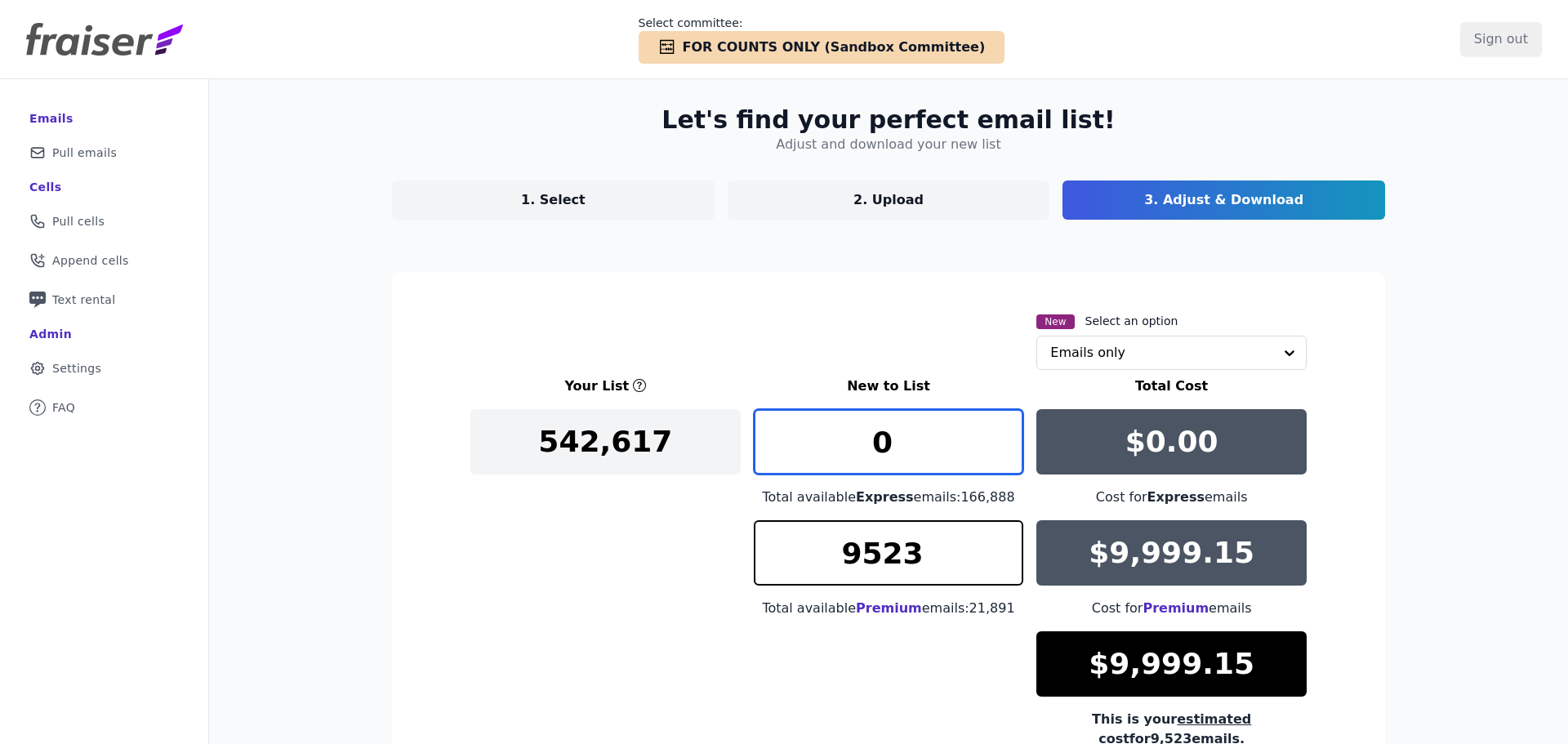
click at [899, 458] on input "0" at bounding box center [888, 442] width 270 height 65
click at [869, 454] on input "0" at bounding box center [888, 442] width 270 height 65
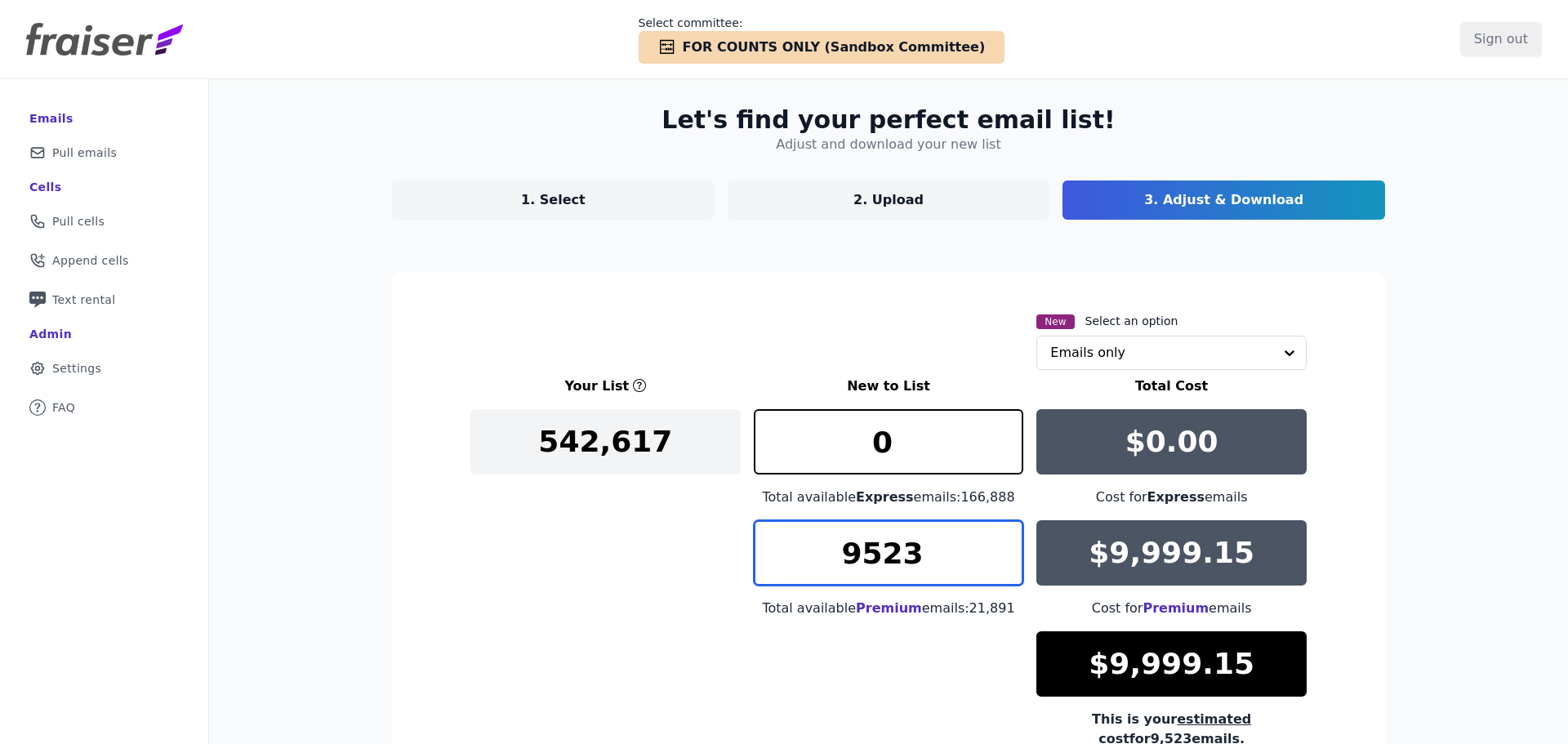
click at [895, 555] on input "9523" at bounding box center [888, 553] width 270 height 65
type input "200"
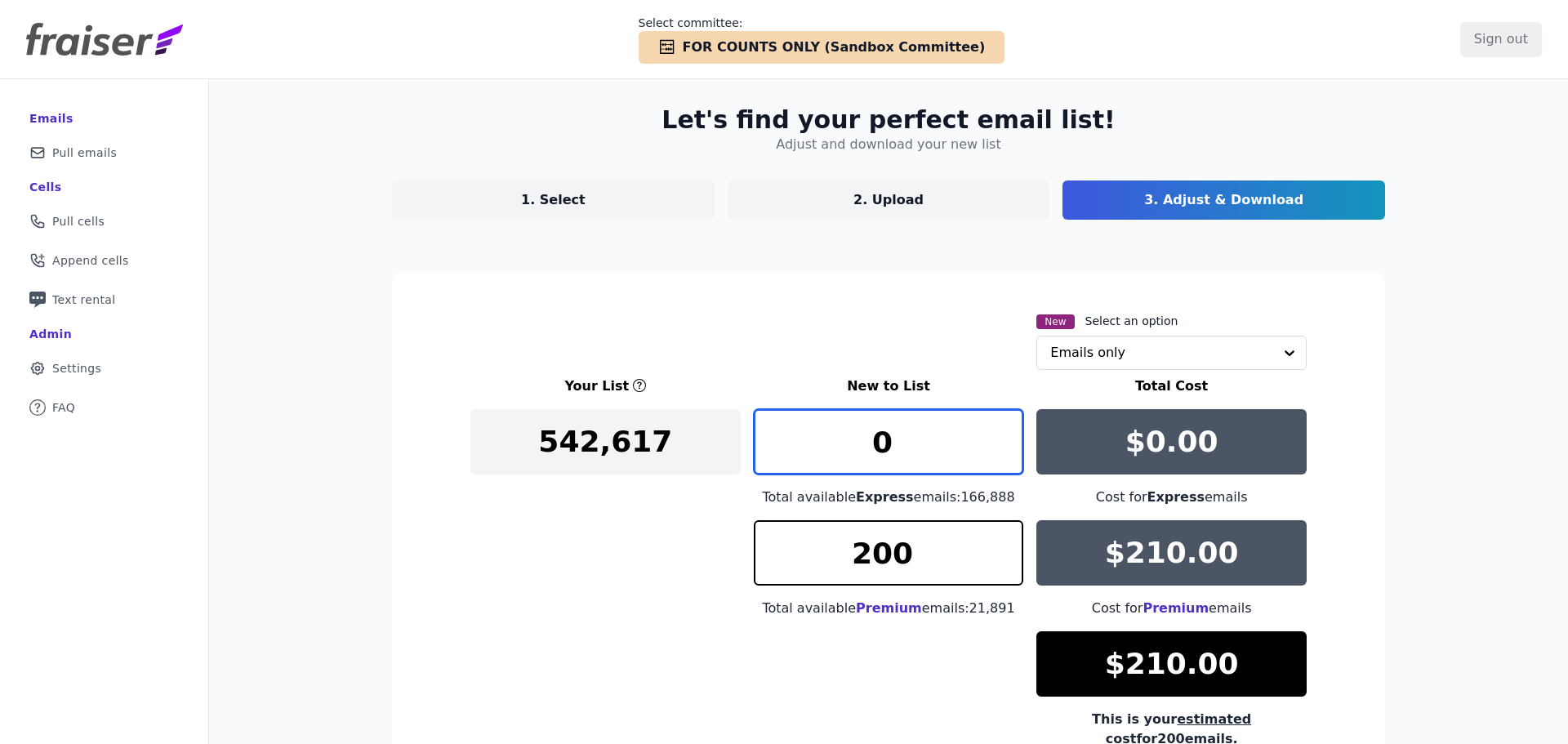
click at [902, 425] on input "0" at bounding box center [888, 442] width 270 height 65
click at [837, 454] on input "0" at bounding box center [888, 442] width 270 height 65
click at [878, 437] on input "0" at bounding box center [888, 442] width 270 height 65
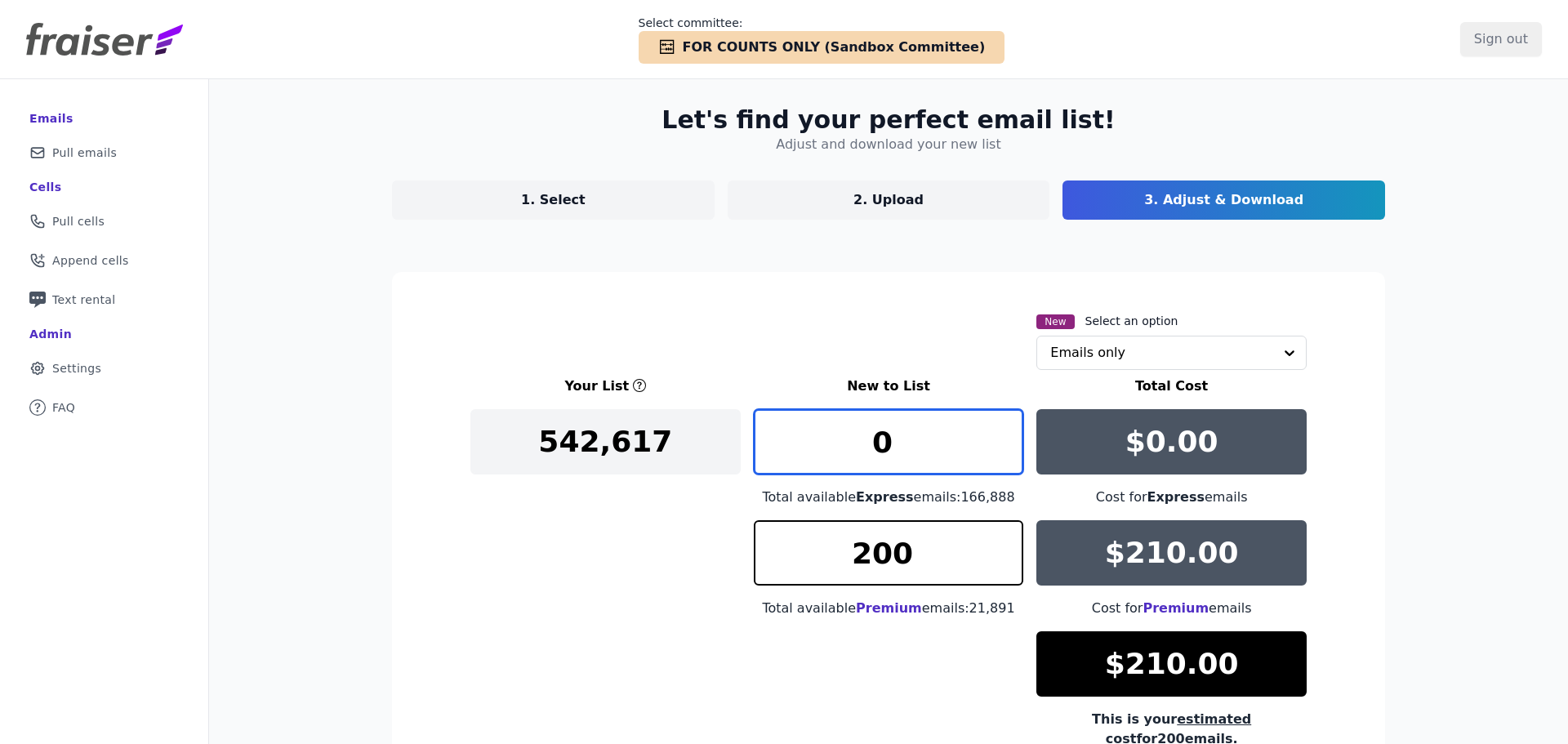
click at [878, 437] on input "0" at bounding box center [888, 442] width 270 height 65
click at [869, 444] on input "0" at bounding box center [888, 442] width 270 height 65
type input "20000"
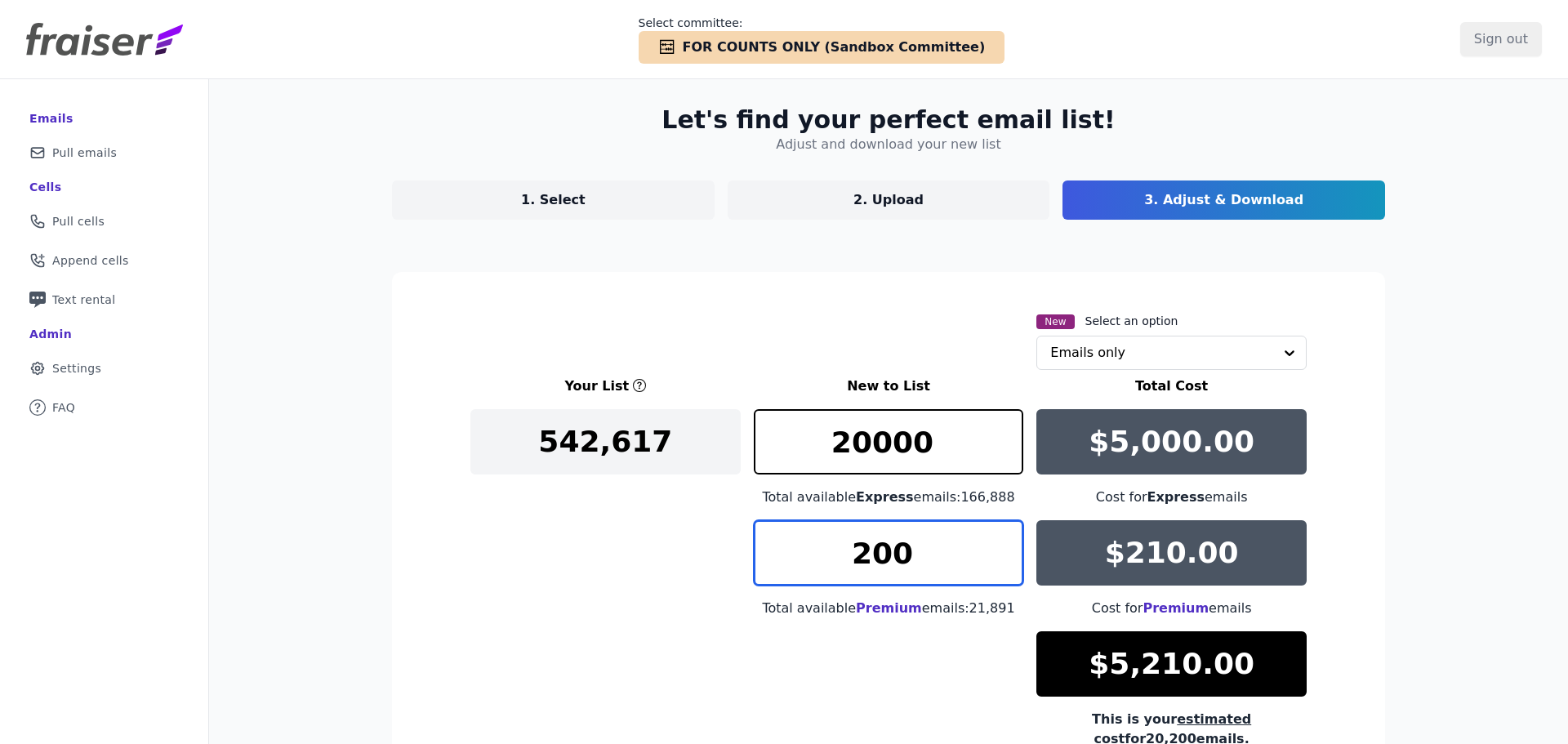
click at [892, 565] on input "200" at bounding box center [888, 553] width 270 height 65
click at [907, 554] on input "200" at bounding box center [888, 553] width 270 height 65
click at [849, 559] on input "200" at bounding box center [888, 553] width 270 height 65
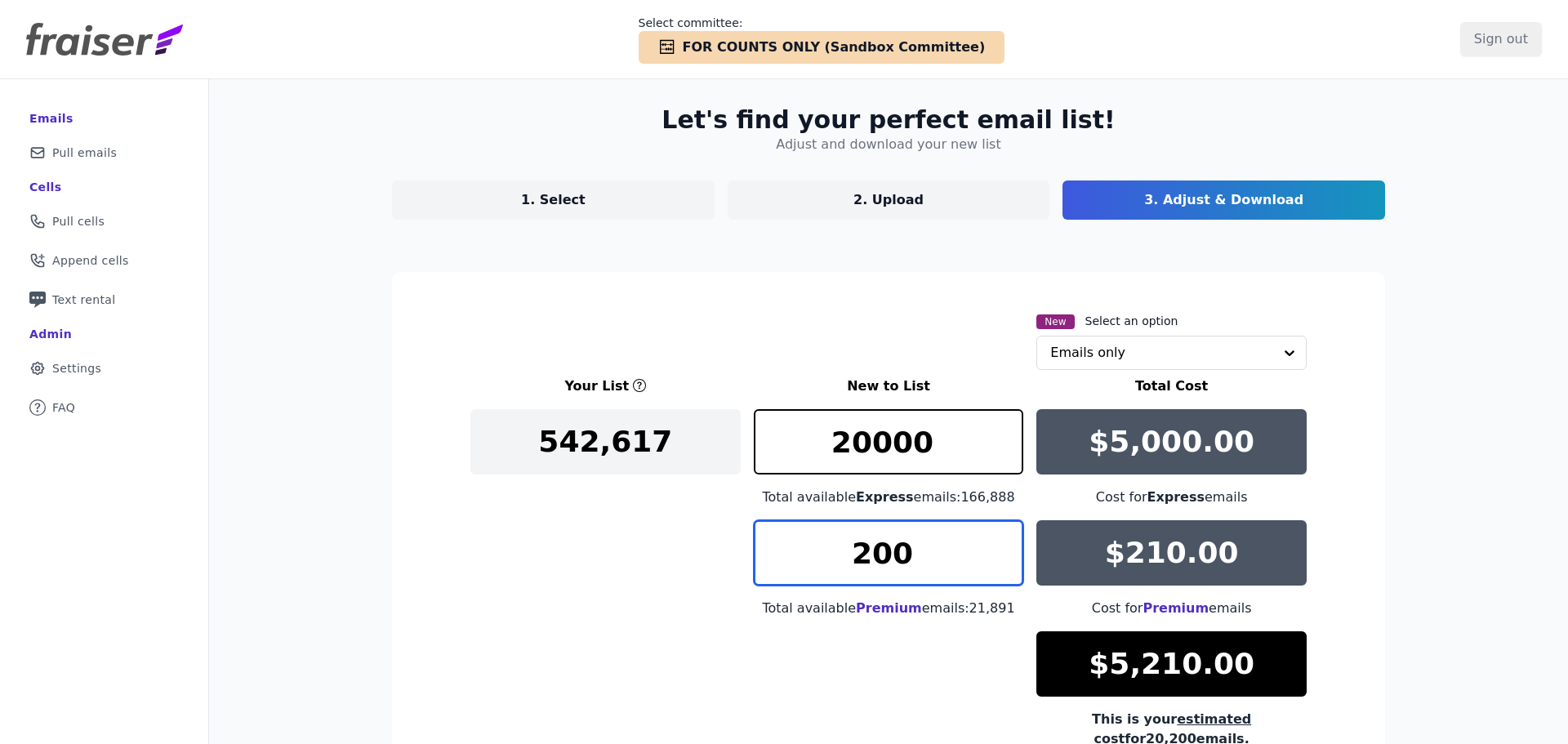
drag, startPoint x: 849, startPoint y: 559, endPoint x: 983, endPoint y: 540, distance: 135.3
click at [983, 540] on input "200" at bounding box center [888, 553] width 270 height 65
click at [840, 561] on input "2000" at bounding box center [888, 553] width 270 height 65
drag, startPoint x: 848, startPoint y: 564, endPoint x: 840, endPoint y: 561, distance: 8.5
click at [840, 561] on input "4000" at bounding box center [888, 553] width 270 height 65
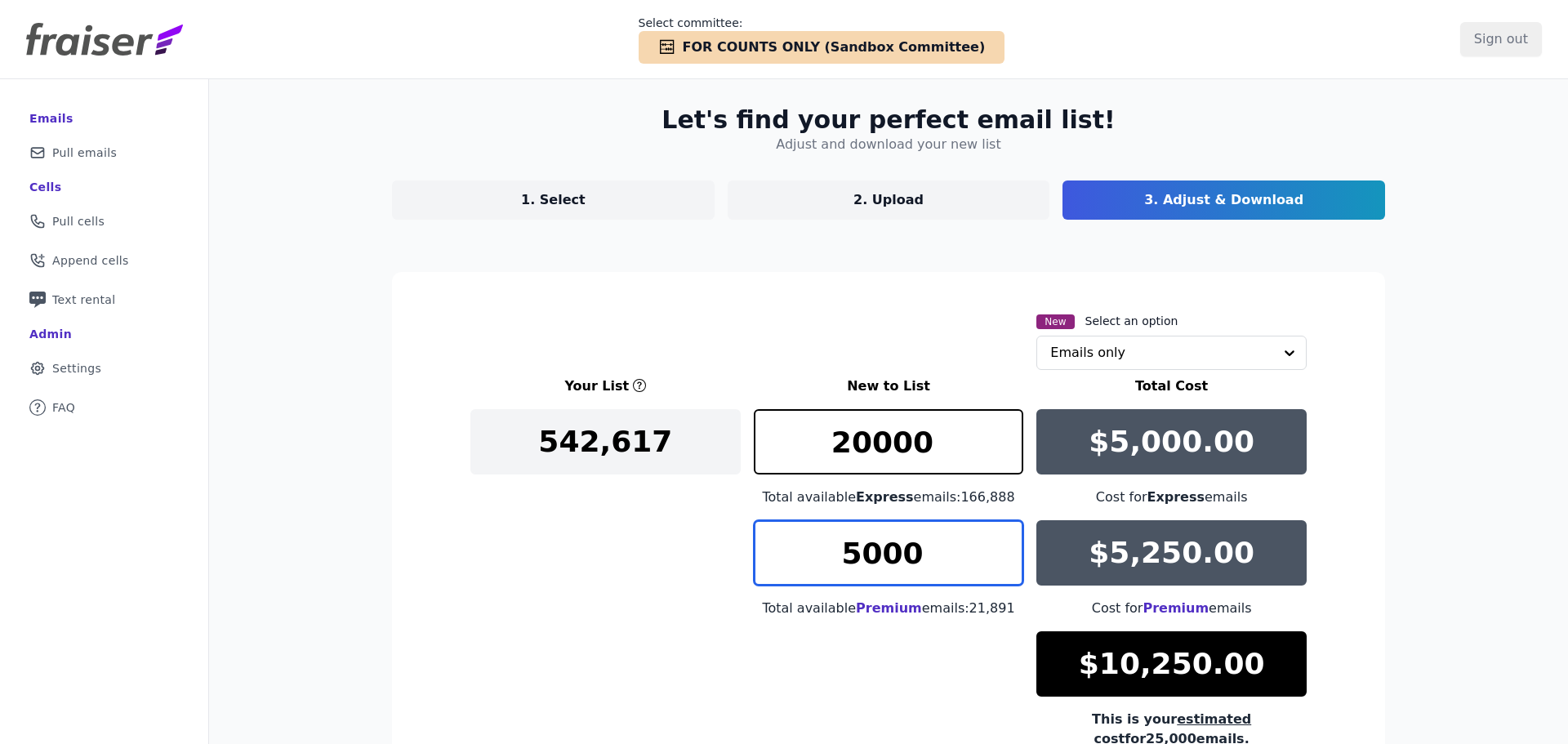
drag, startPoint x: 856, startPoint y: 555, endPoint x: 835, endPoint y: 554, distance: 21.0
click at [835, 554] on input "5000" at bounding box center [888, 553] width 270 height 65
drag, startPoint x: 868, startPoint y: 554, endPoint x: 856, endPoint y: 558, distance: 12.6
click at [856, 558] on input "4000" at bounding box center [888, 553] width 270 height 65
drag, startPoint x: 862, startPoint y: 557, endPoint x: 877, endPoint y: 557, distance: 15.0
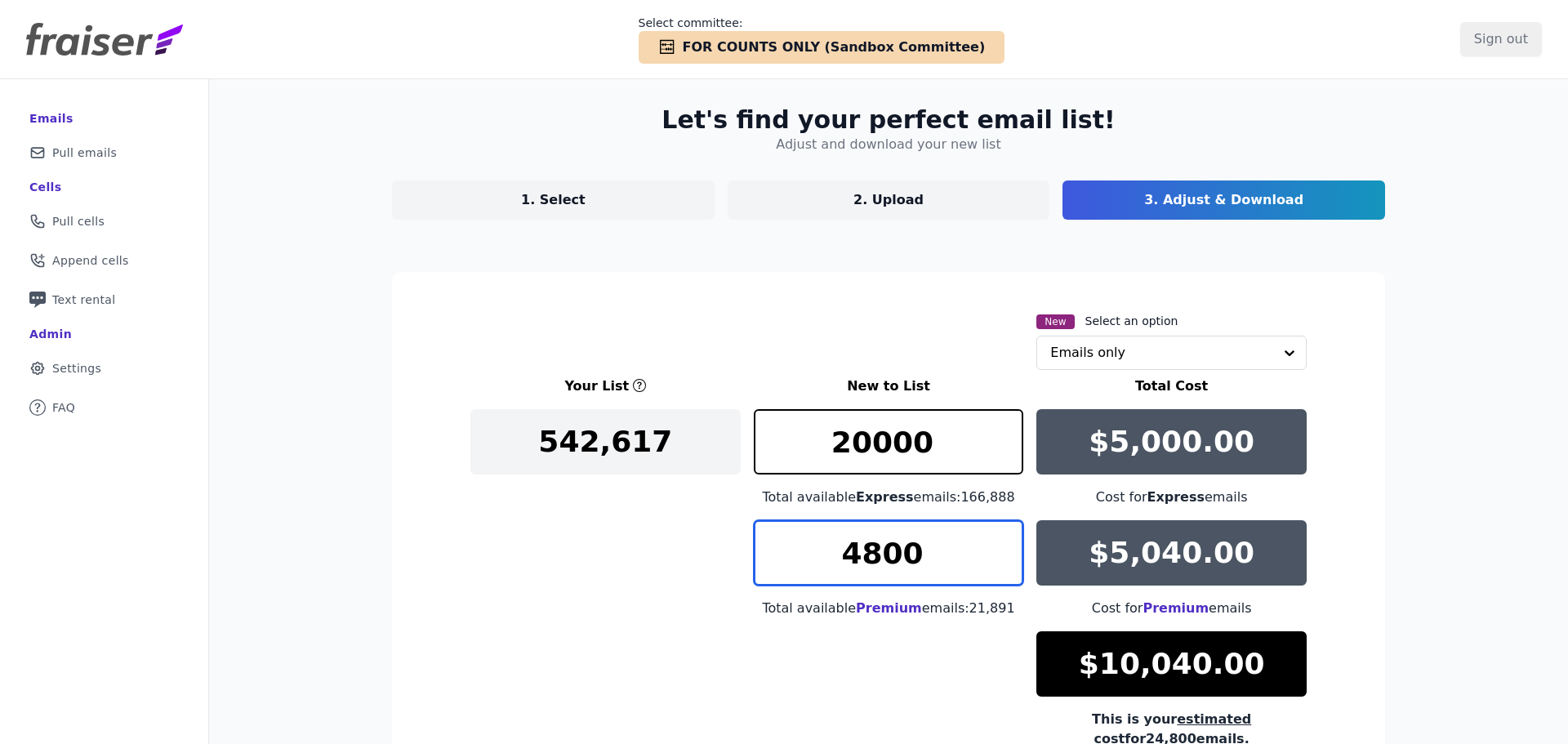
click at [877, 557] on input "4800" at bounding box center [888, 553] width 270 height 65
drag, startPoint x: 877, startPoint y: 555, endPoint x: 890, endPoint y: 556, distance: 13.0
click at [890, 556] on input "4700" at bounding box center [888, 553] width 270 height 65
drag, startPoint x: 879, startPoint y: 556, endPoint x: 900, endPoint y: 553, distance: 21.2
click at [899, 553] on input "4750" at bounding box center [888, 553] width 270 height 65
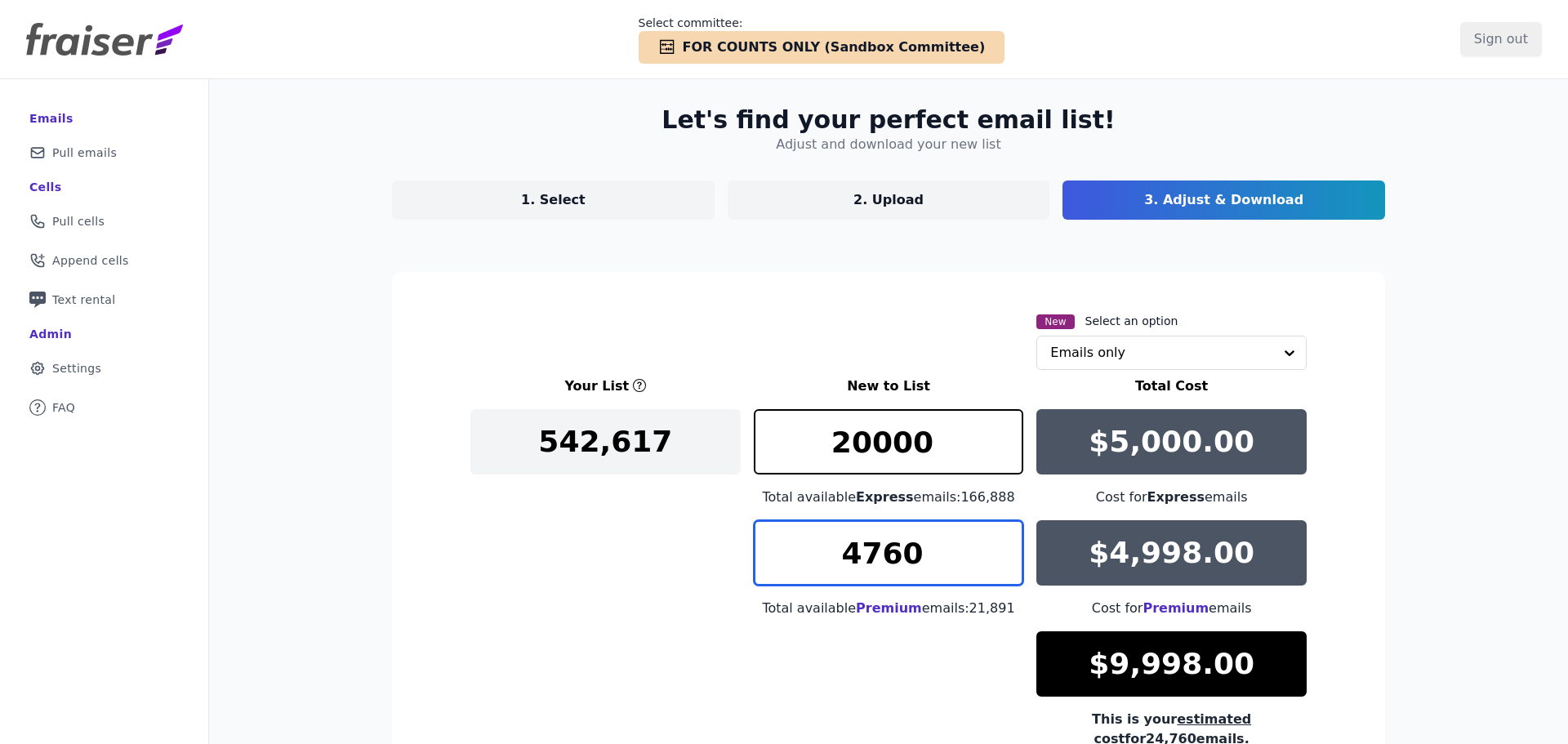
drag, startPoint x: 870, startPoint y: 561, endPoint x: 890, endPoint y: 558, distance: 20.2
click at [890, 558] on input "4760" at bounding box center [888, 553] width 270 height 65
drag, startPoint x: 881, startPoint y: 556, endPoint x: 892, endPoint y: 557, distance: 11.0
click at [892, 557] on input "4750" at bounding box center [888, 553] width 270 height 65
drag, startPoint x: 882, startPoint y: 557, endPoint x: 891, endPoint y: 558, distance: 9.1
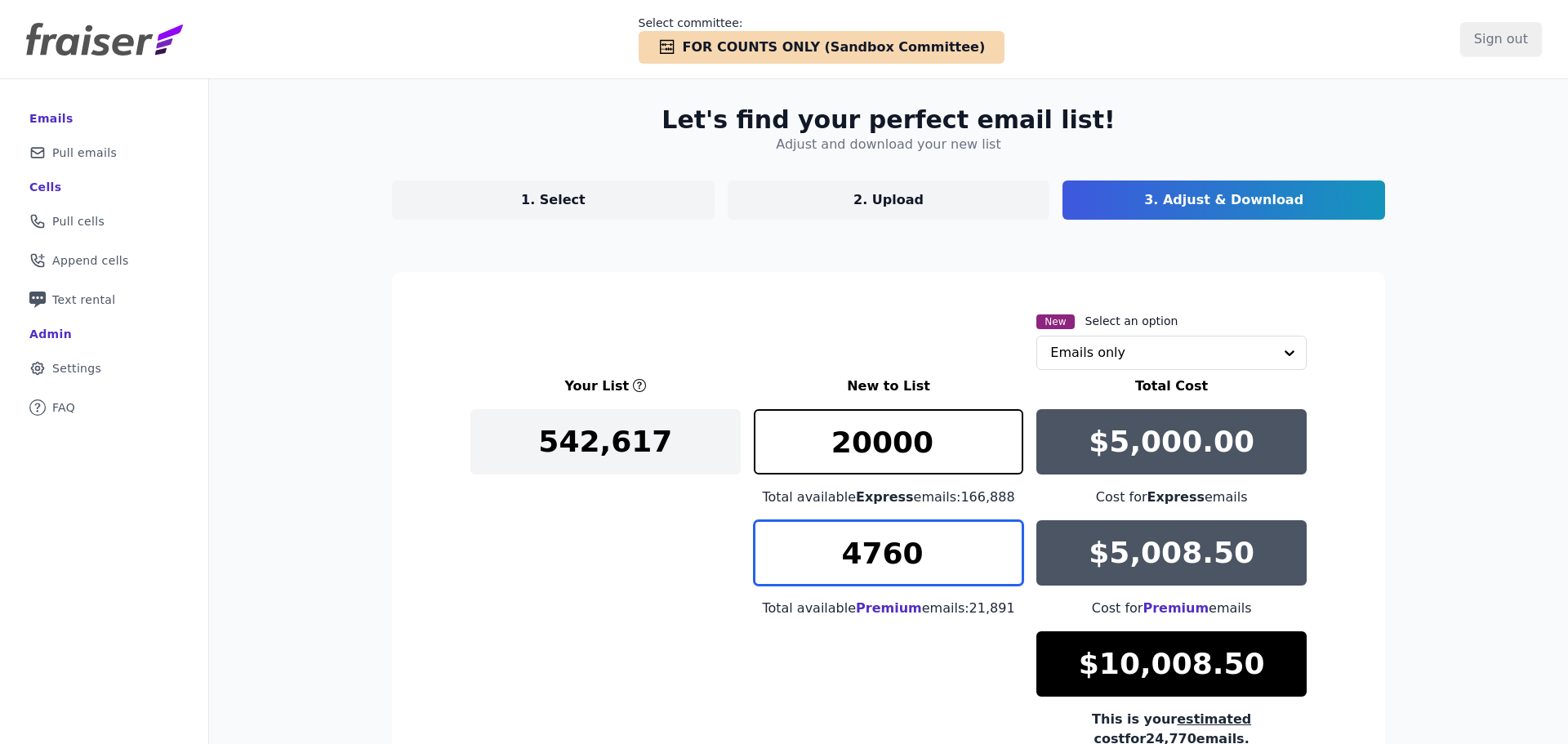
click at [891, 558] on input "4760" at bounding box center [888, 553] width 270 height 65
drag, startPoint x: 894, startPoint y: 556, endPoint x: 906, endPoint y: 553, distance: 12.4
click at [906, 553] on input "4760" at bounding box center [888, 553] width 270 height 65
type input "4760"
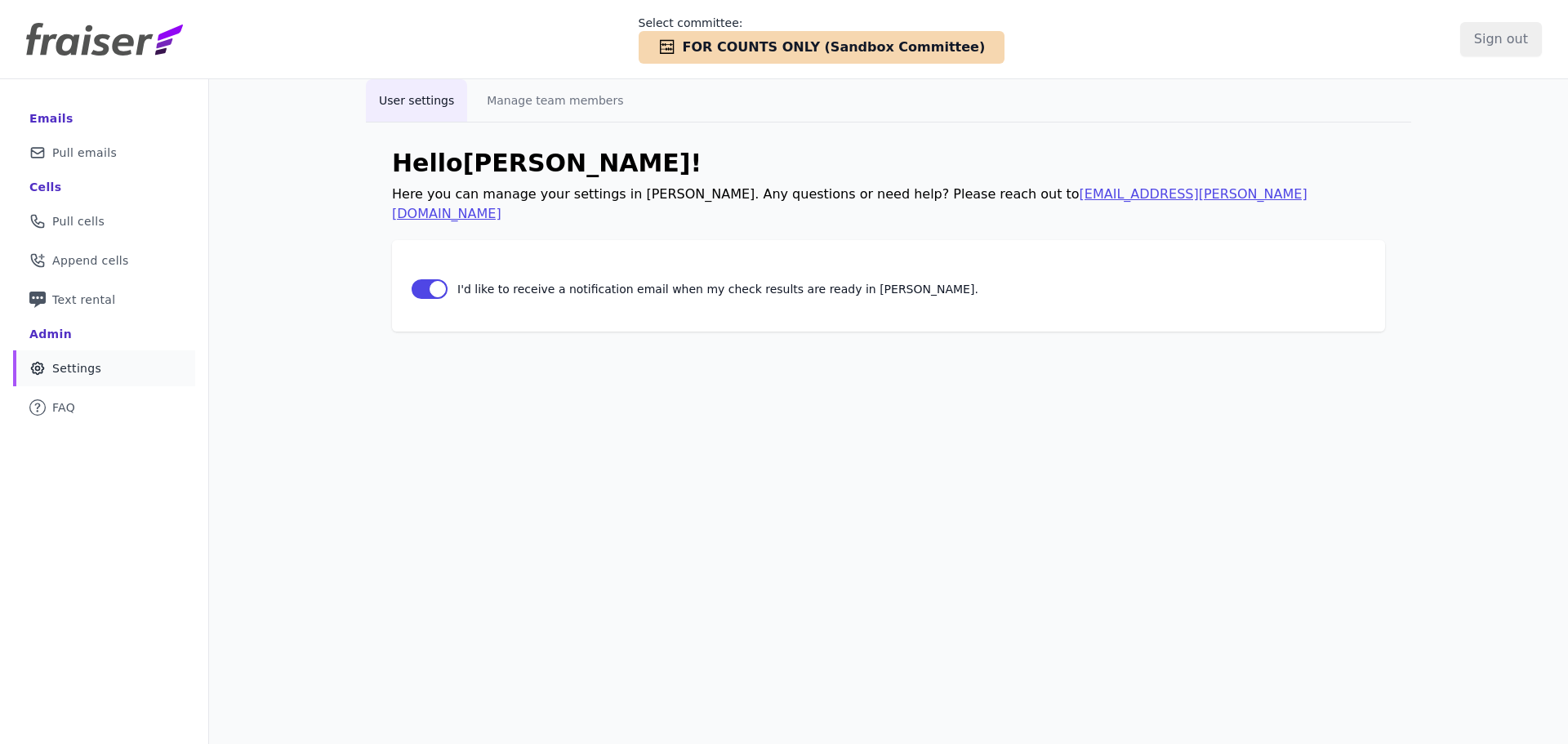
click at [40, 378] on link "Gear Icon Outline of a gear Settings" at bounding box center [105, 368] width 183 height 36
click at [40, 370] on icon "Gear Icon Outline of a gear" at bounding box center [37, 368] width 16 height 16
